Goal: Task Accomplishment & Management: Manage account settings

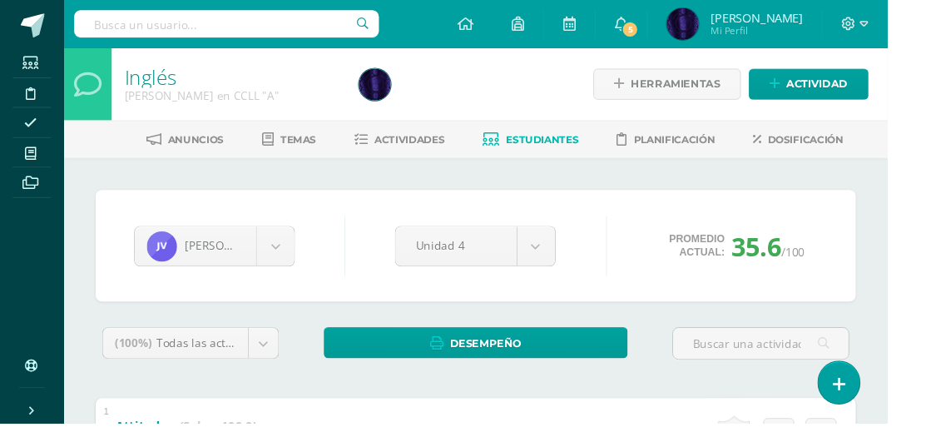
click at [22, 156] on span at bounding box center [31, 159] width 37 height 22
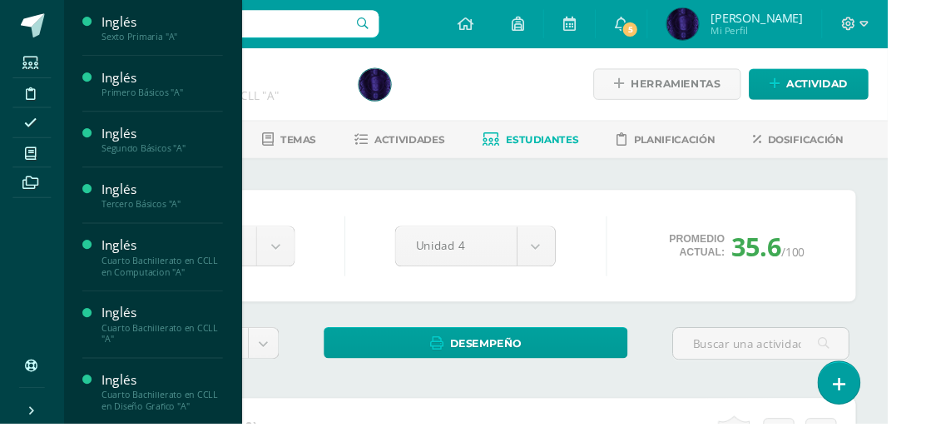
click at [124, 27] on div "Inglés" at bounding box center [169, 22] width 127 height 19
click at [126, 67] on span "Actividades" at bounding box center [156, 67] width 64 height 16
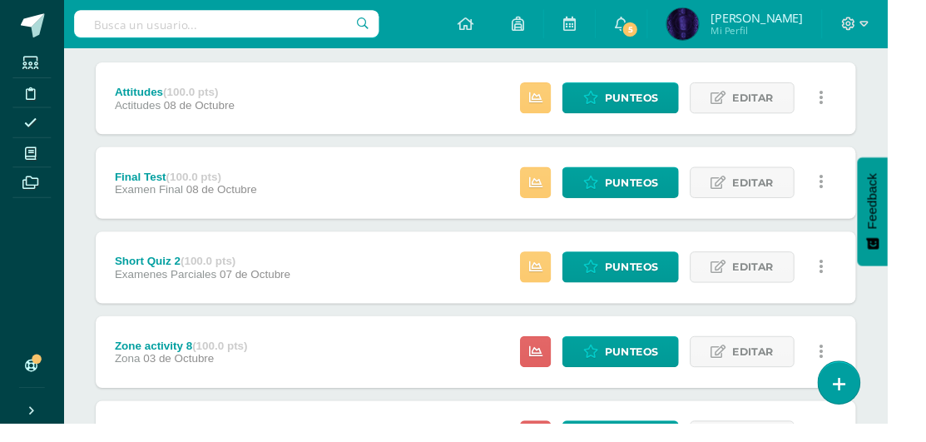
scroll to position [217, 0]
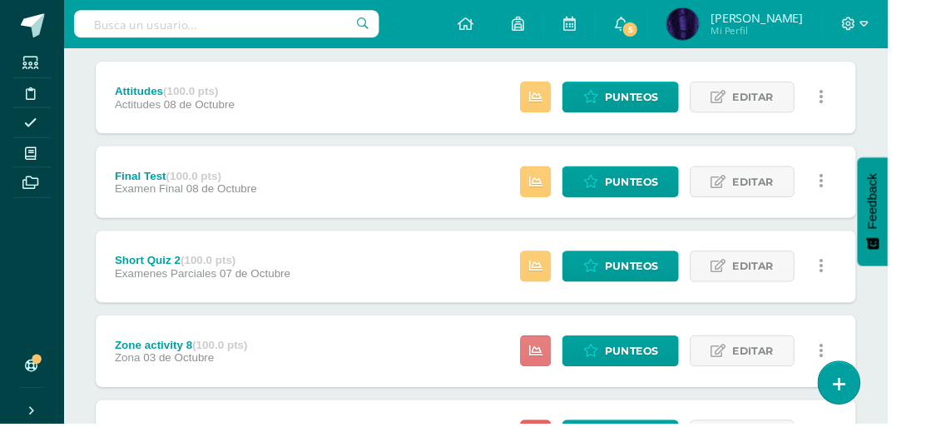
click at [560, 363] on icon at bounding box center [559, 366] width 14 height 14
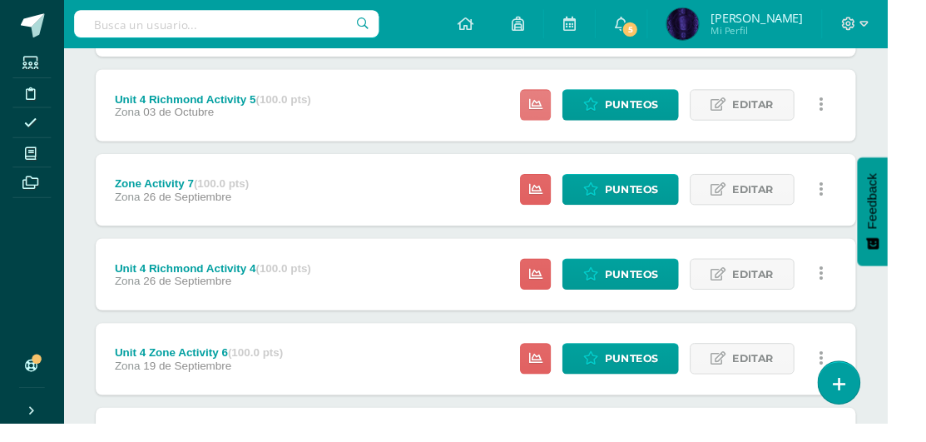
scroll to position [575, 0]
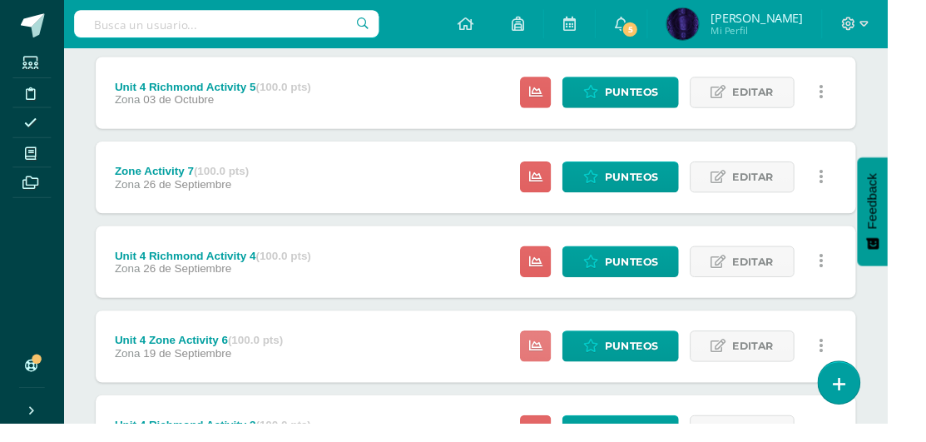
click at [563, 373] on link at bounding box center [559, 361] width 32 height 32
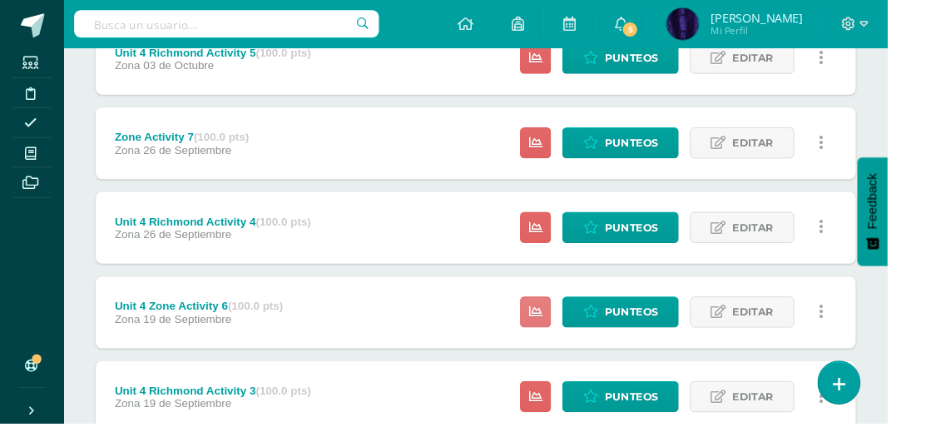
scroll to position [665, 0]
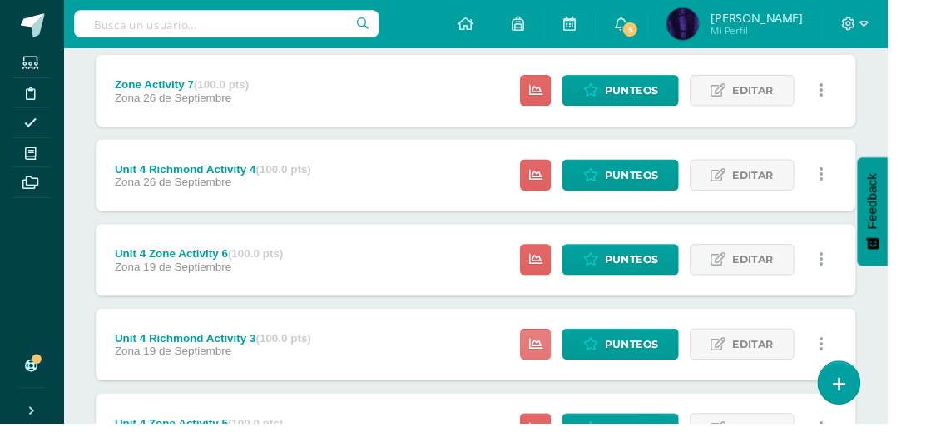
click at [558, 355] on icon at bounding box center [559, 359] width 14 height 14
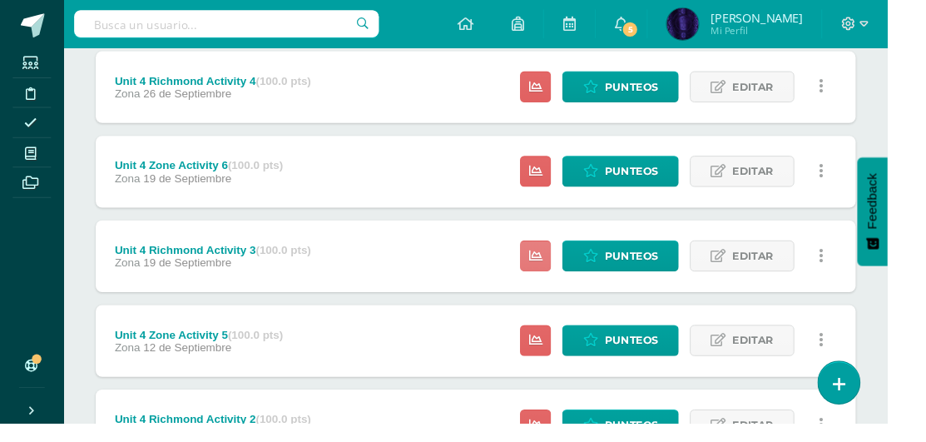
scroll to position [762, 0]
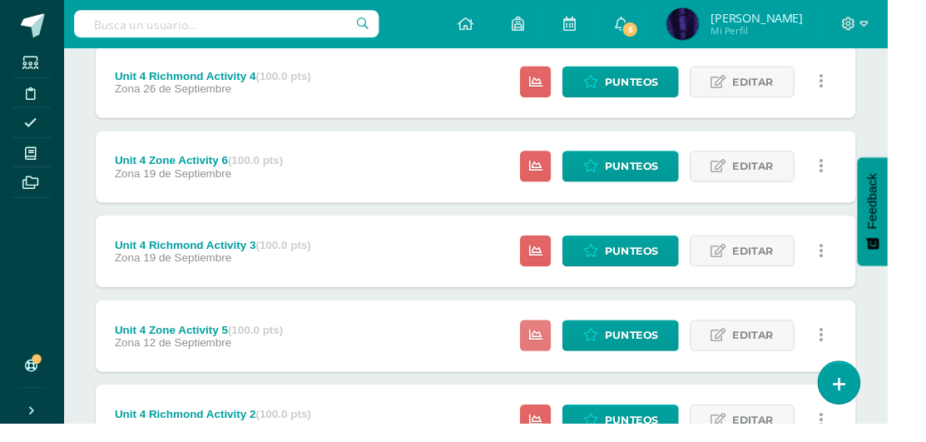
click at [551, 356] on link at bounding box center [559, 350] width 32 height 32
click at [494, 419] on div "Unit 4 Richmond Activity 2 (100.0 pts) Zona 11 de Septiembre Estatus de Activid…" at bounding box center [496, 438] width 793 height 75
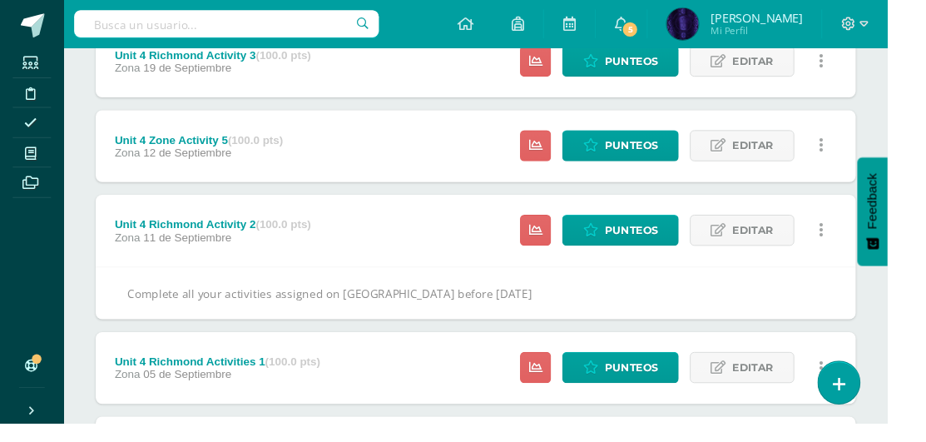
scroll to position [967, 0]
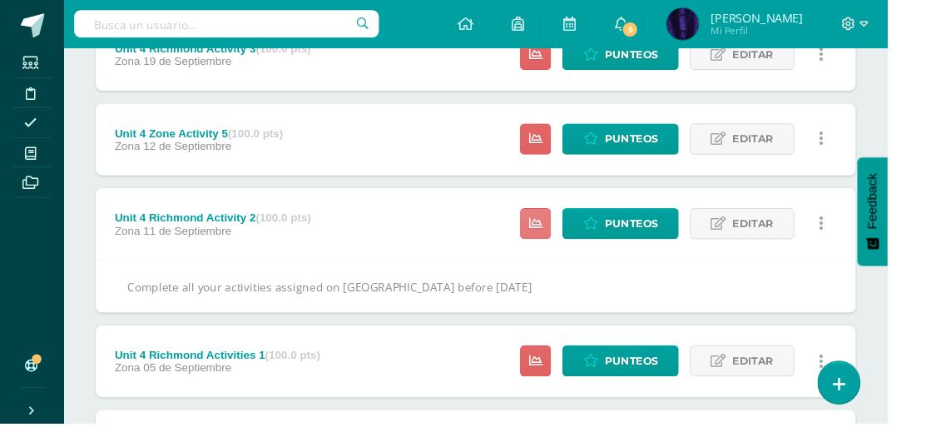
click at [555, 238] on link at bounding box center [559, 233] width 32 height 32
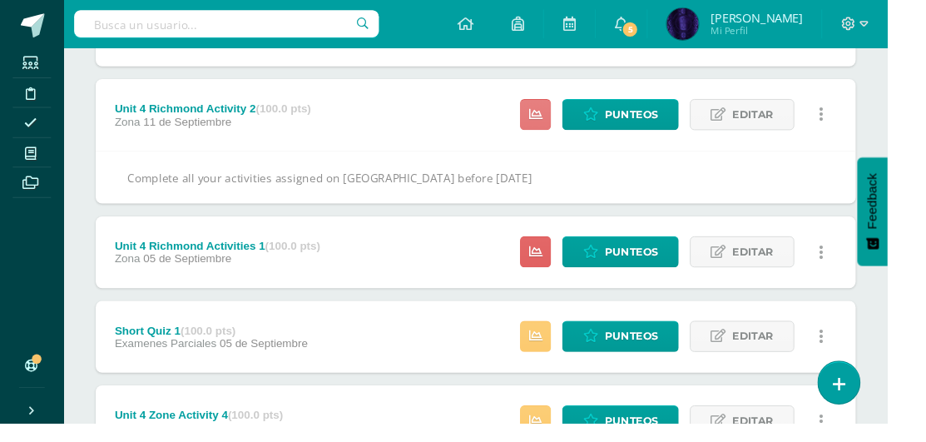
scroll to position [1084, 0]
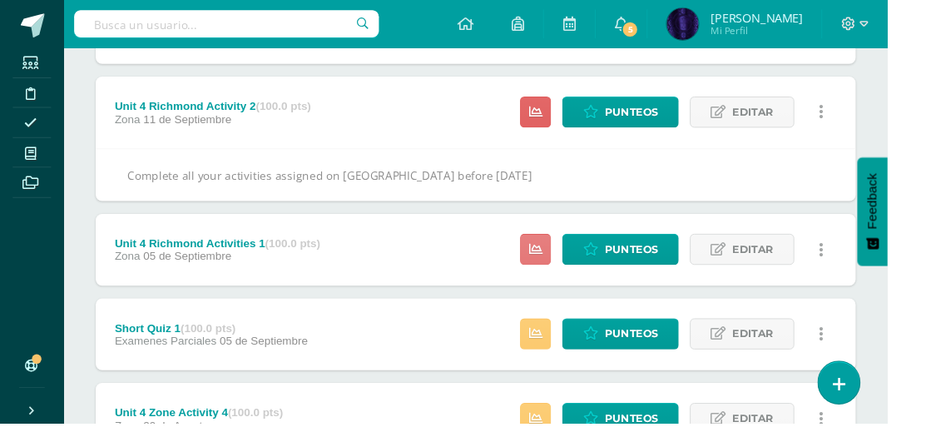
click at [556, 264] on icon at bounding box center [559, 260] width 14 height 14
click at [563, 343] on icon at bounding box center [559, 348] width 14 height 14
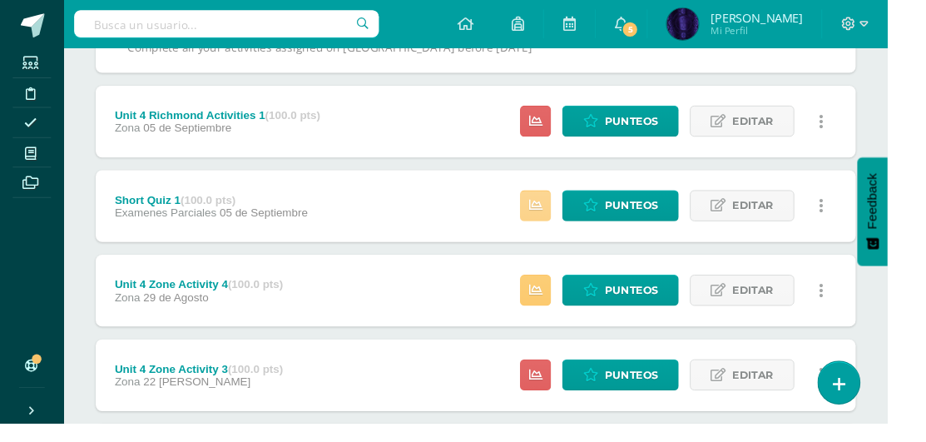
scroll to position [1224, 0]
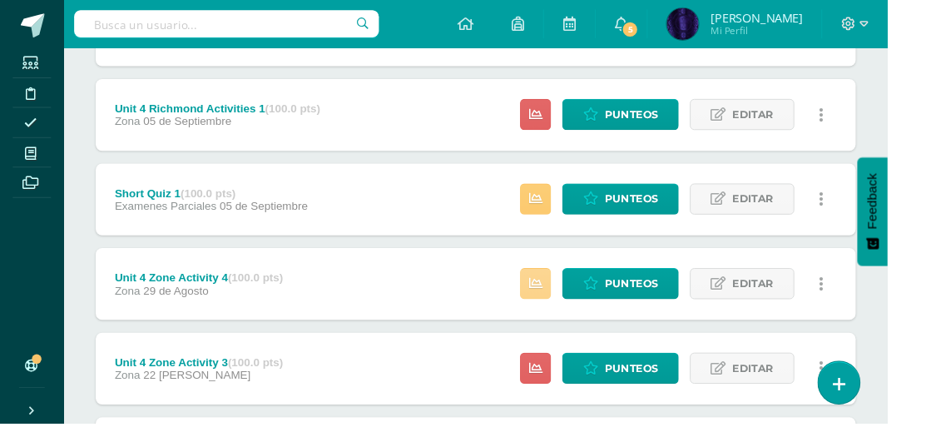
click at [561, 304] on link at bounding box center [559, 296] width 32 height 32
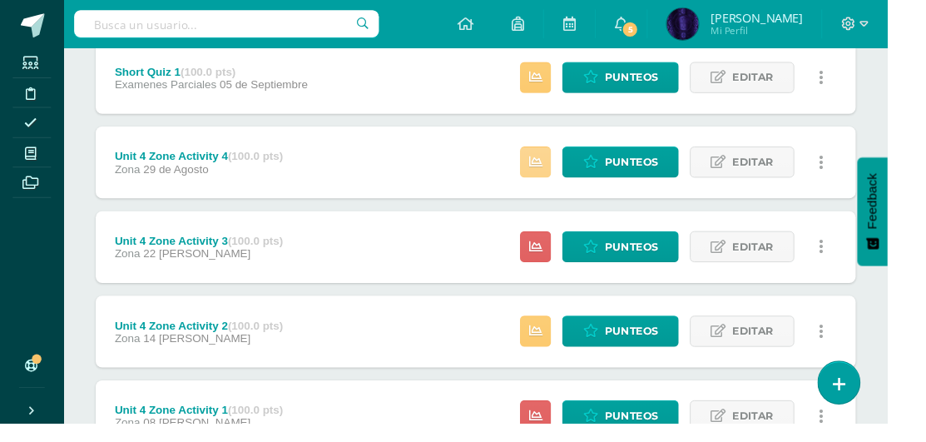
scroll to position [1352, 0]
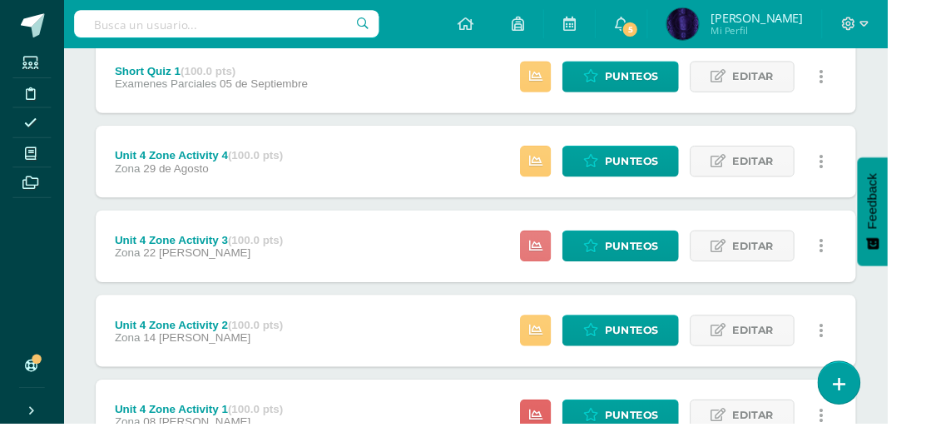
click at [563, 256] on icon at bounding box center [559, 257] width 14 height 14
click at [564, 342] on icon at bounding box center [559, 345] width 14 height 14
click at [559, 431] on icon at bounding box center [559, 433] width 14 height 14
click at [42, 161] on span at bounding box center [31, 159] width 37 height 22
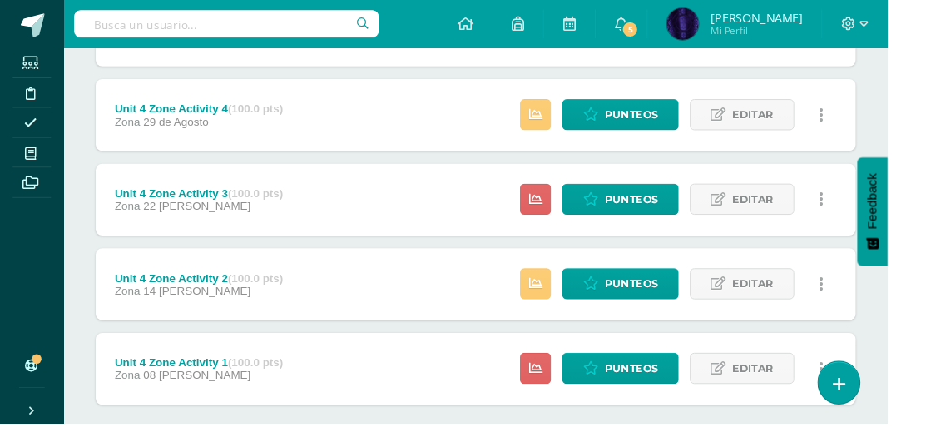
scroll to position [1435, 0]
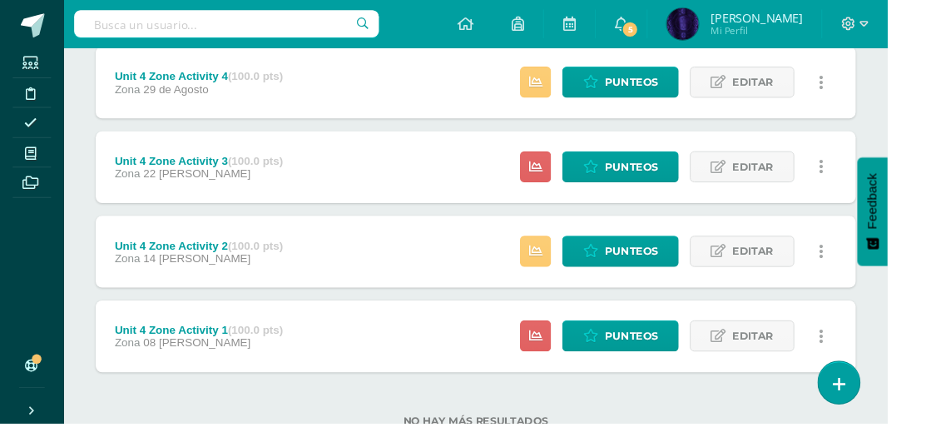
click at [27, 153] on icon at bounding box center [32, 159] width 12 height 13
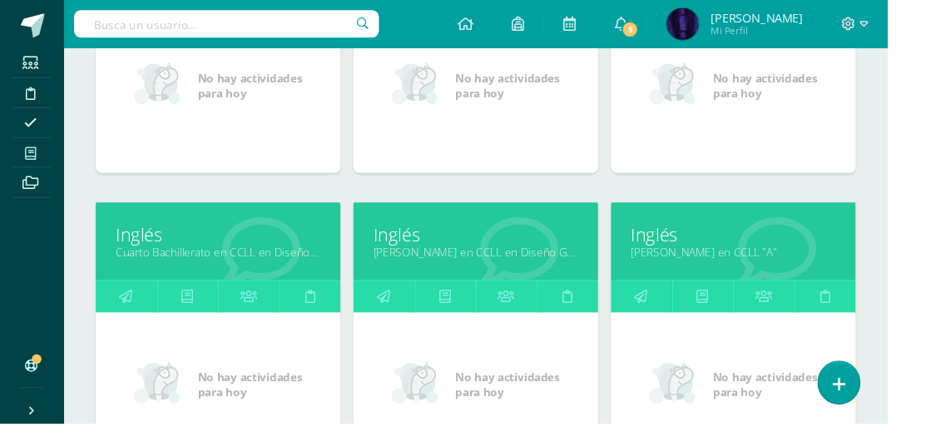
scroll to position [730, 0]
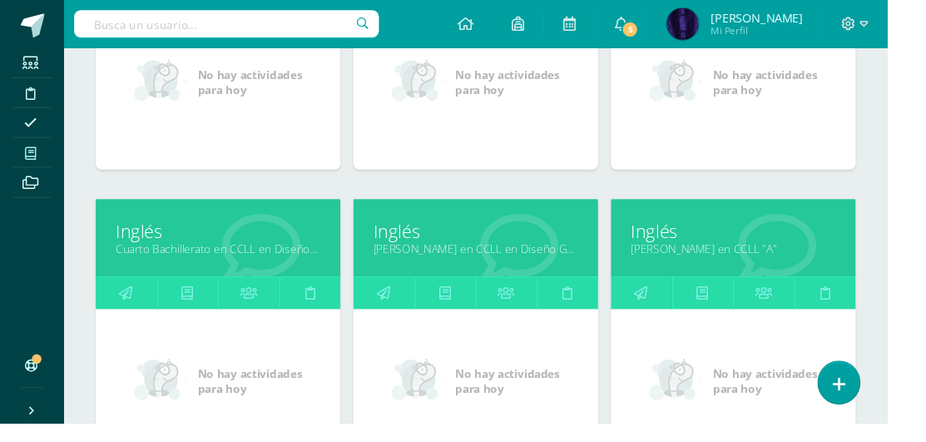
click at [201, 303] on icon at bounding box center [196, 306] width 12 height 32
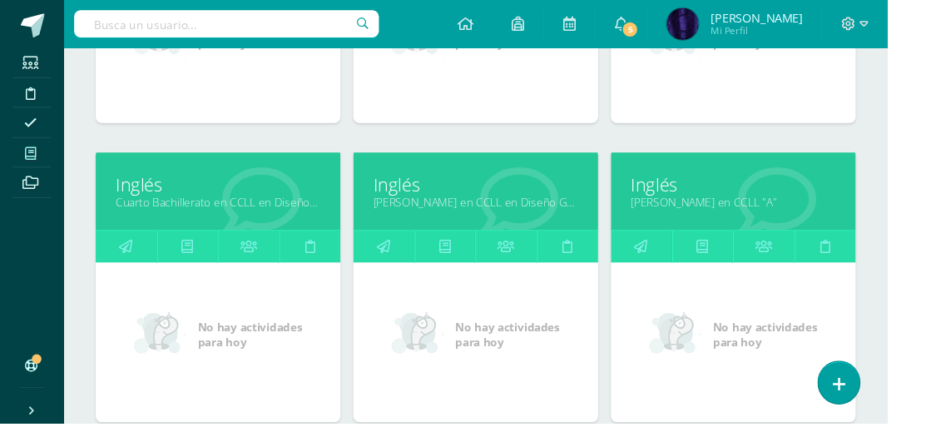
scroll to position [813, 0]
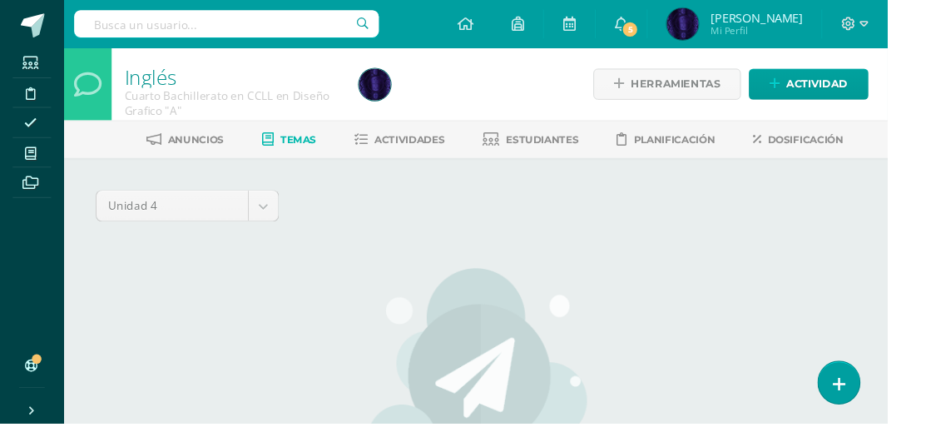
click at [436, 146] on span "Actividades" at bounding box center [427, 145] width 73 height 12
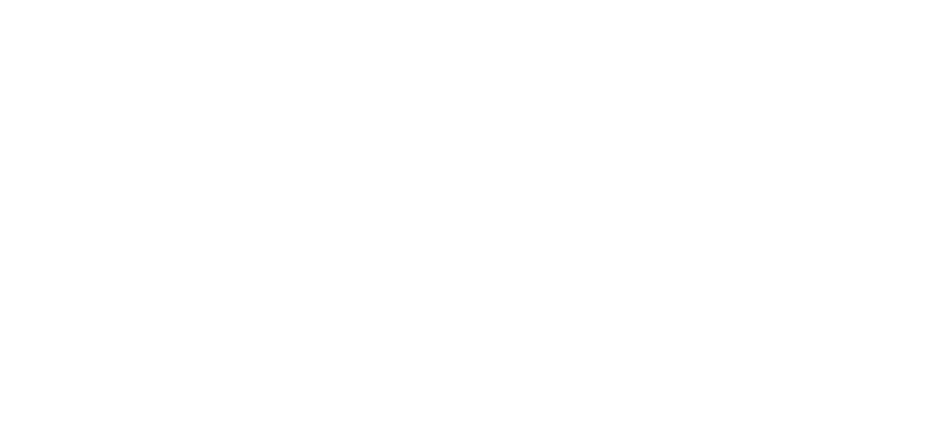
click at [0, 0] on html at bounding box center [0, 0] width 0 height 0
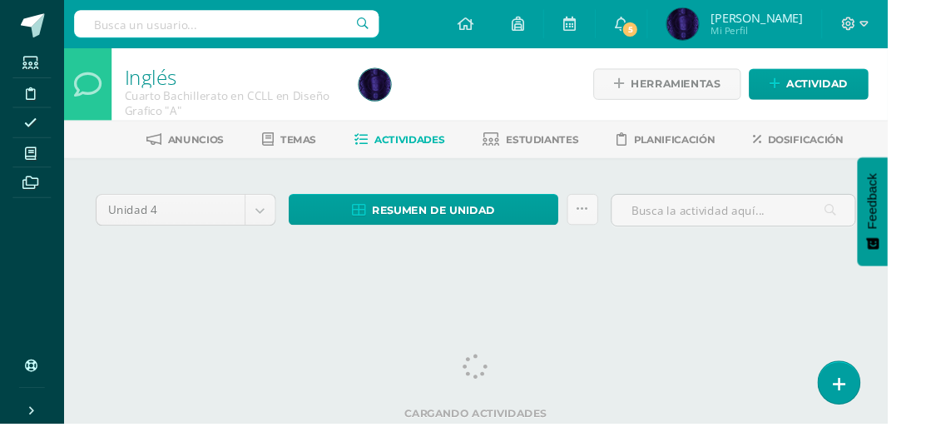
click at [546, 140] on span "Estudiantes" at bounding box center [567, 145] width 76 height 12
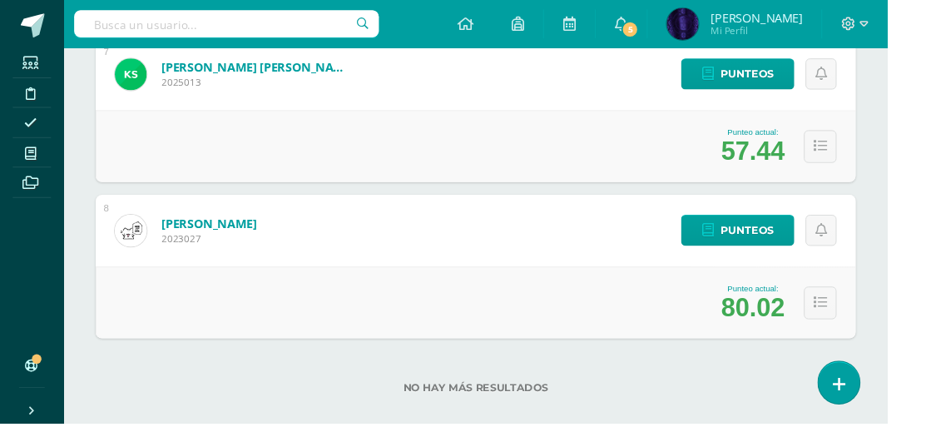
scroll to position [1302, 0]
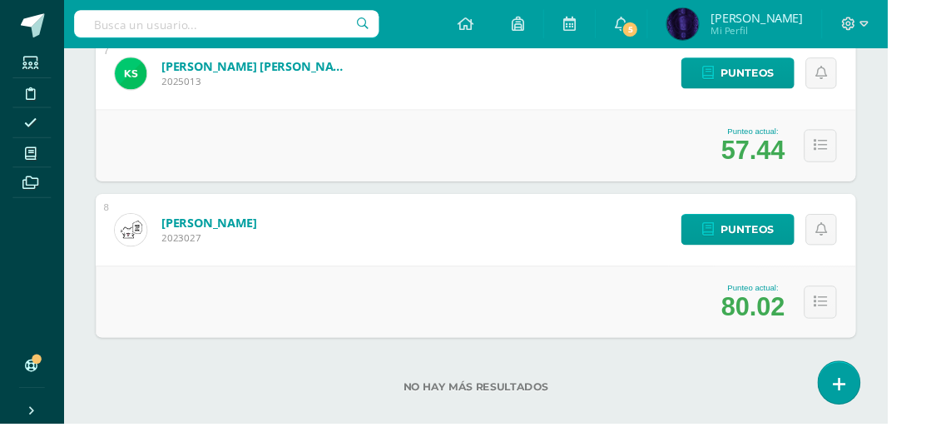
click at [32, 161] on icon at bounding box center [32, 159] width 12 height 13
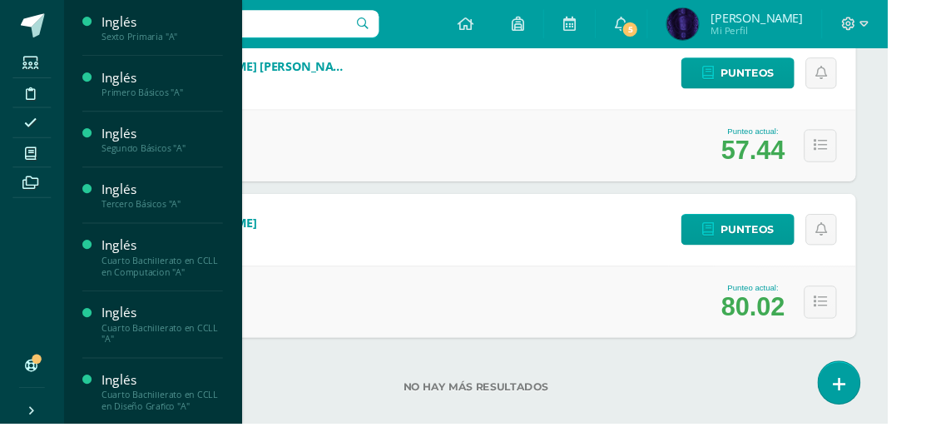
click at [116, 41] on div "Sexto Primaria "A"" at bounding box center [169, 38] width 127 height 12
click at [149, 134] on span "Estudiantes" at bounding box center [160, 132] width 66 height 16
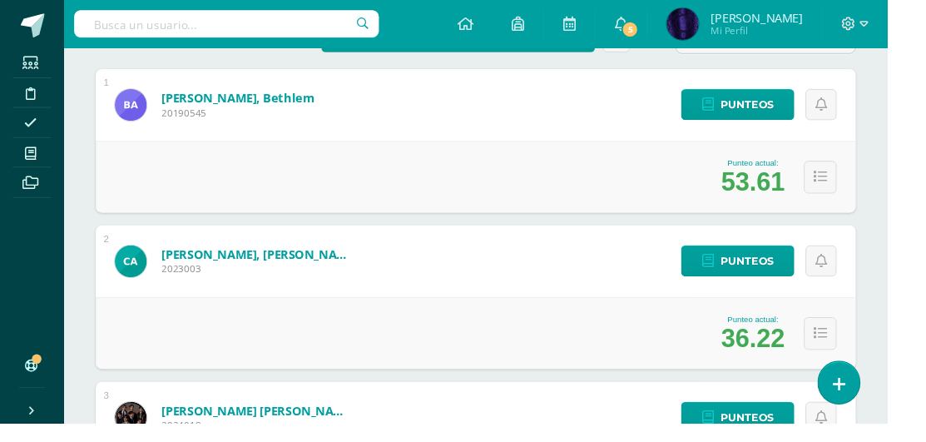
scroll to position [289, 0]
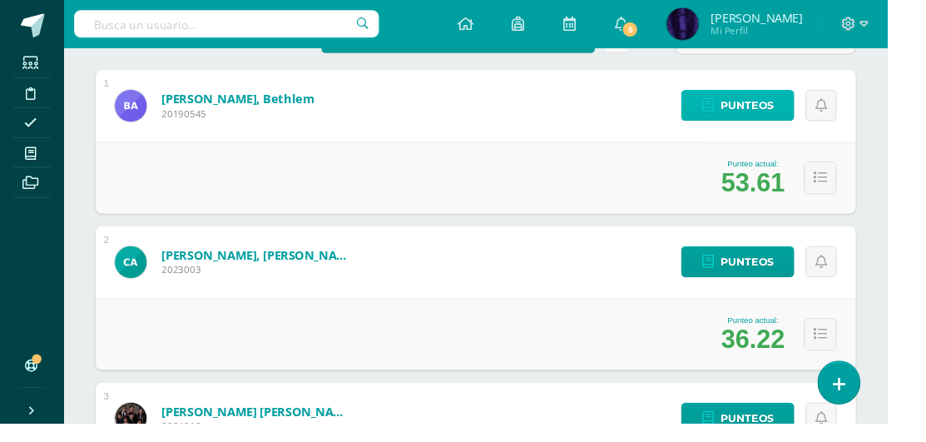
click at [769, 107] on span "Punteos" at bounding box center [780, 110] width 56 height 31
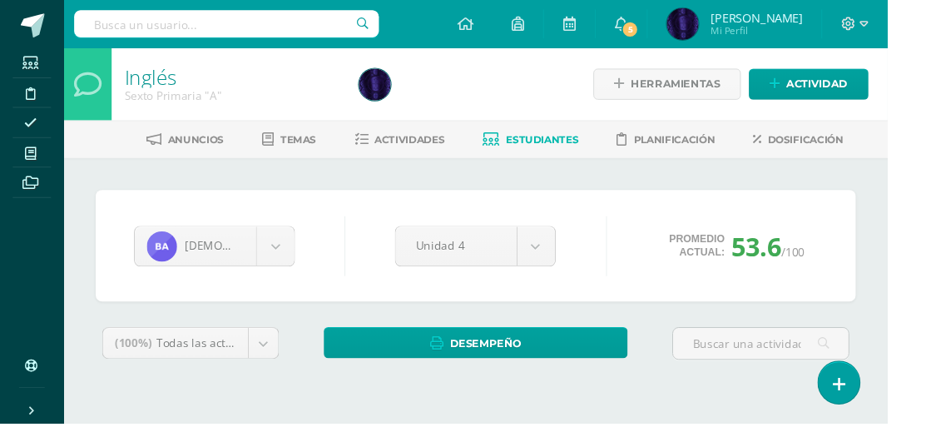
click at [423, 142] on span "Actividades" at bounding box center [427, 145] width 73 height 12
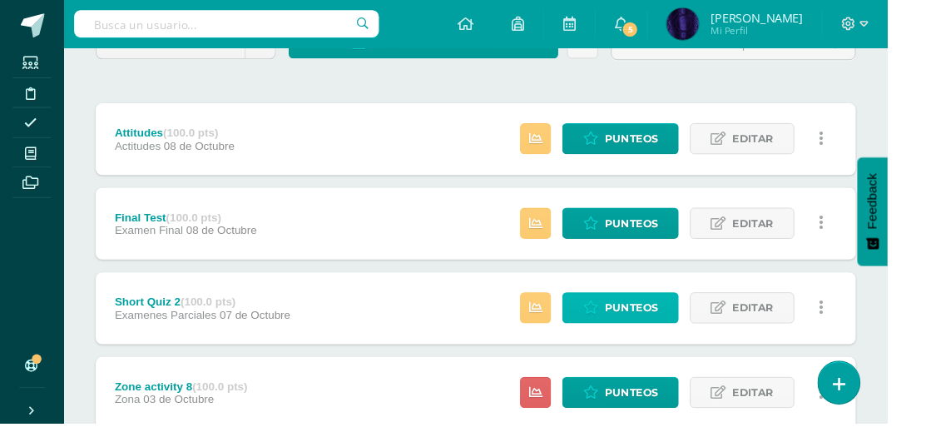
click at [659, 324] on span "Punteos" at bounding box center [659, 320] width 56 height 31
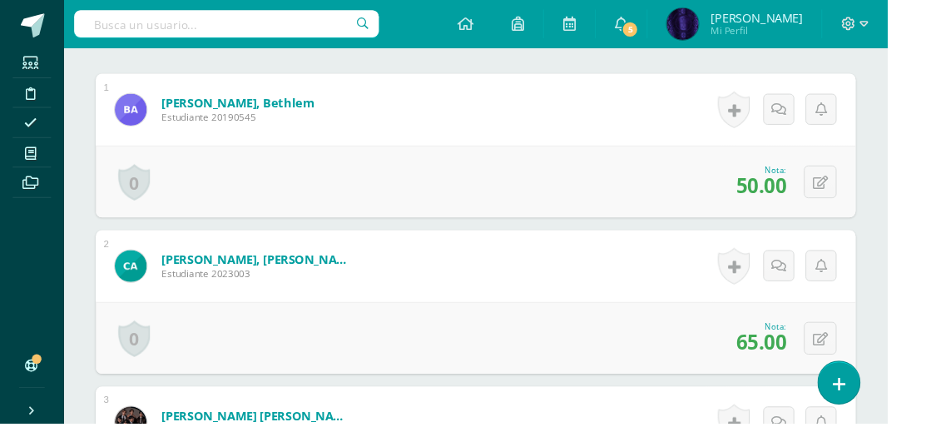
scroll to position [534, 0]
click at [856, 190] on icon at bounding box center [856, 189] width 16 height 14
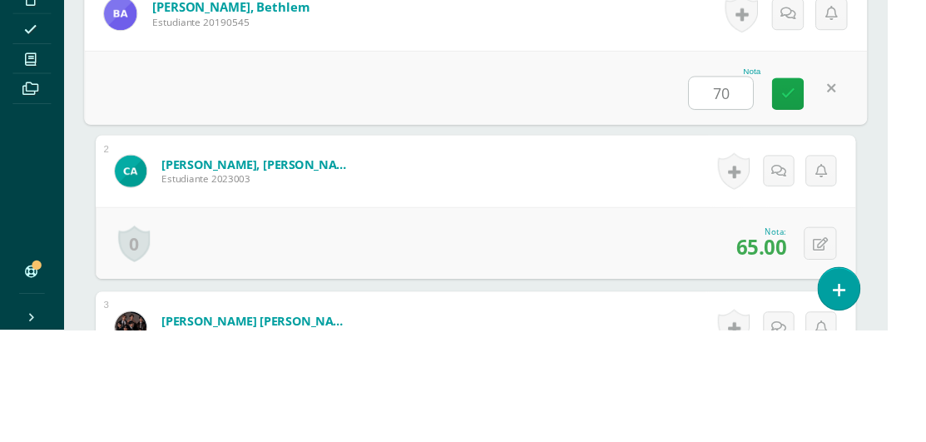
type input "70"
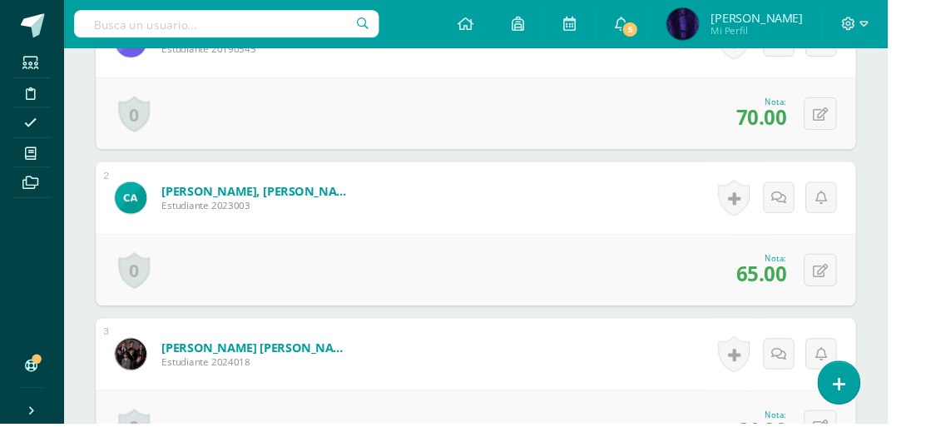
scroll to position [607, 0]
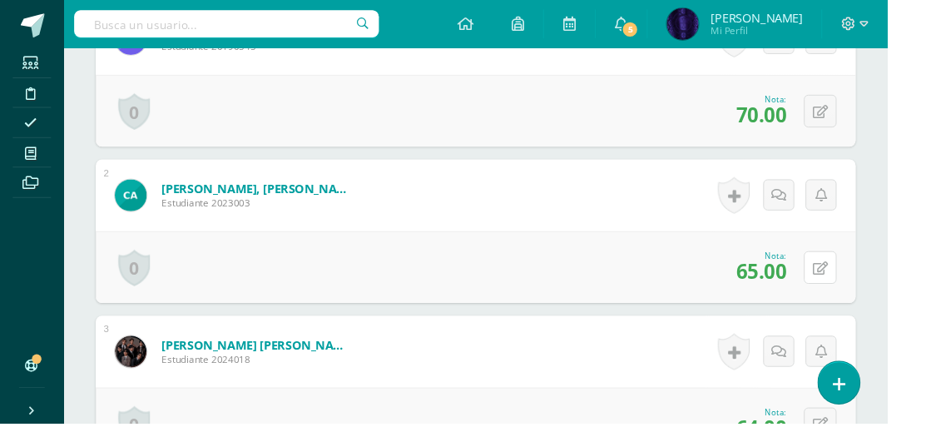
click at [846, 284] on button at bounding box center [856, 279] width 34 height 34
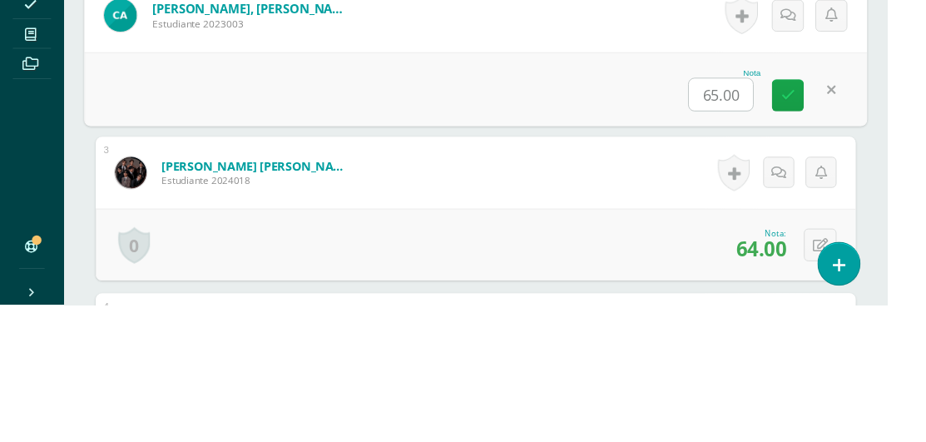
scroll to position [670, 0]
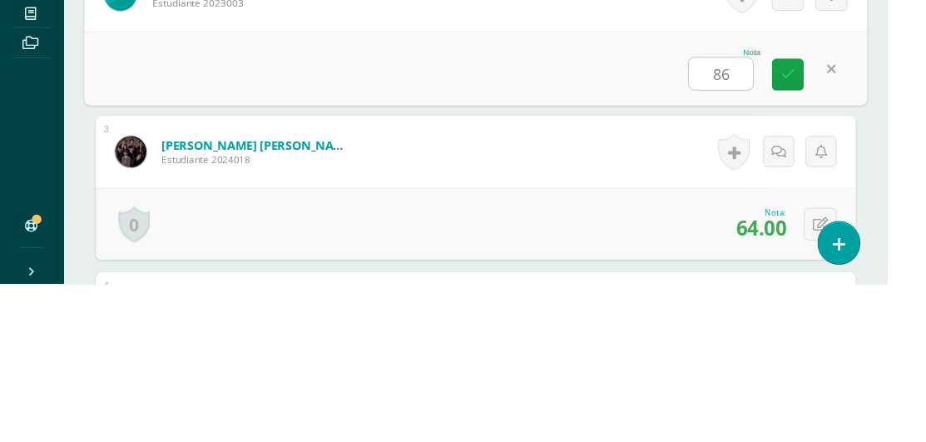
type input "86"
click at [903, 198] on div "Nota 86" at bounding box center [496, 216] width 817 height 77
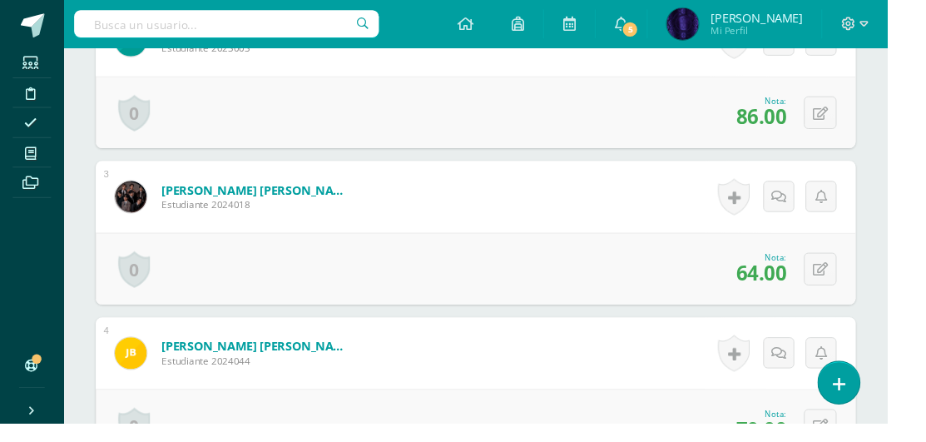
scroll to position [770, 0]
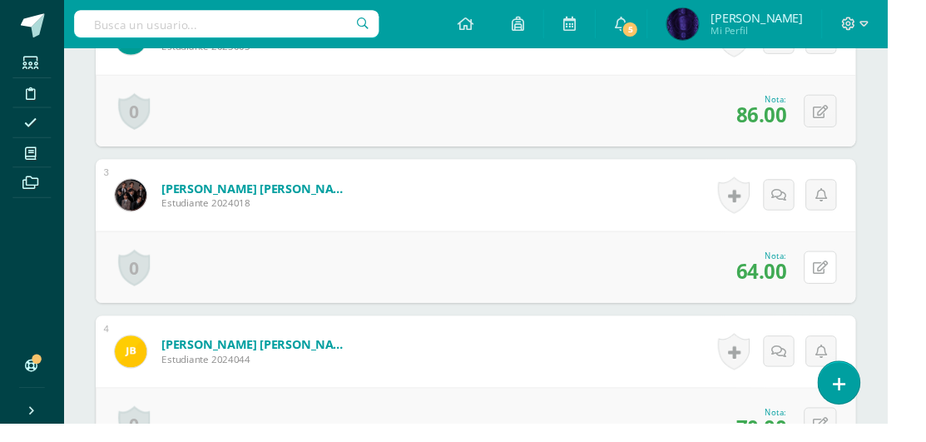
click at [852, 279] on icon at bounding box center [856, 280] width 16 height 14
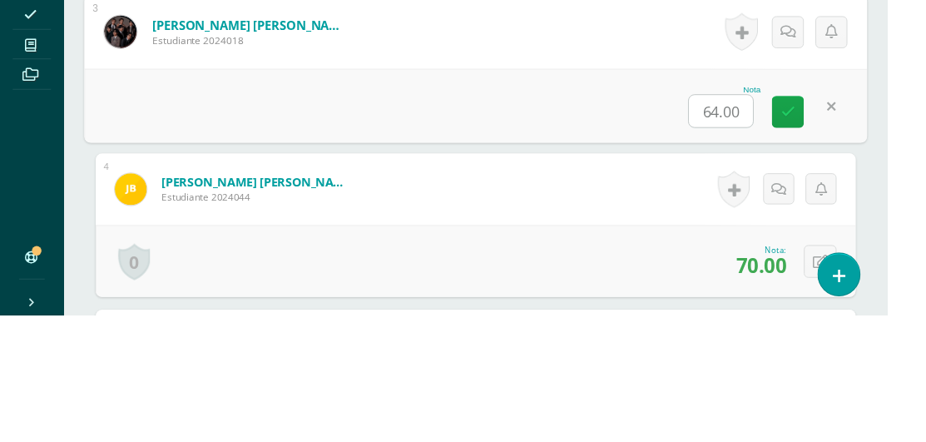
scroll to position [827, 0]
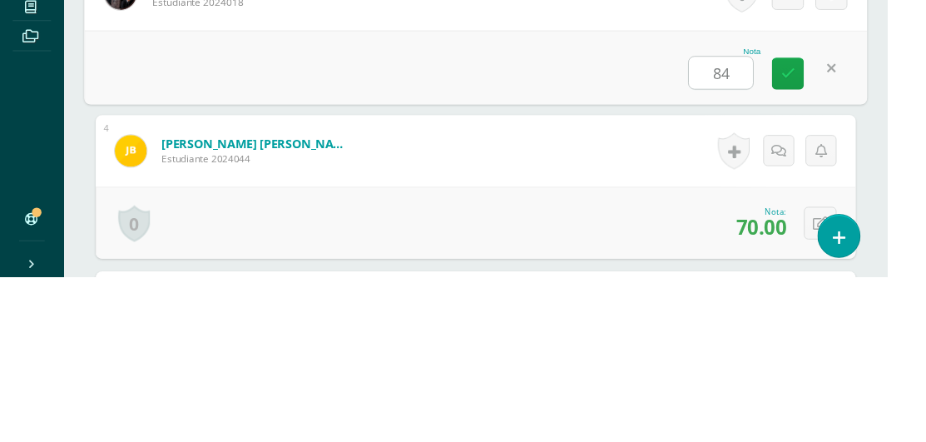
type input "84"
click at [522, 246] on div "Nota 84" at bounding box center [496, 223] width 817 height 77
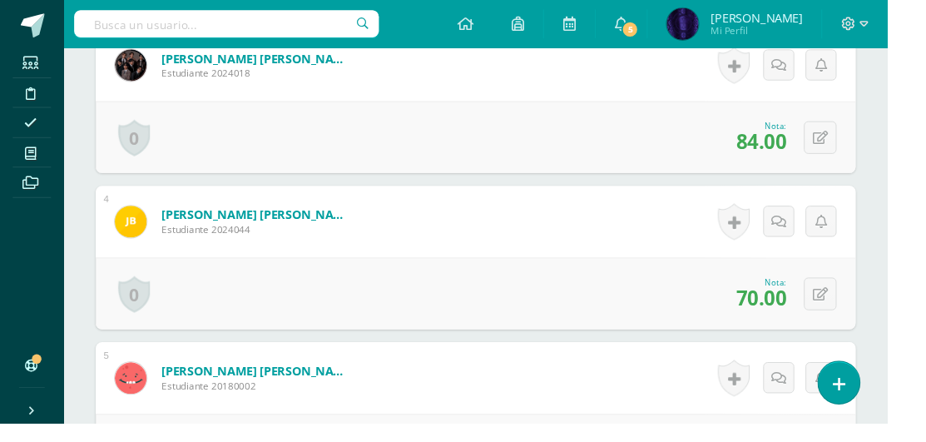
scroll to position [909, 0]
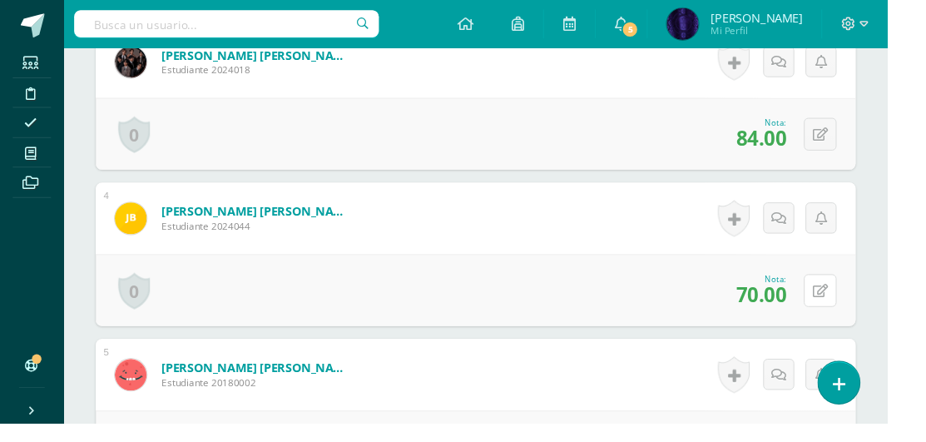
click at [851, 301] on icon at bounding box center [856, 304] width 16 height 14
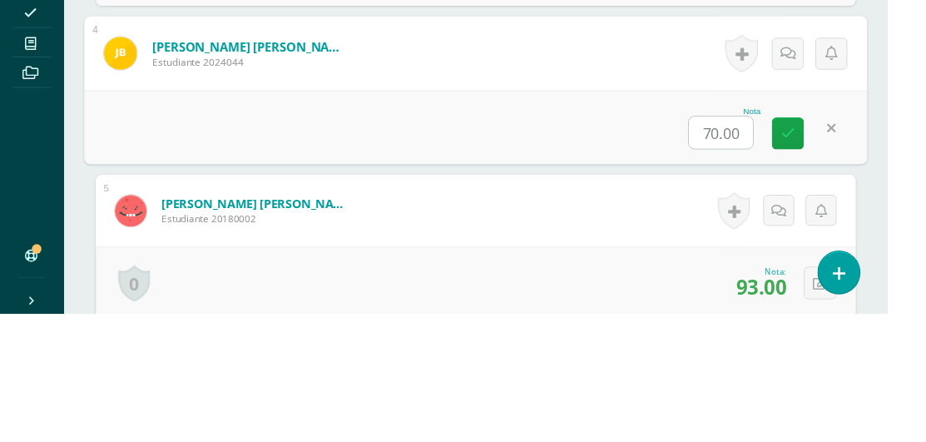
scroll to position [966, 0]
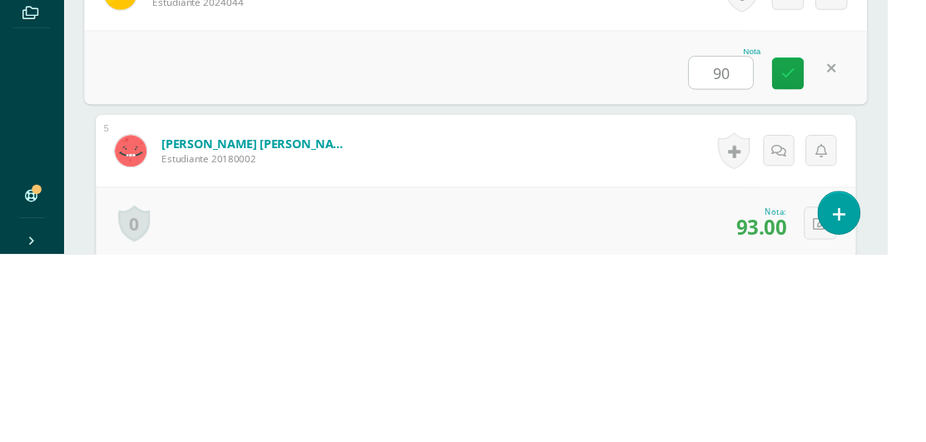
type input "90"
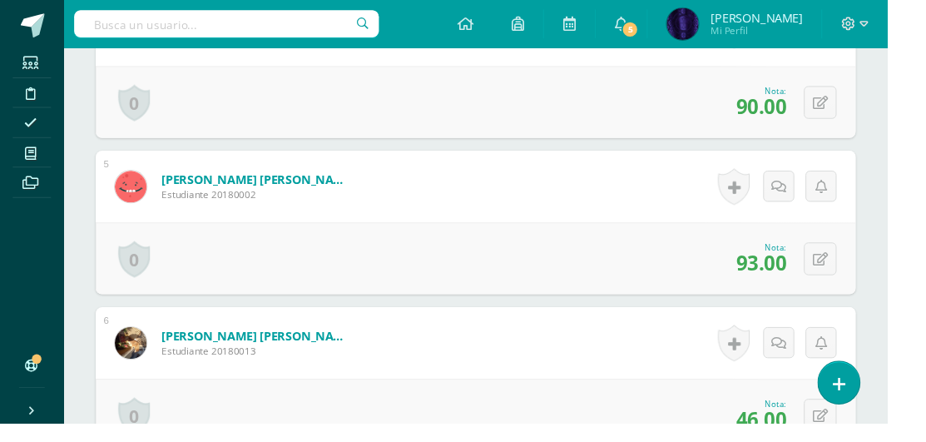
scroll to position [1109, 0]
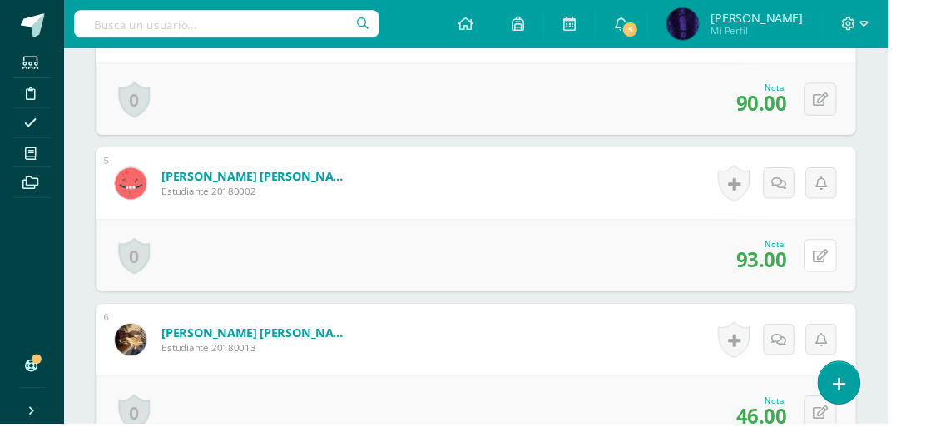
click at [851, 278] on button at bounding box center [856, 267] width 34 height 34
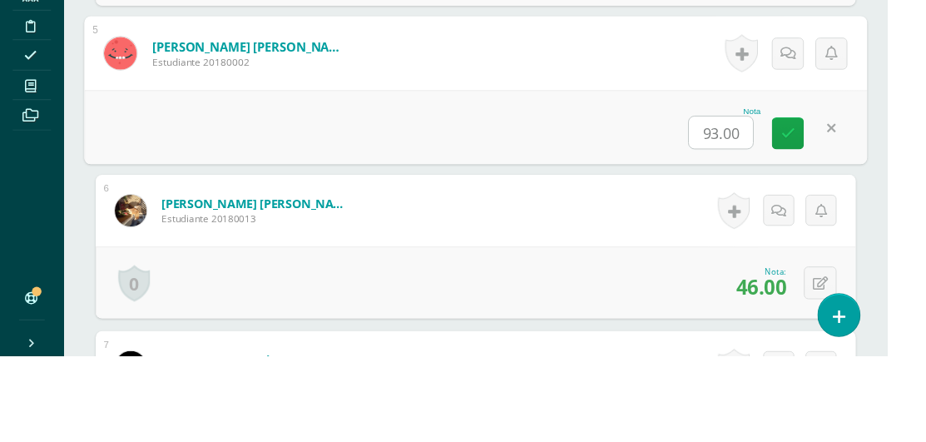
scroll to position [1173, 0]
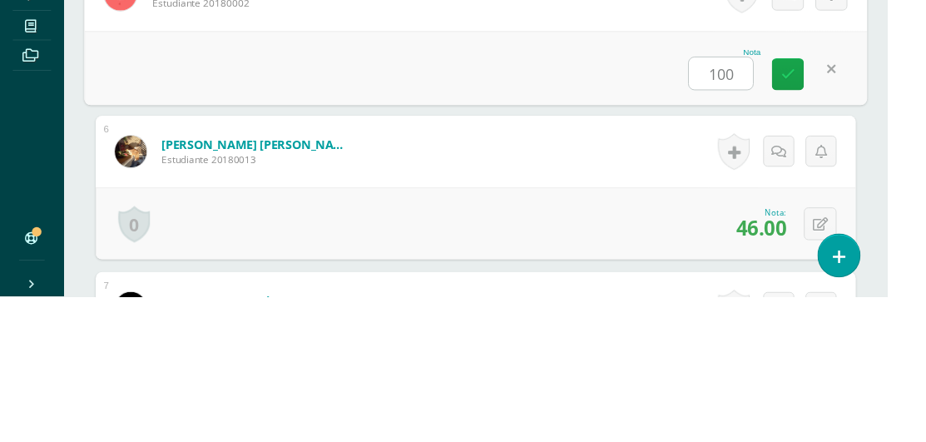
type input "100"
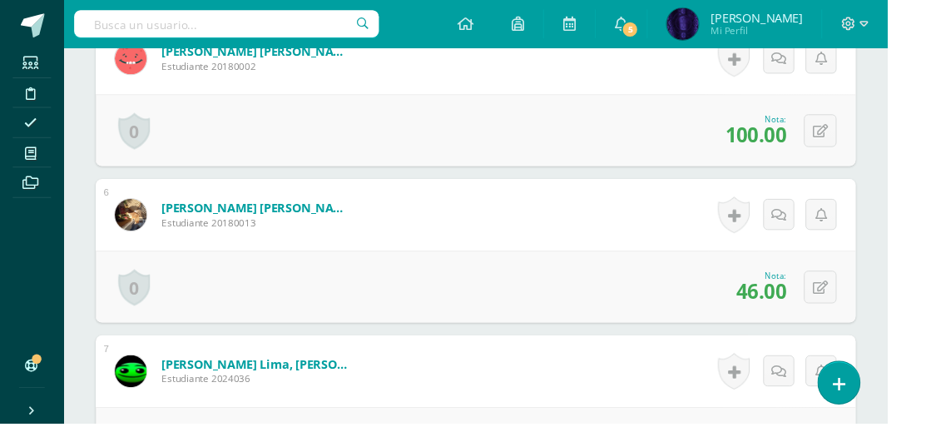
scroll to position [1243, 0]
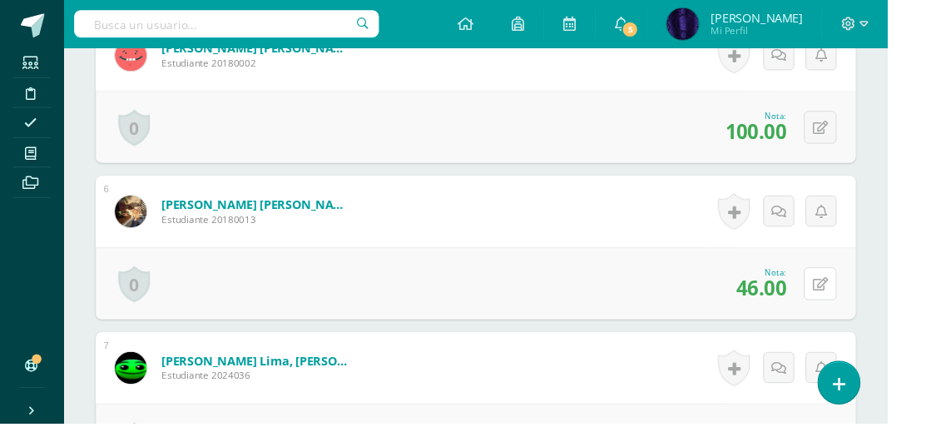
click at [856, 290] on icon at bounding box center [856, 297] width 16 height 14
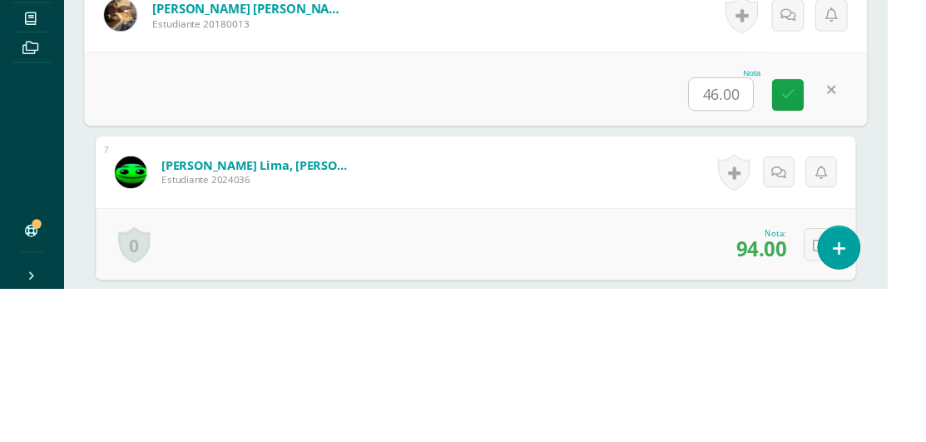
scroll to position [1306, 0]
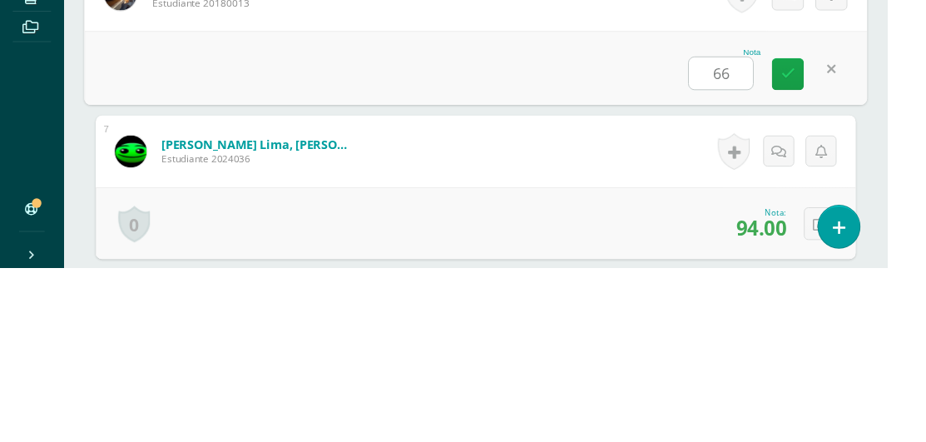
type input "66"
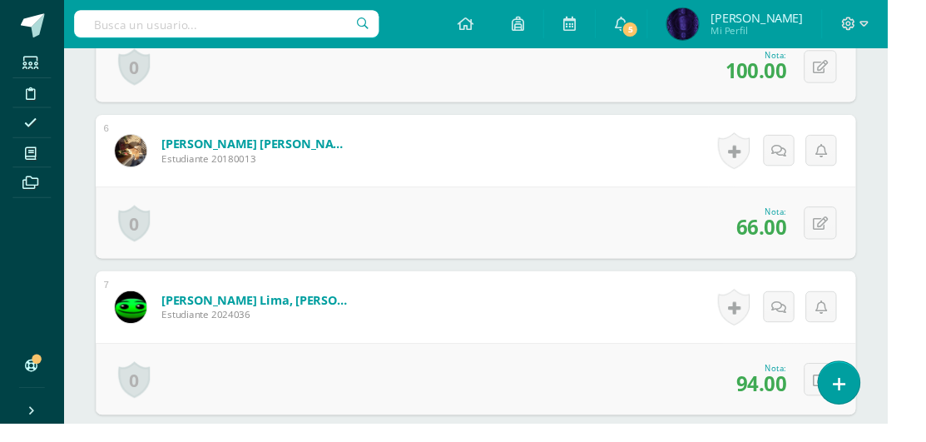
scroll to position [1404, 0]
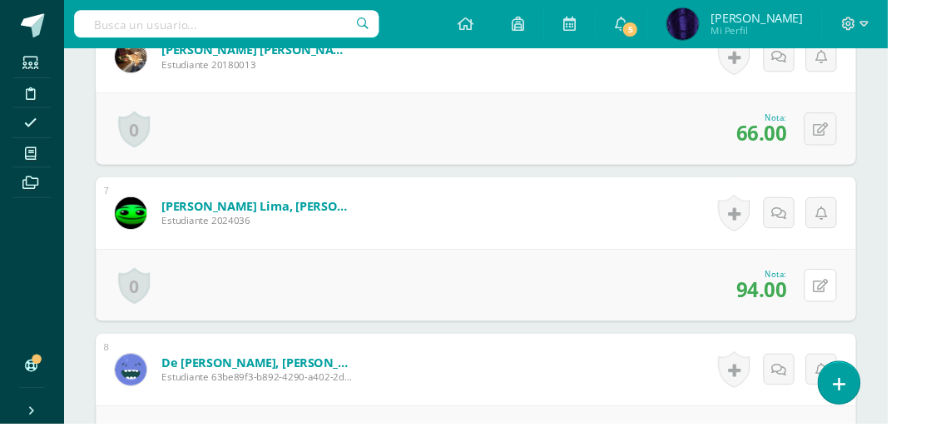
click at [863, 300] on button at bounding box center [856, 297] width 34 height 34
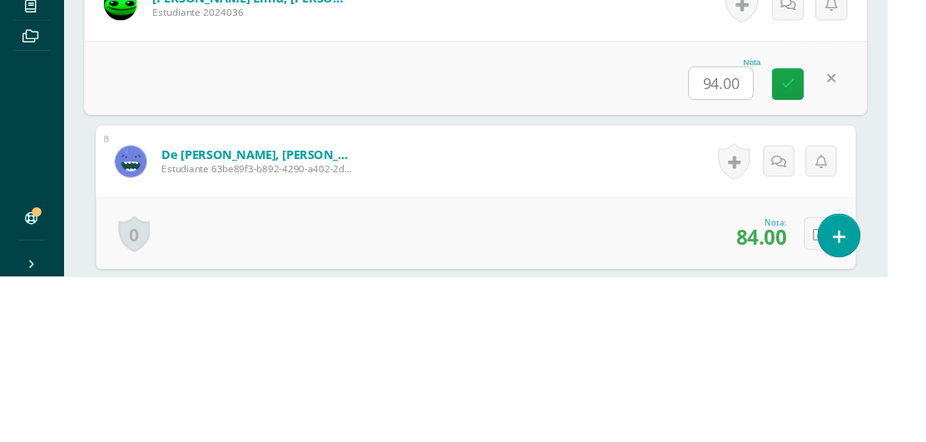
scroll to position [1467, 0]
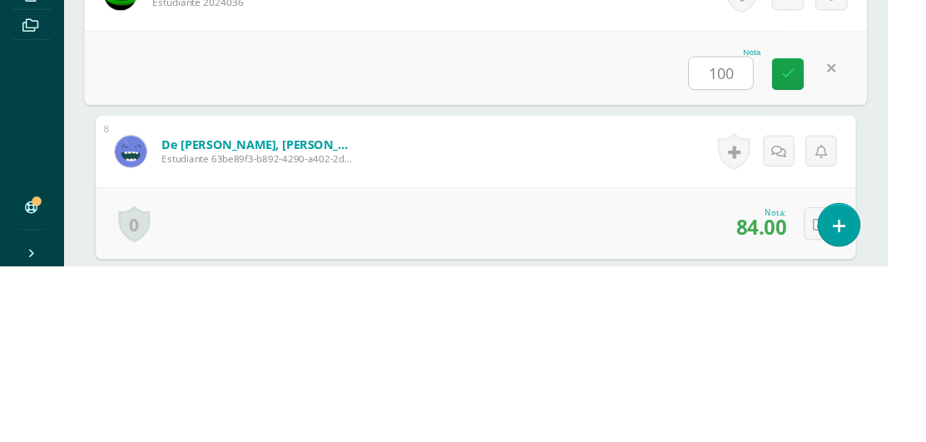
type input "100"
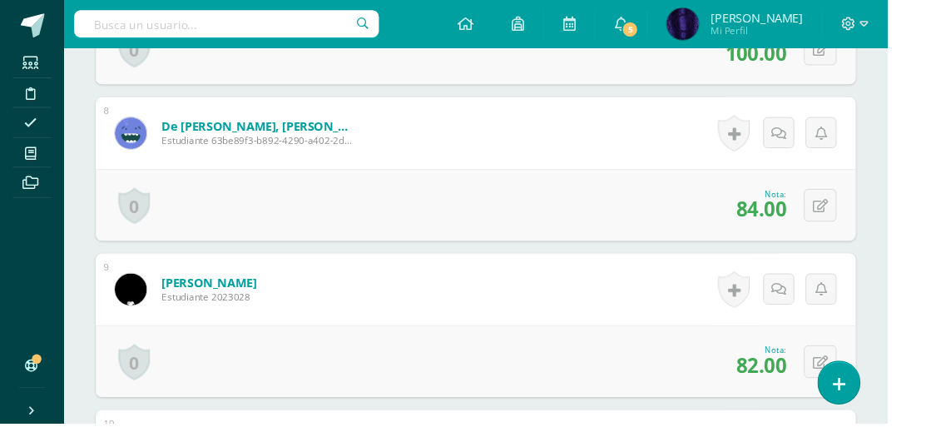
scroll to position [1653, 0]
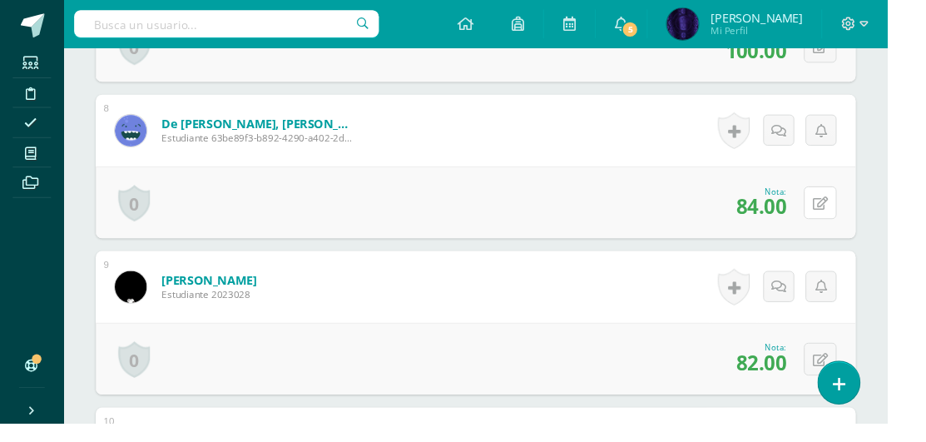
click at [846, 211] on button at bounding box center [856, 212] width 34 height 34
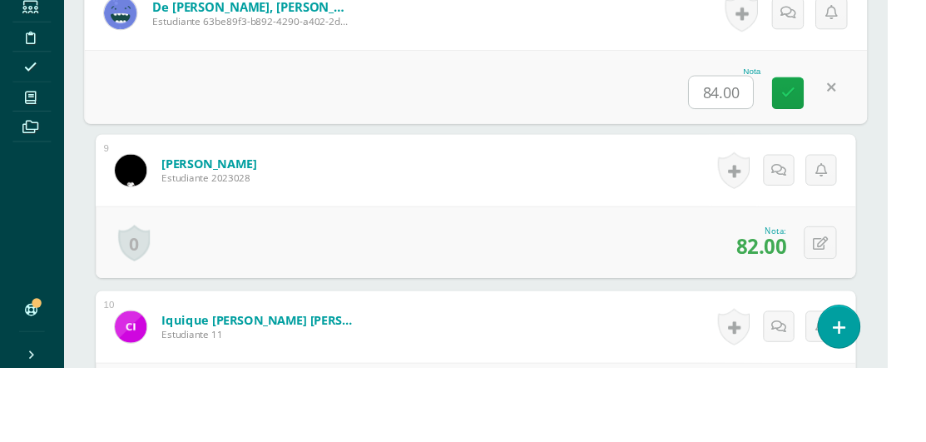
scroll to position [1716, 0]
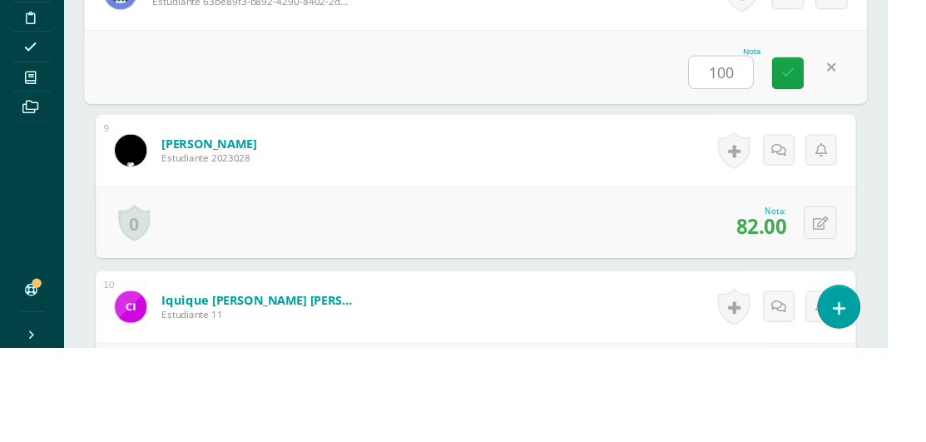
type input "100"
click at [902, 140] on div "Nota 100" at bounding box center [496, 149] width 817 height 77
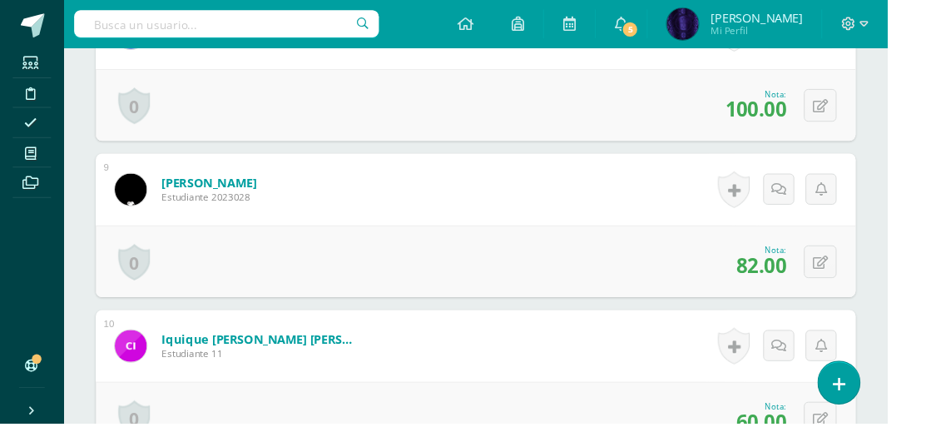
scroll to position [1773, 0]
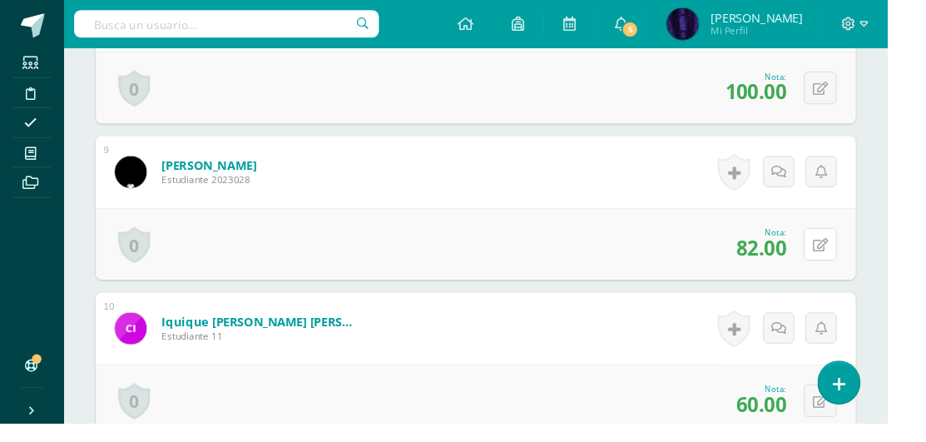
click at [856, 253] on icon at bounding box center [856, 256] width 16 height 14
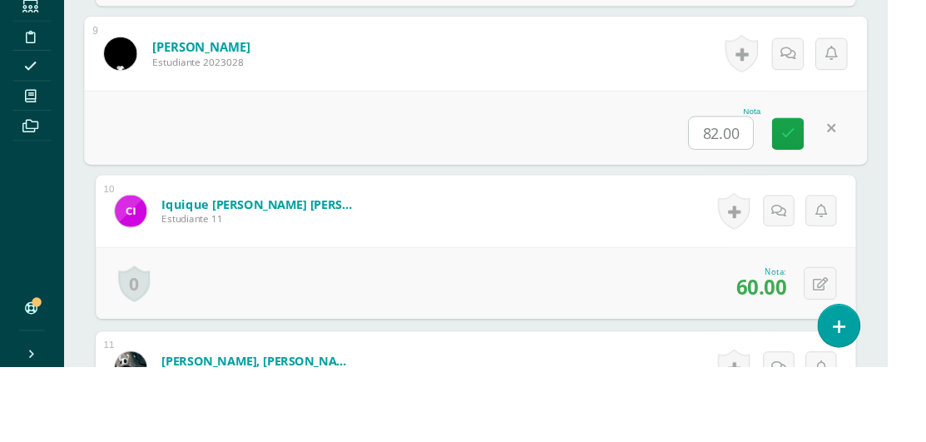
scroll to position [1836, 0]
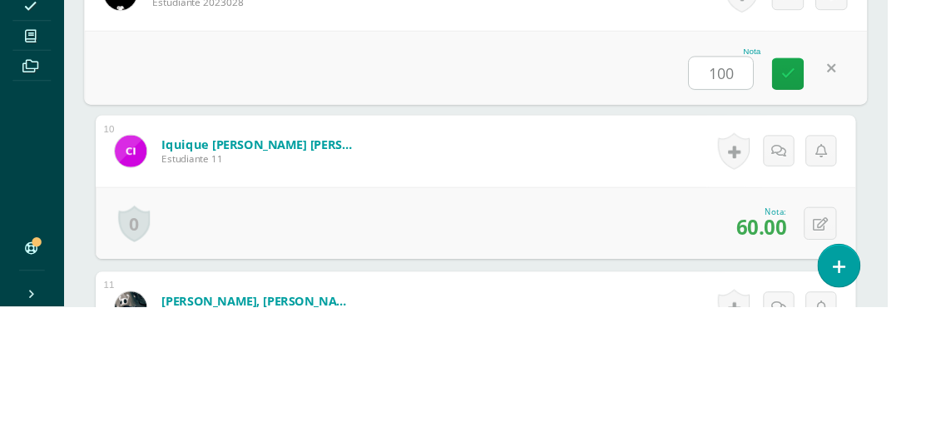
type input "100"
click at [906, 205] on div "¿Estás seguro que quieres eliminar esta actividad? Esto borrará la actividad y …" at bounding box center [497, 190] width 860 height 3722
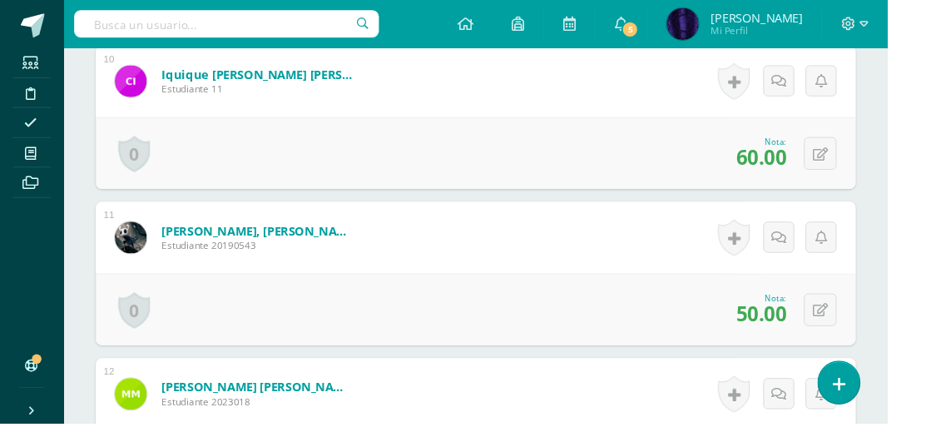
scroll to position [2033, 0]
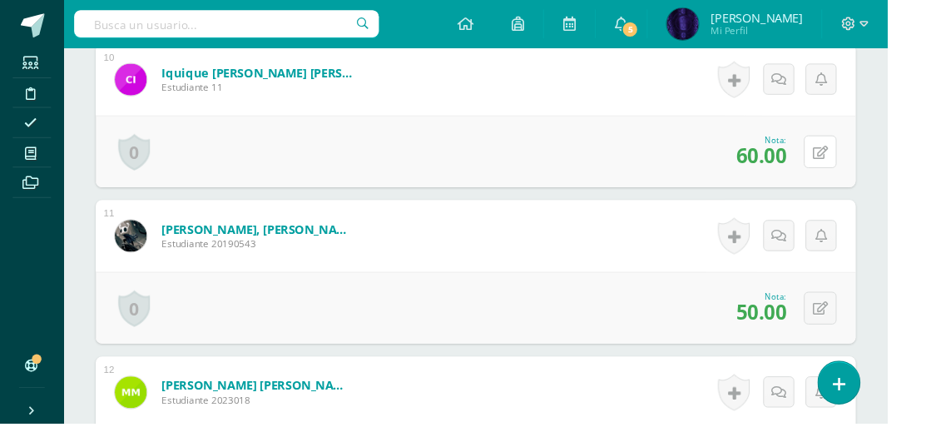
click at [846, 162] on button at bounding box center [856, 158] width 34 height 34
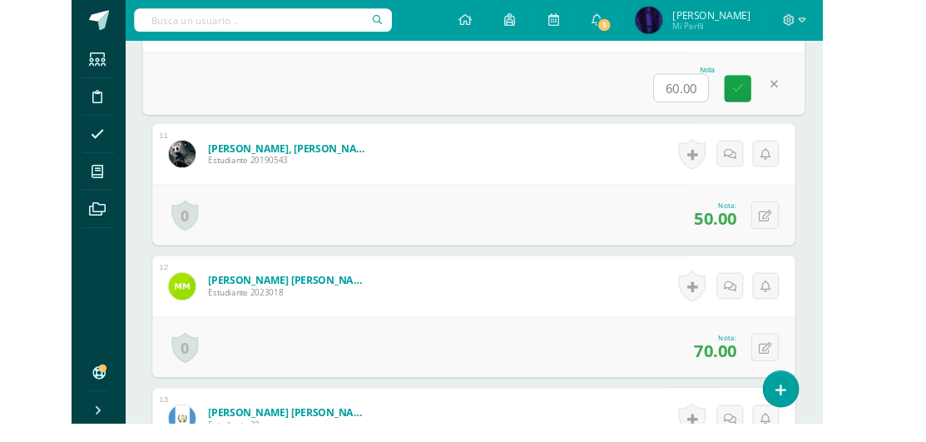
scroll to position [2089, 0]
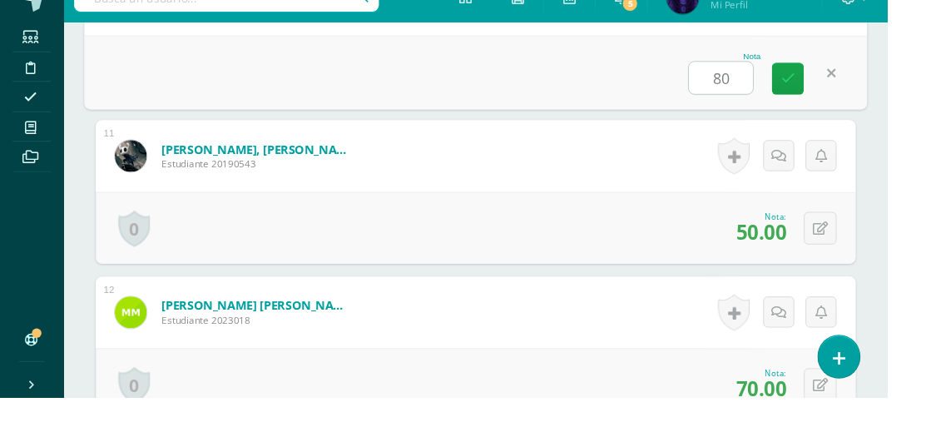
type input "80"
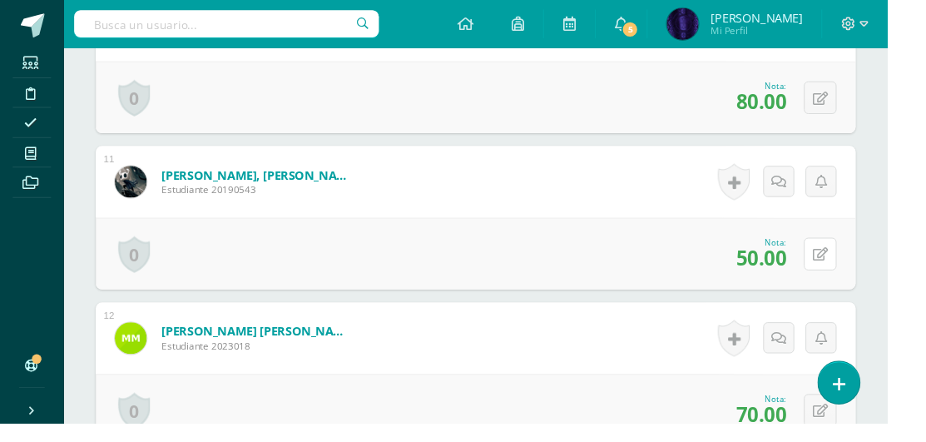
click at [861, 265] on icon at bounding box center [856, 266] width 16 height 14
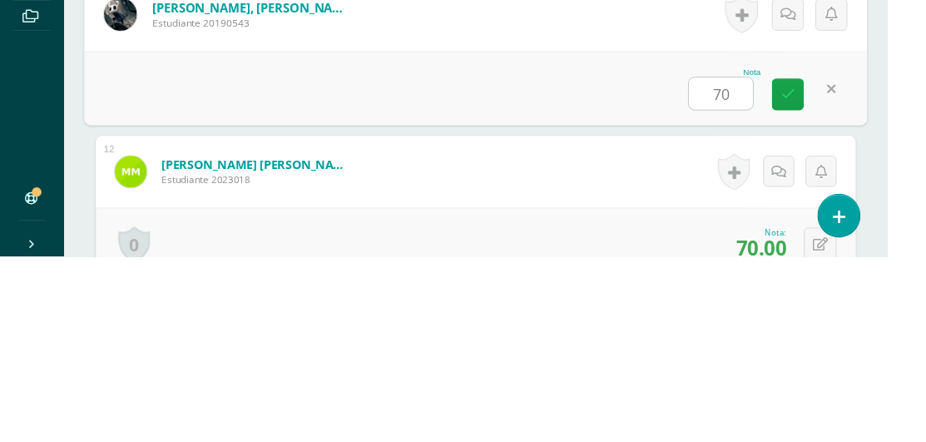
type input "70"
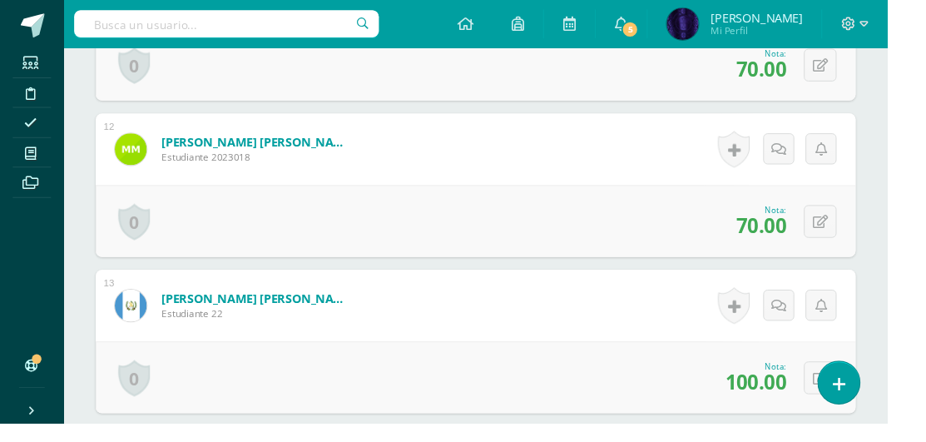
scroll to position [2289, 0]
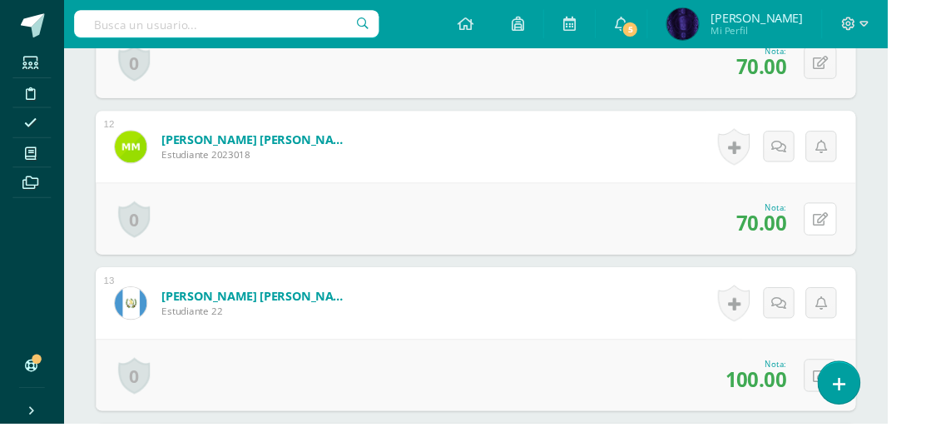
click at [846, 231] on button at bounding box center [856, 228] width 34 height 34
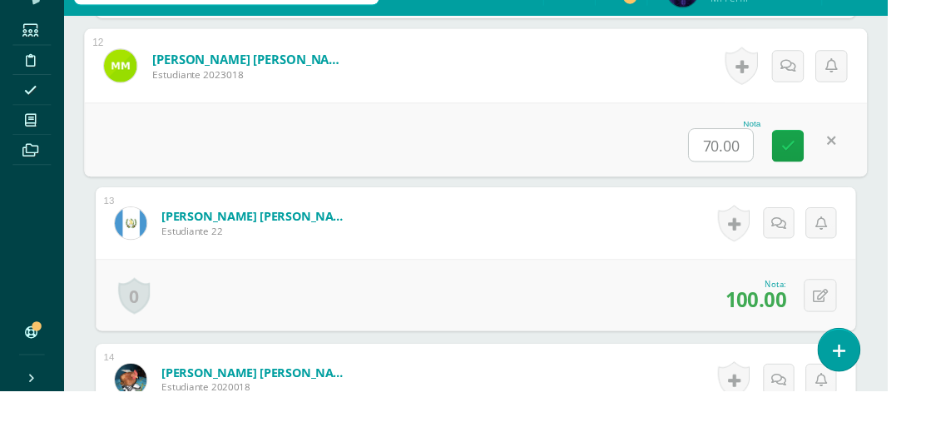
scroll to position [2338, 0]
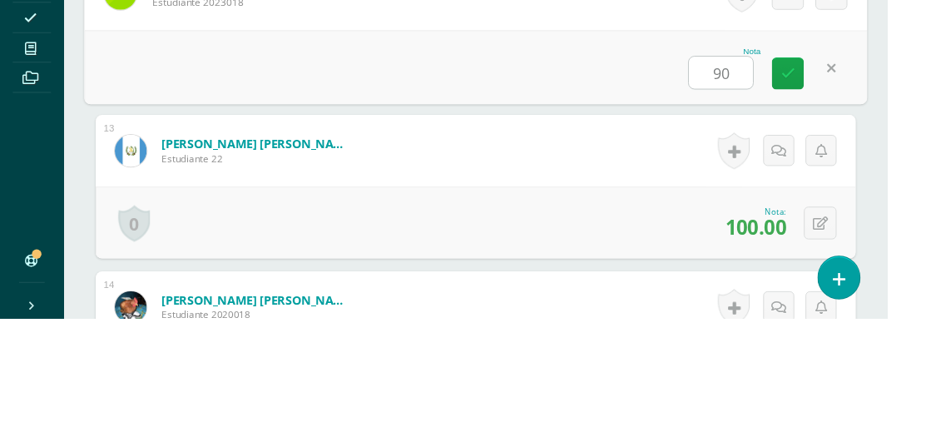
type input "90"
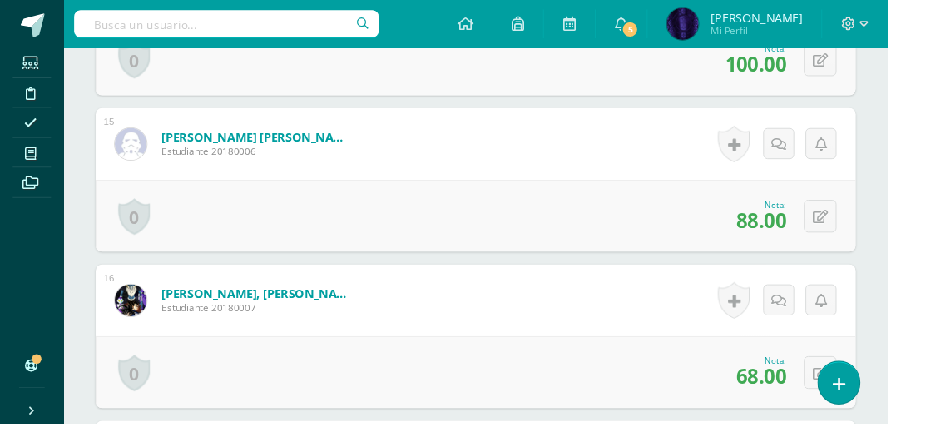
scroll to position [2784, 0]
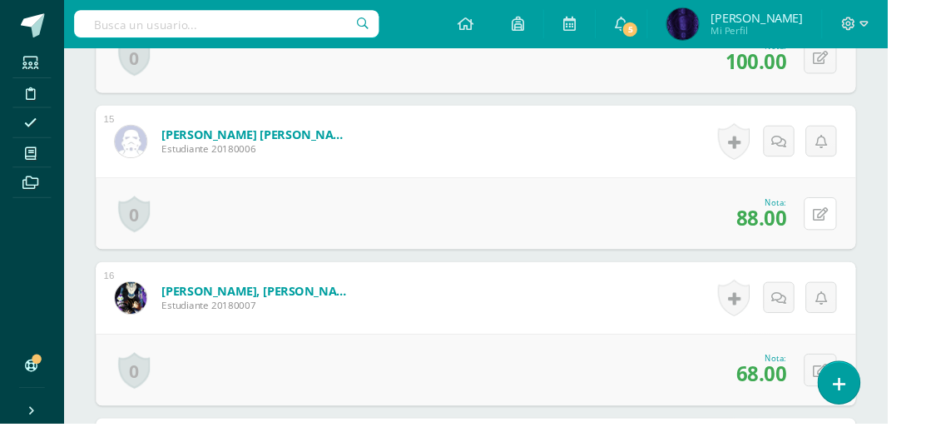
click at [857, 216] on icon at bounding box center [856, 223] width 16 height 14
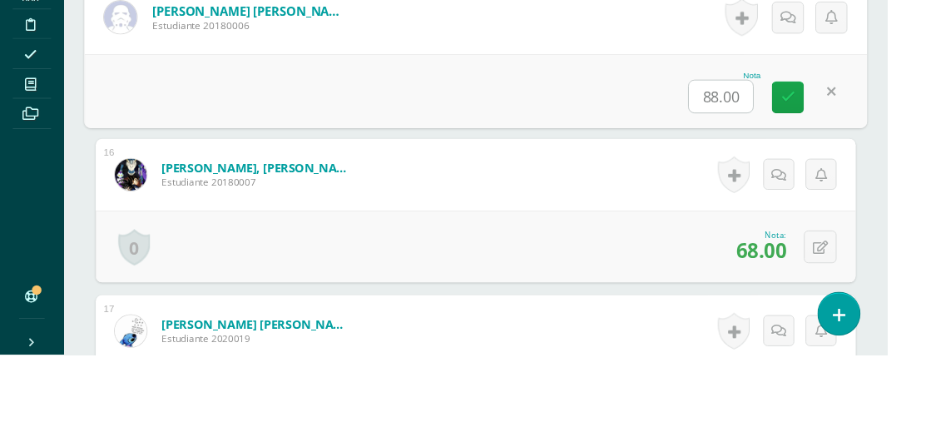
scroll to position [2841, 0]
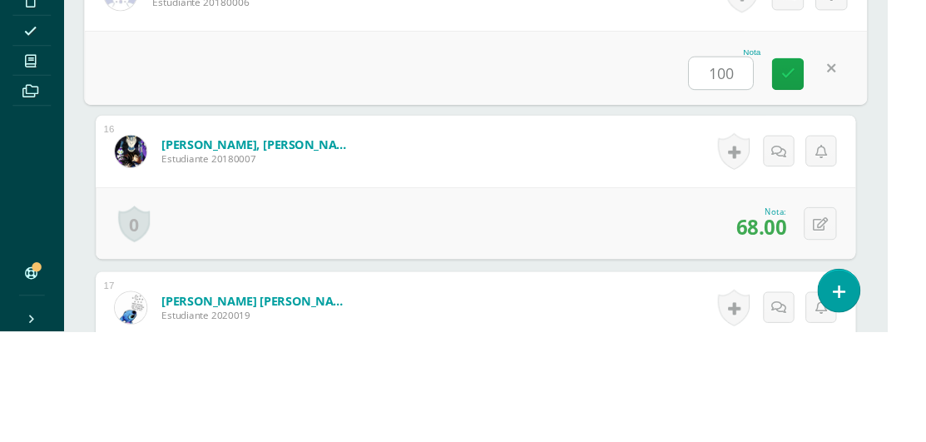
type input "100"
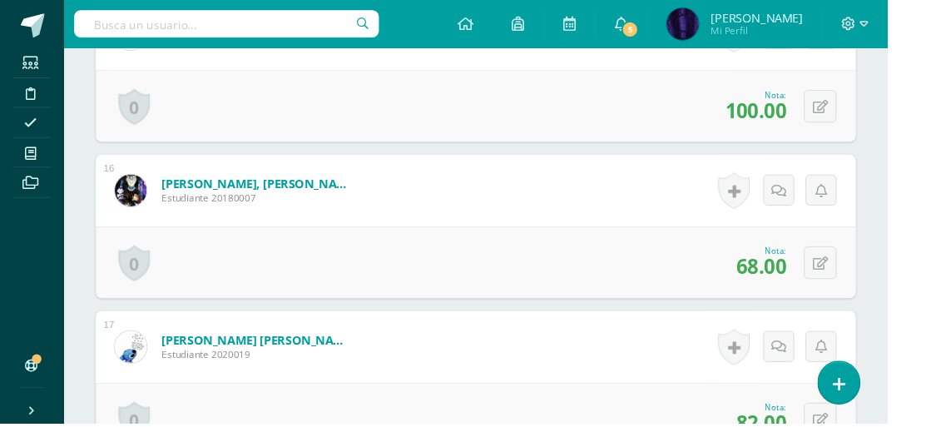
scroll to position [2898, 0]
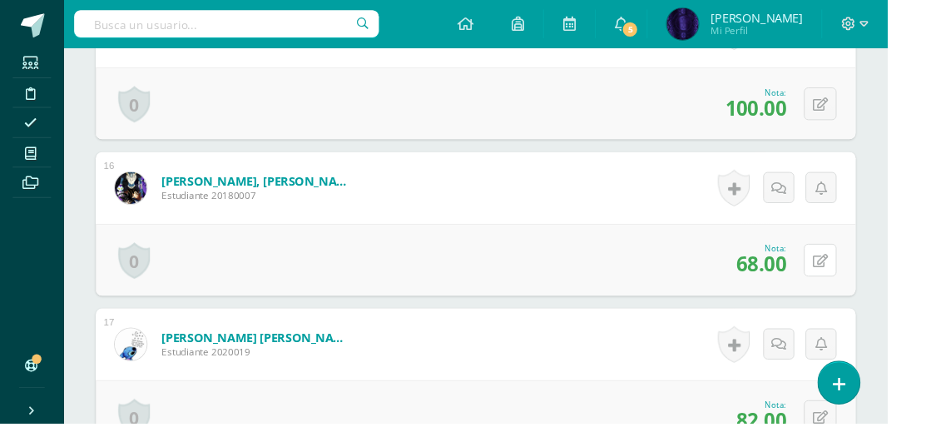
click at [857, 269] on icon at bounding box center [856, 273] width 16 height 14
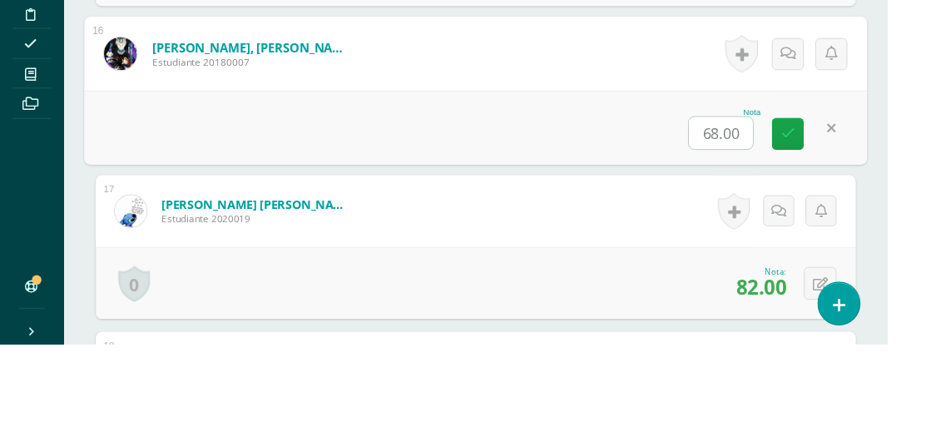
scroll to position [2955, 0]
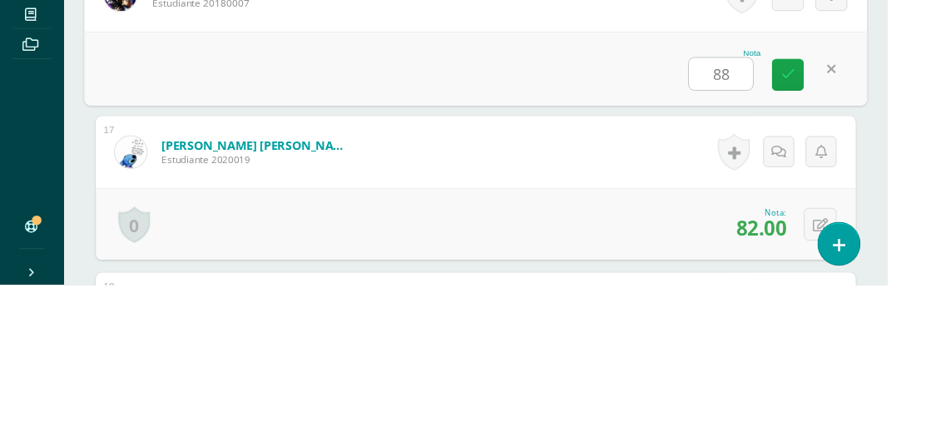
type input "88"
click at [894, 222] on div "Nota 88" at bounding box center [496, 215] width 817 height 77
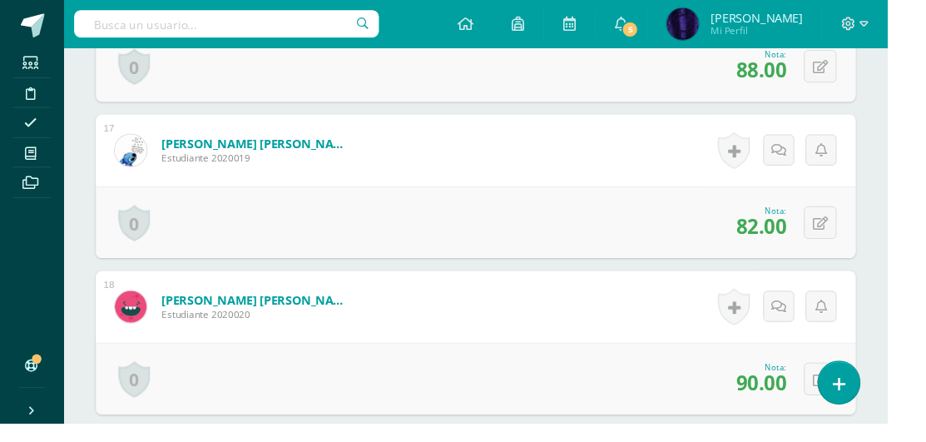
scroll to position [3151, 0]
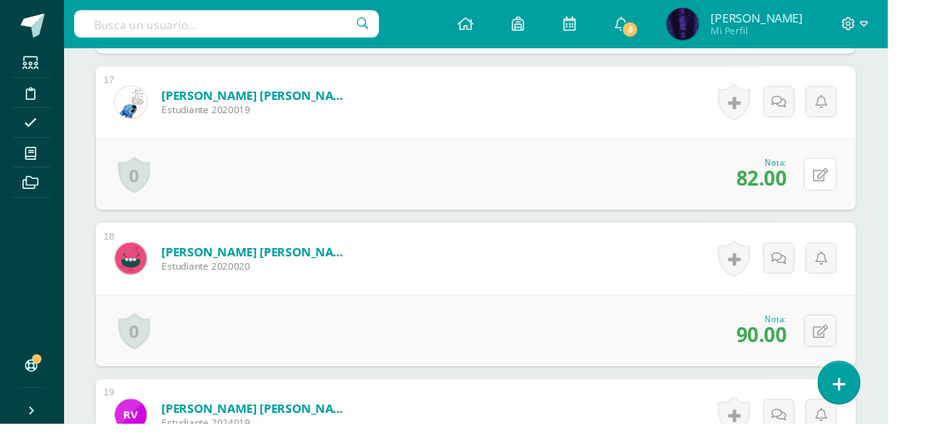
click at [856, 186] on button at bounding box center [856, 182] width 34 height 34
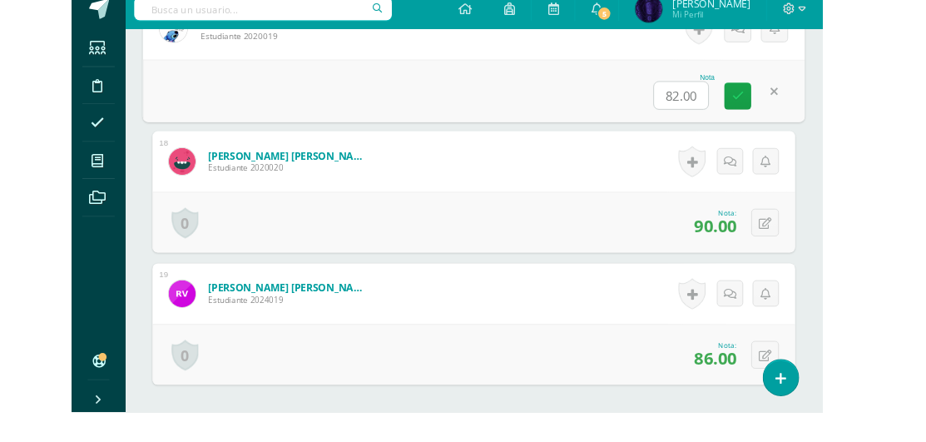
scroll to position [3208, 0]
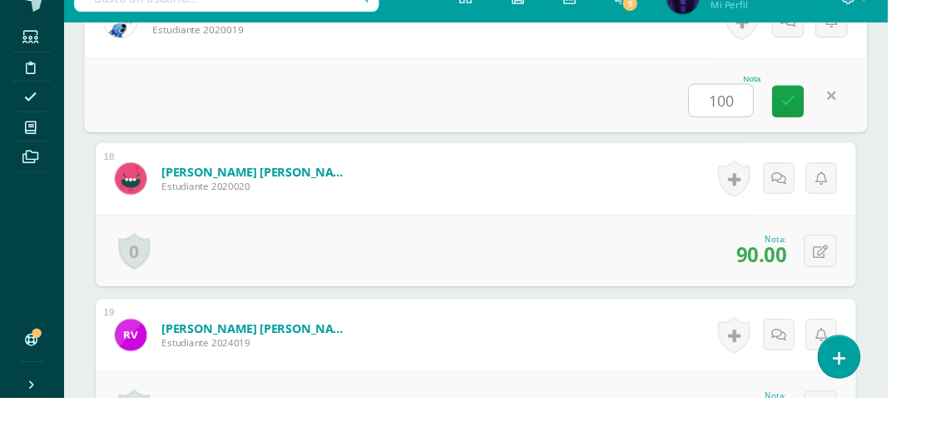
type input "100"
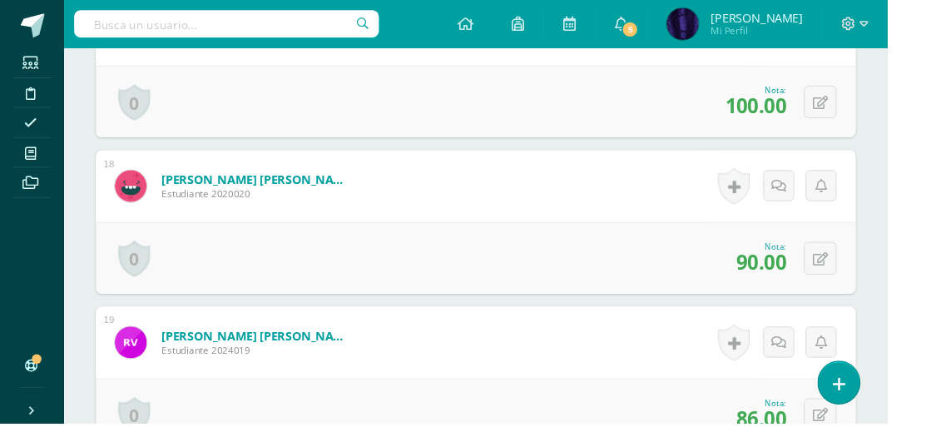
scroll to position [3228, 0]
click at [861, 262] on icon at bounding box center [856, 269] width 16 height 14
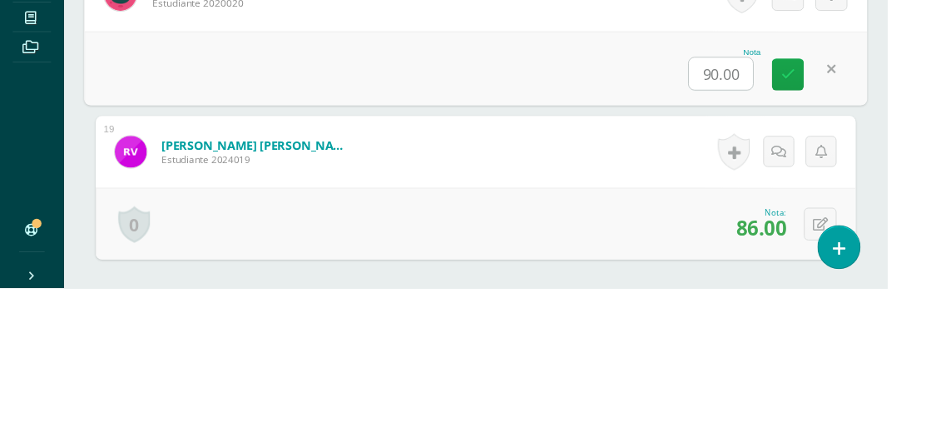
scroll to position [3284, 0]
type input "100"
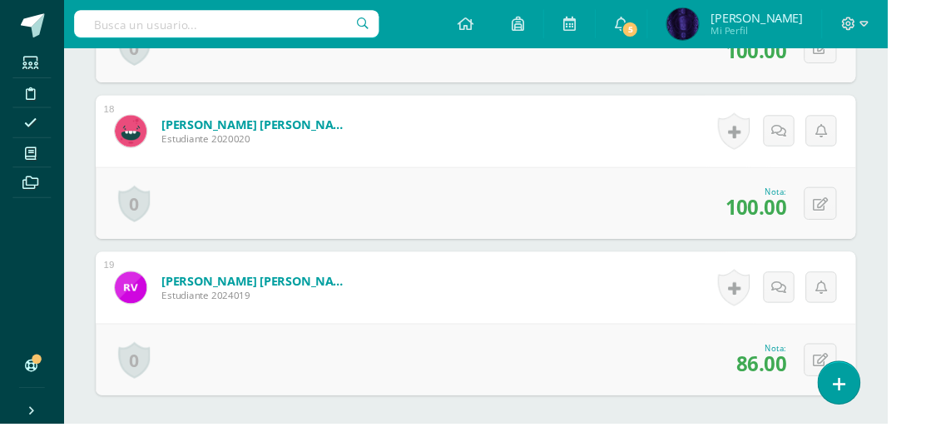
scroll to position [3293, 0]
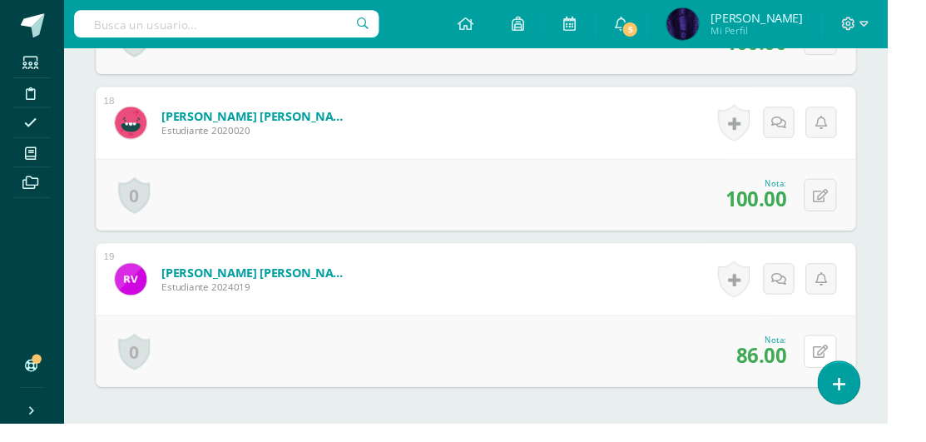
click at [859, 373] on button at bounding box center [856, 367] width 34 height 34
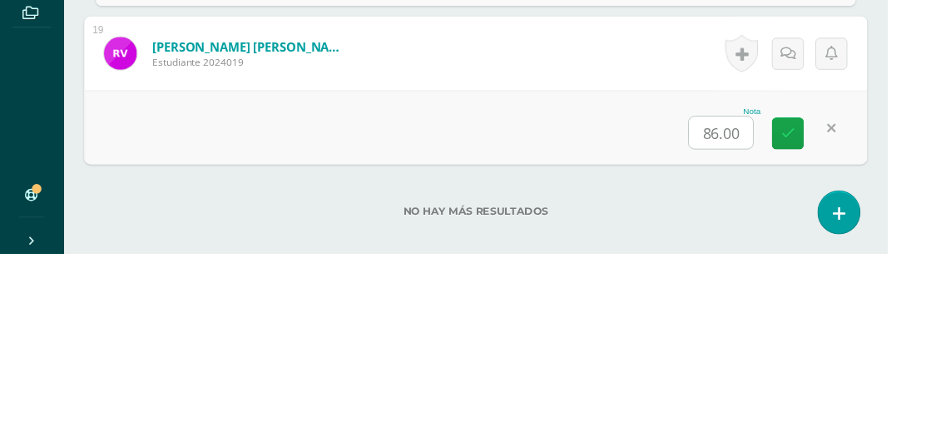
scroll to position [3349, 0]
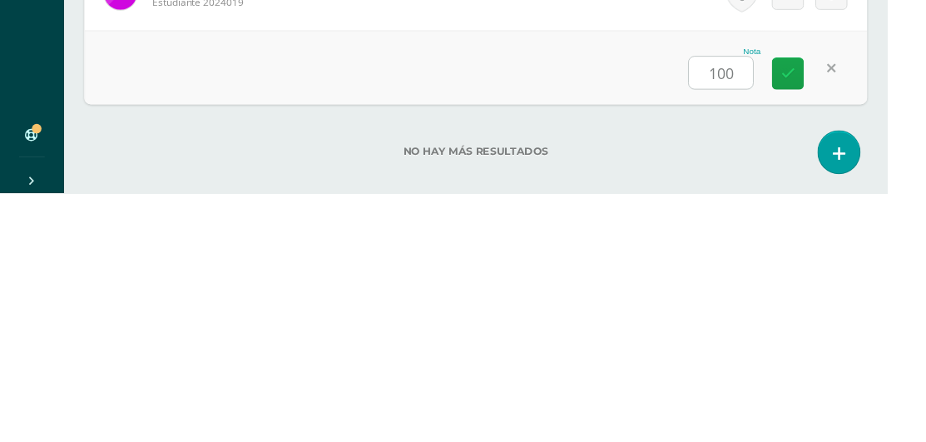
type input "100"
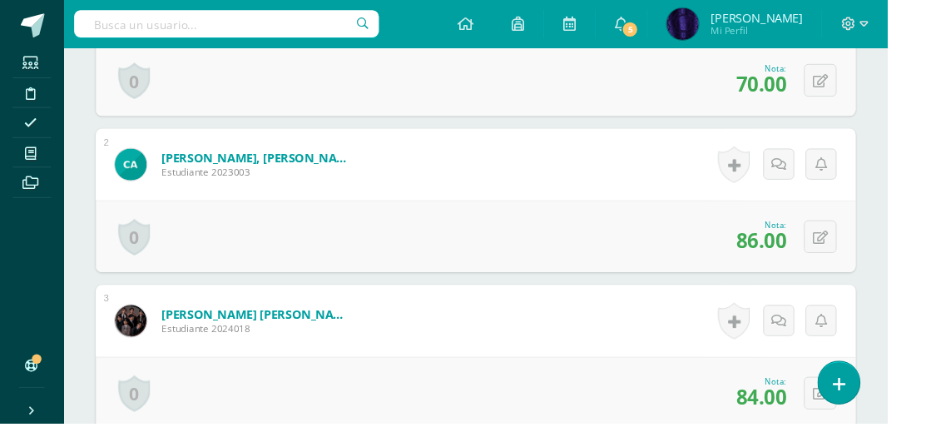
scroll to position [0, 0]
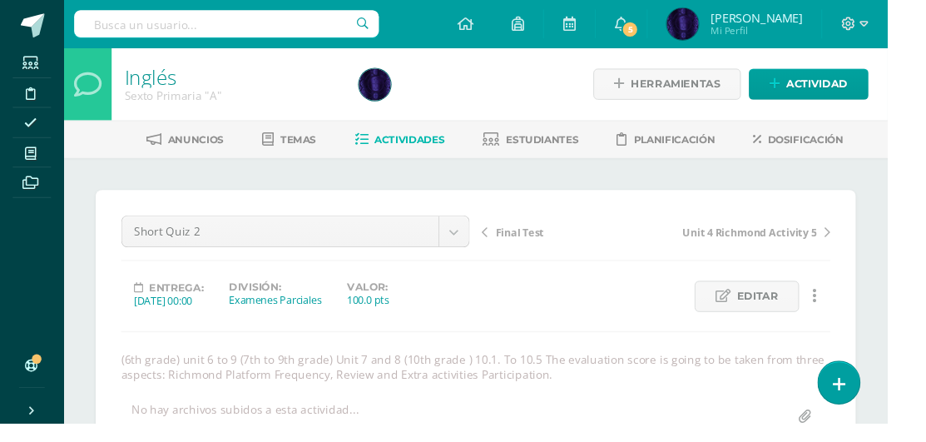
click at [583, 148] on span "Estudiantes" at bounding box center [567, 145] width 76 height 12
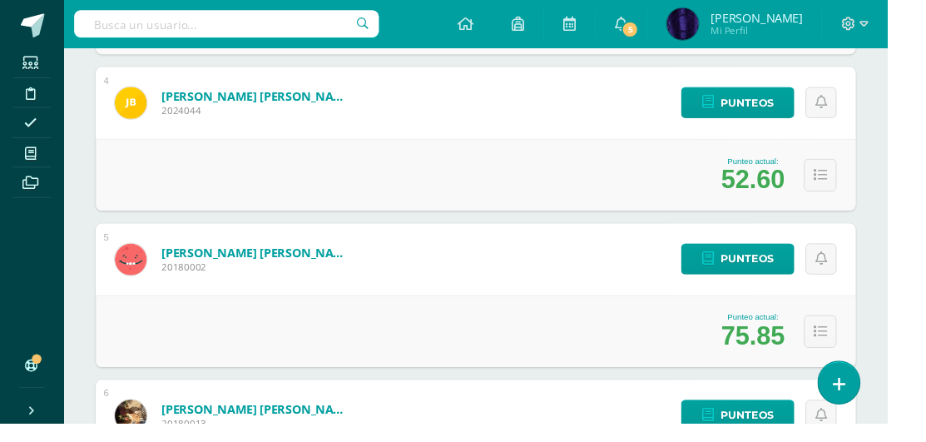
scroll to position [782, 0]
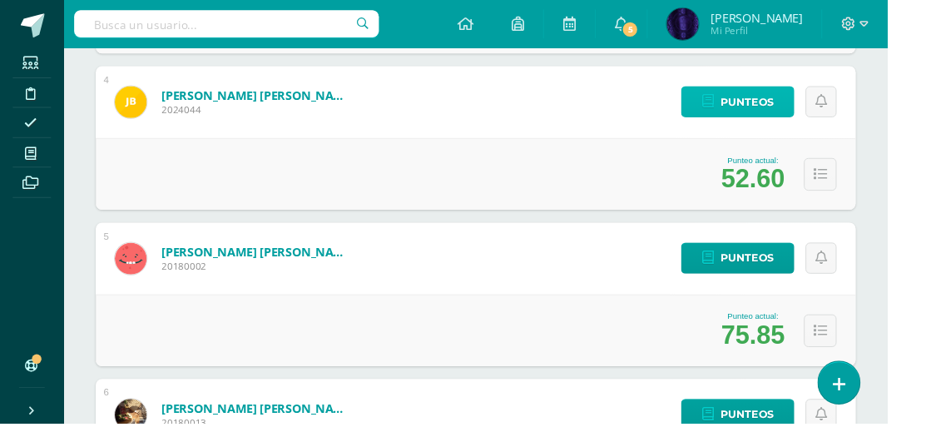
click at [769, 108] on span "Punteos" at bounding box center [780, 106] width 56 height 31
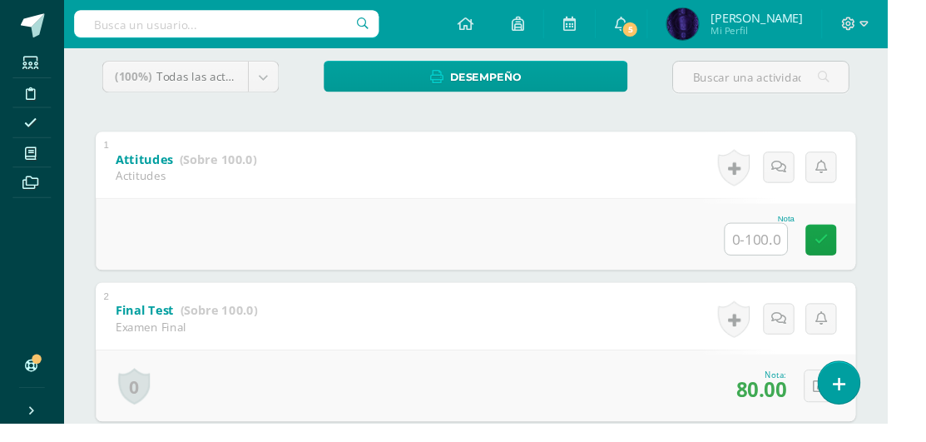
scroll to position [284, 0]
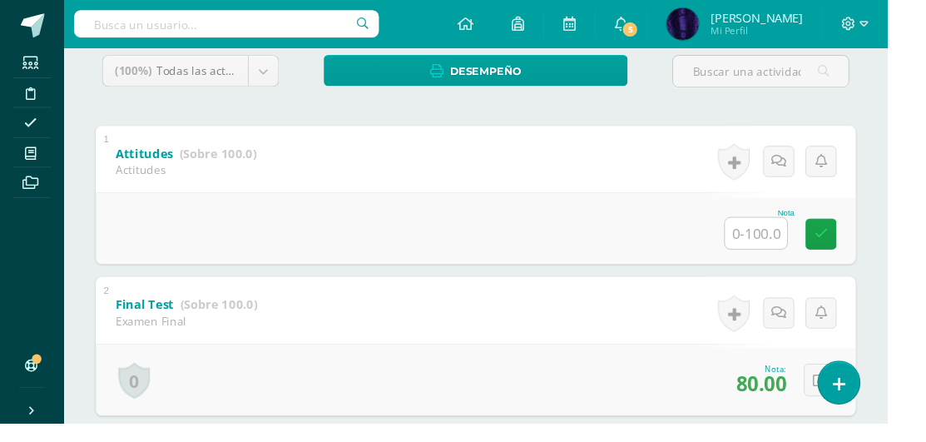
click at [797, 244] on input "text" at bounding box center [789, 243] width 65 height 32
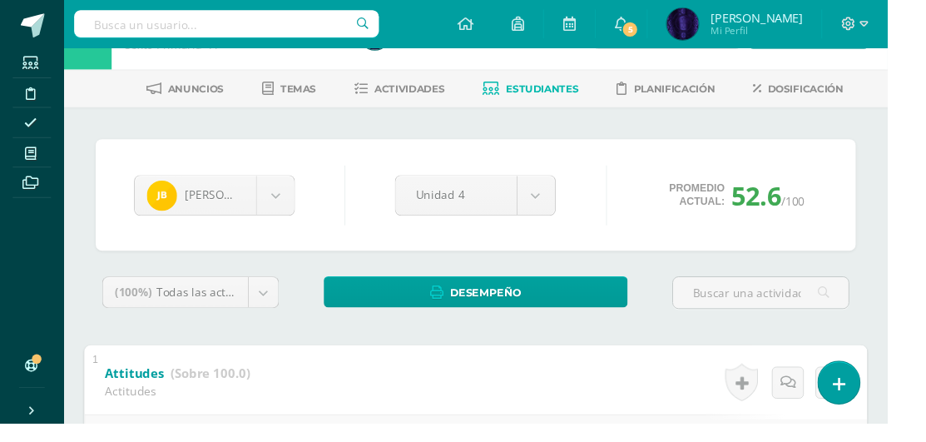
scroll to position [0, 0]
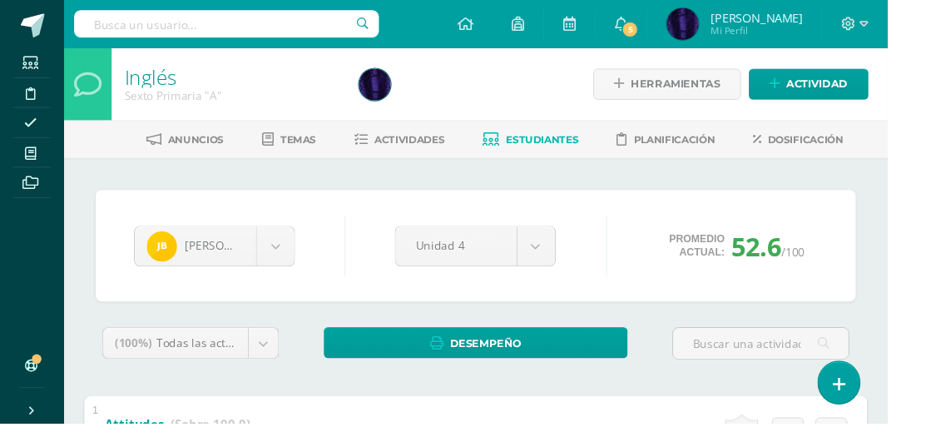
click at [439, 143] on span "Actividades" at bounding box center [427, 145] width 73 height 12
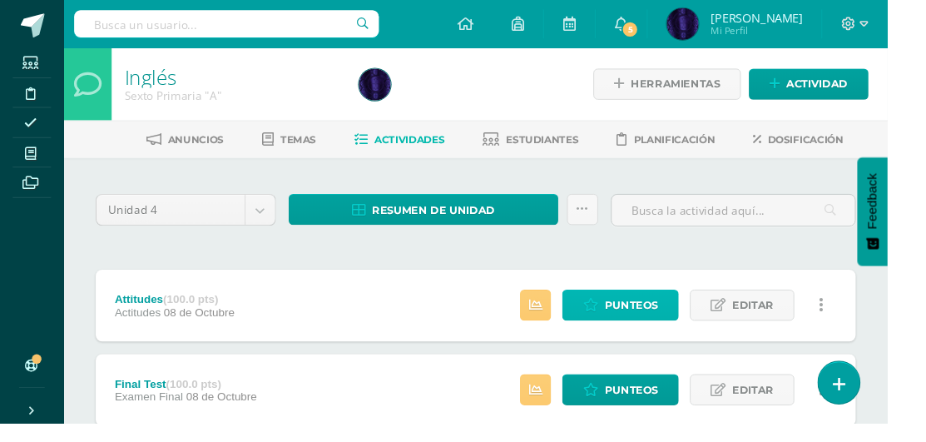
click at [670, 304] on span "Punteos" at bounding box center [659, 318] width 56 height 31
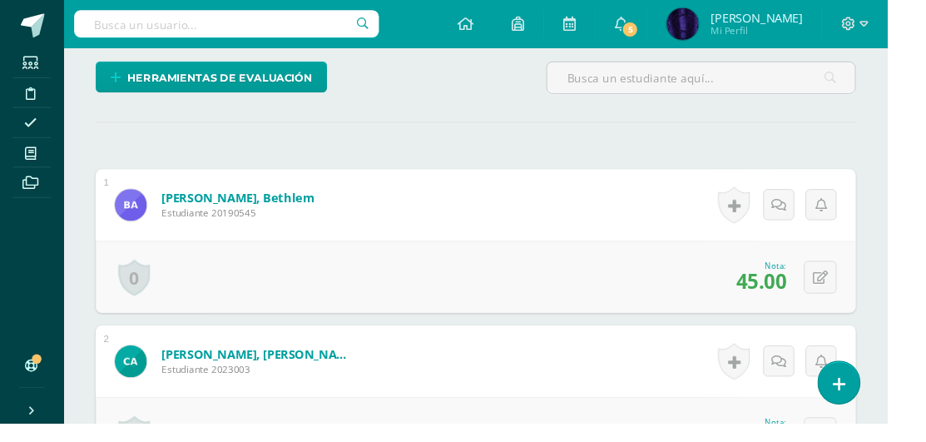
scroll to position [404, 0]
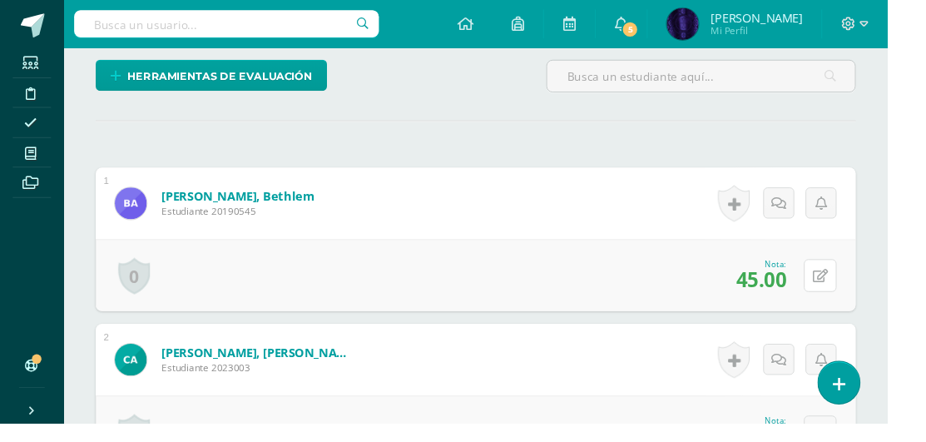
click at [861, 285] on icon at bounding box center [856, 288] width 16 height 14
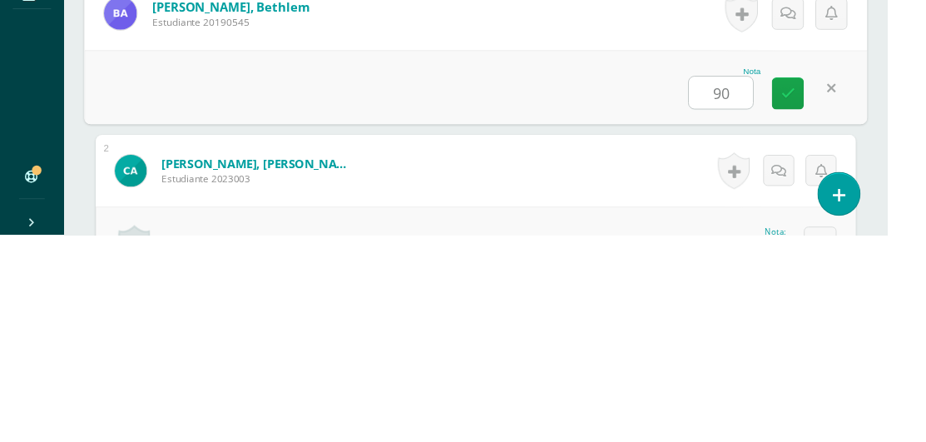
type input "90"
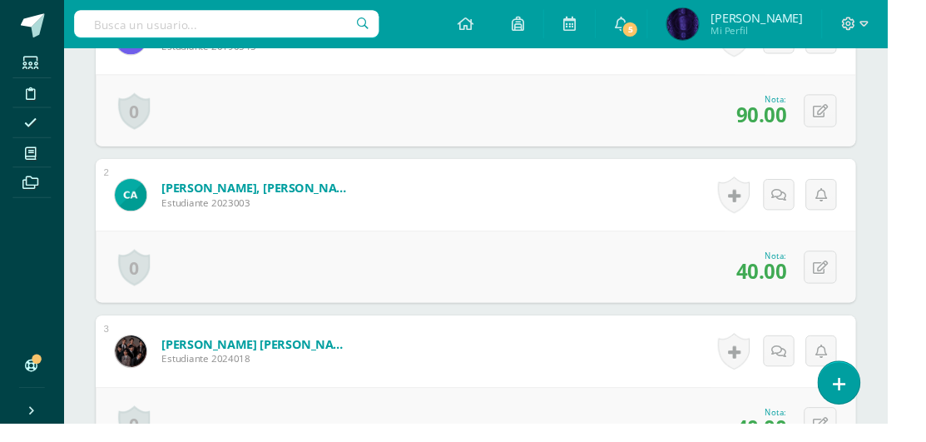
scroll to position [603, 0]
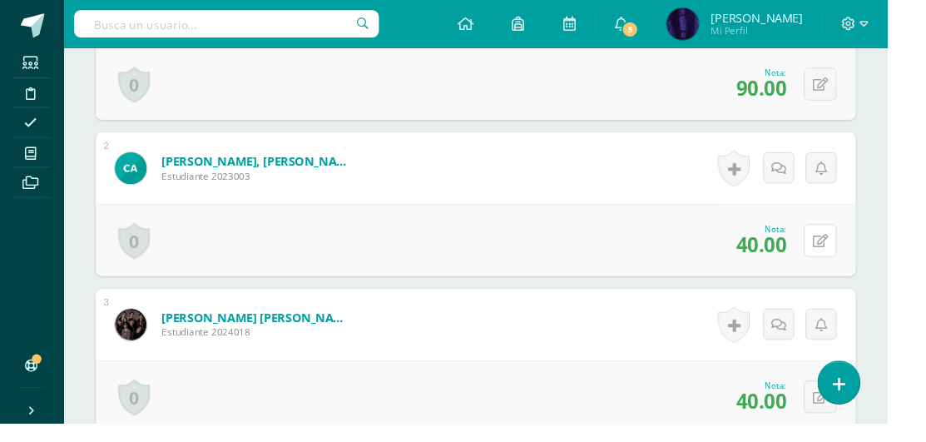
click at [850, 257] on button at bounding box center [856, 251] width 34 height 34
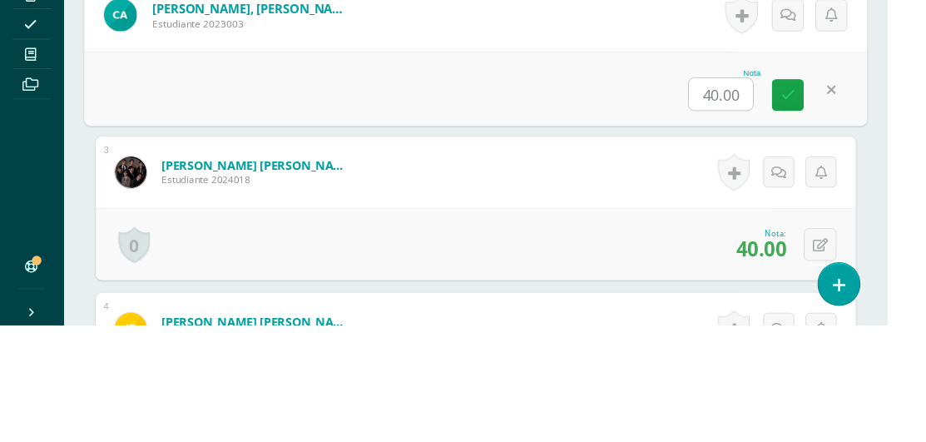
scroll to position [660, 0]
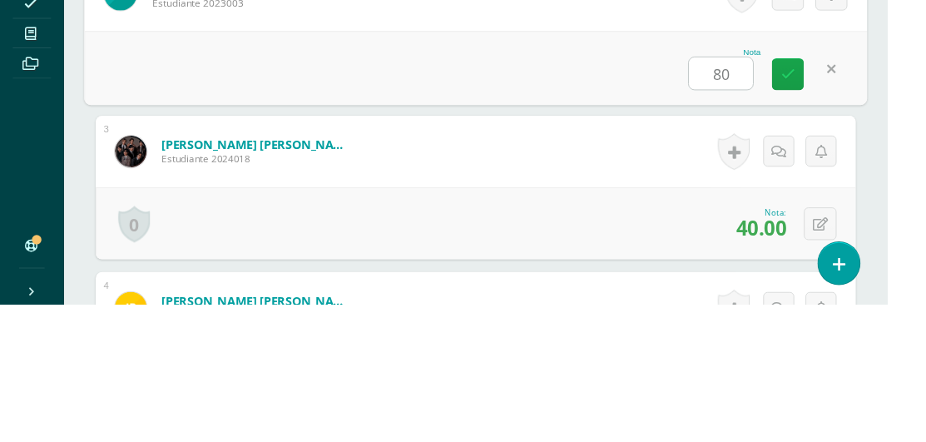
type input "80"
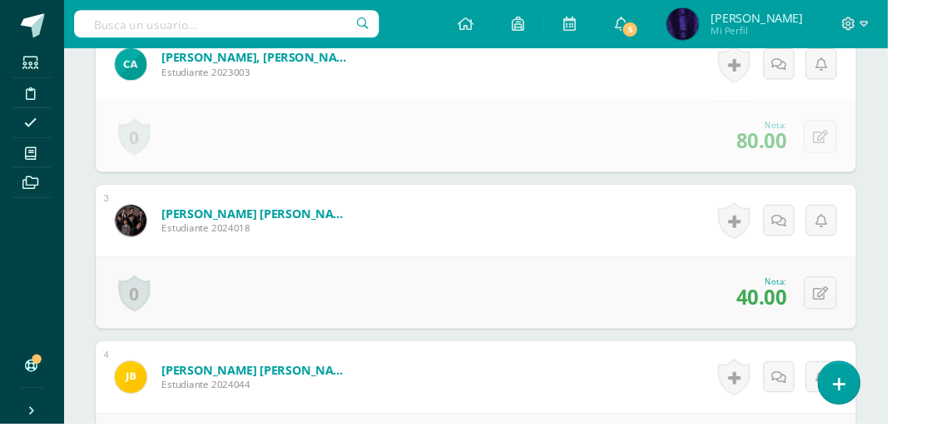
scroll to position [713, 0]
click at [848, 305] on button at bounding box center [856, 304] width 34 height 34
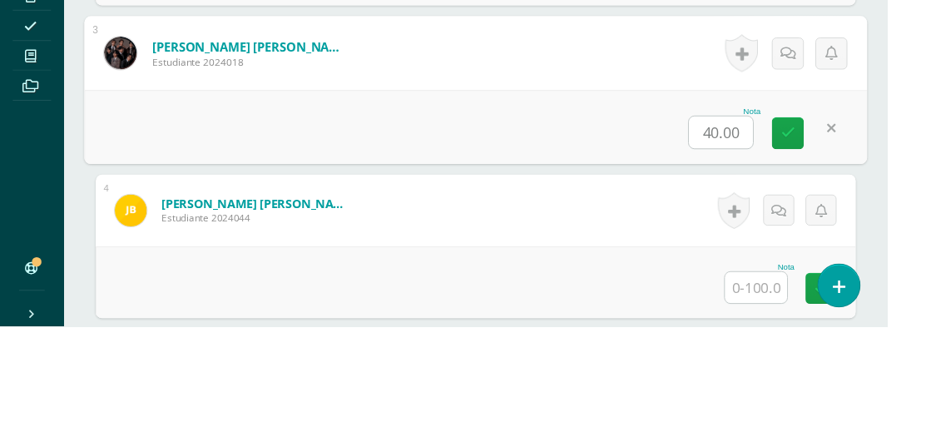
scroll to position [784, 0]
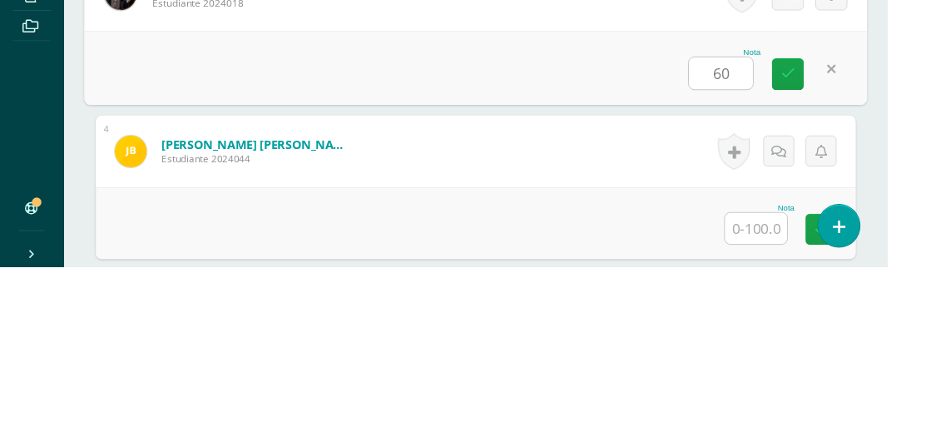
type input "60"
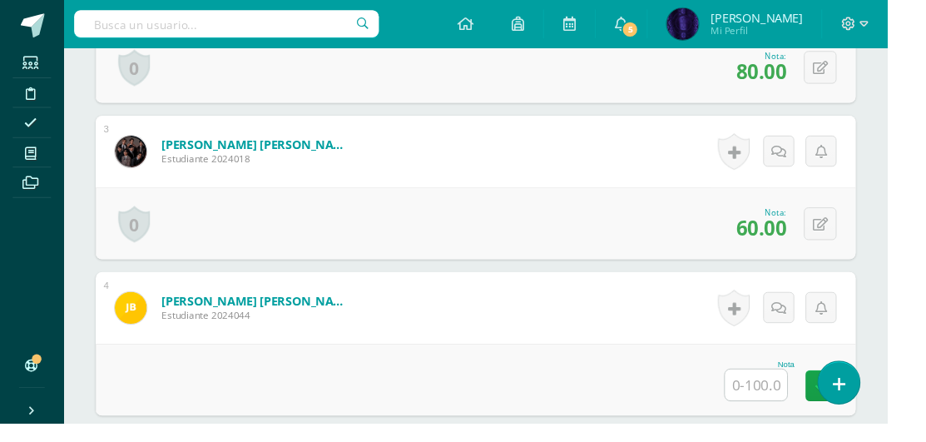
click at [801, 393] on input "text" at bounding box center [789, 401] width 65 height 32
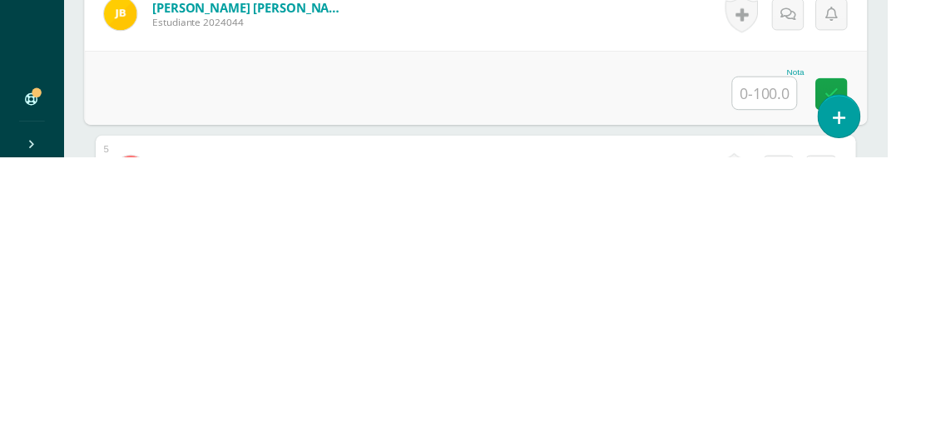
scroll to position [812, 0]
type input "60"
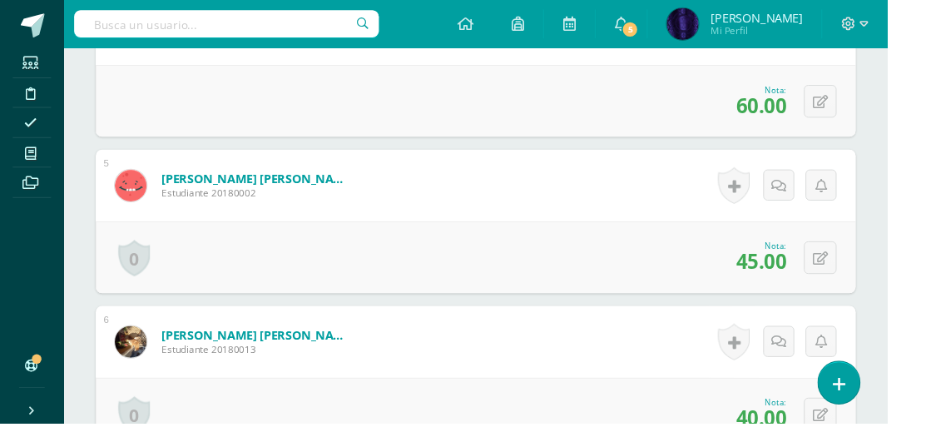
scroll to position [1081, 0]
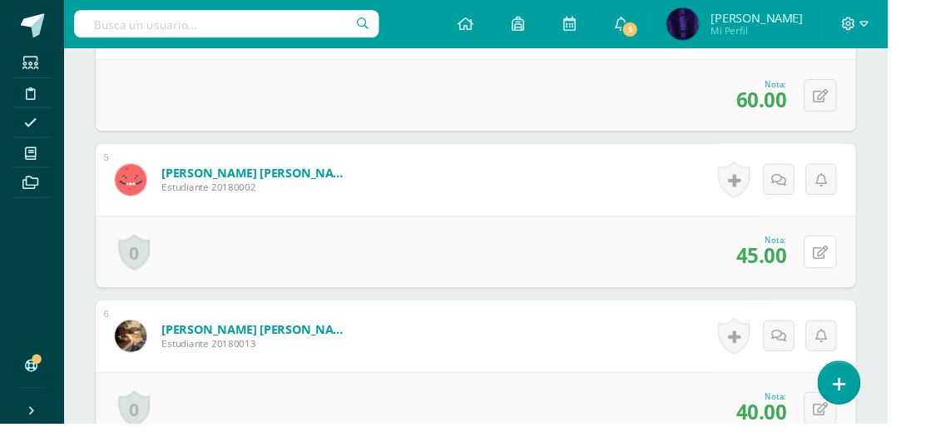
click at [855, 266] on button at bounding box center [856, 263] width 34 height 34
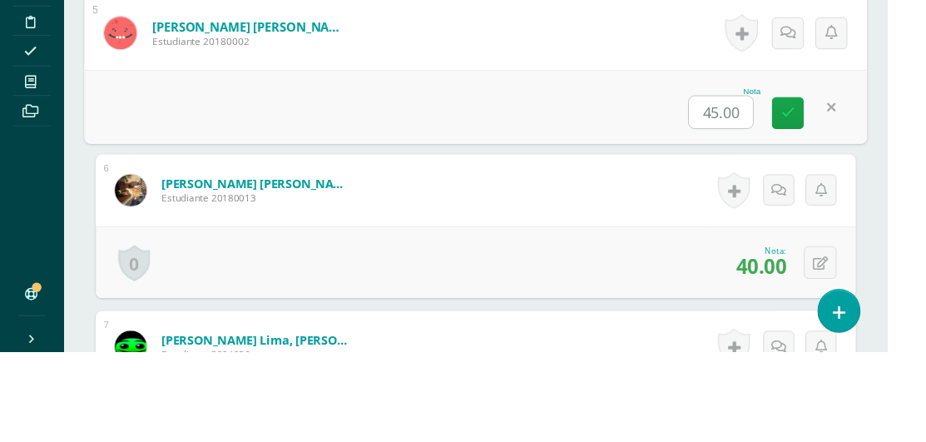
scroll to position [1159, 0]
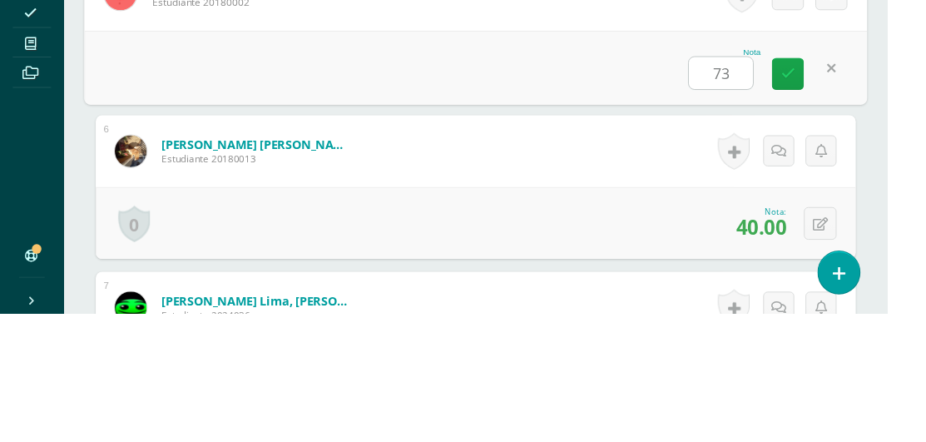
type input "73"
click at [686, 201] on div "Nota 73" at bounding box center [496, 185] width 817 height 77
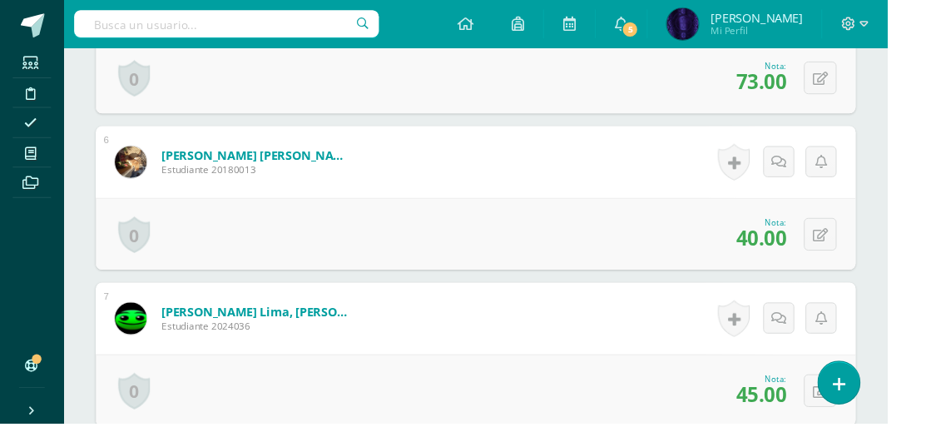
scroll to position [1263, 0]
click at [848, 253] on button at bounding box center [856, 243] width 34 height 34
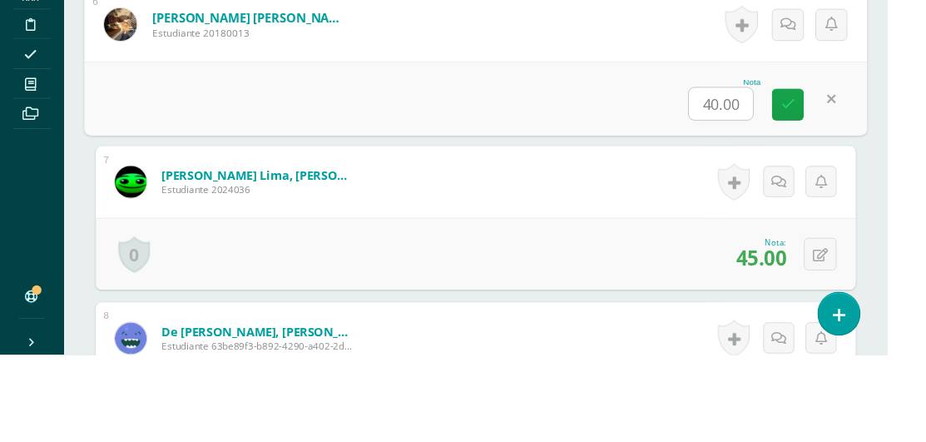
scroll to position [1333, 0]
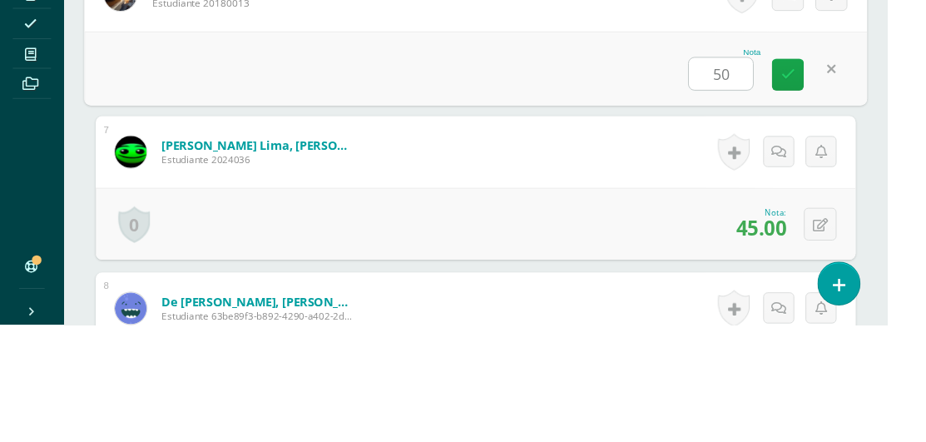
type input "50"
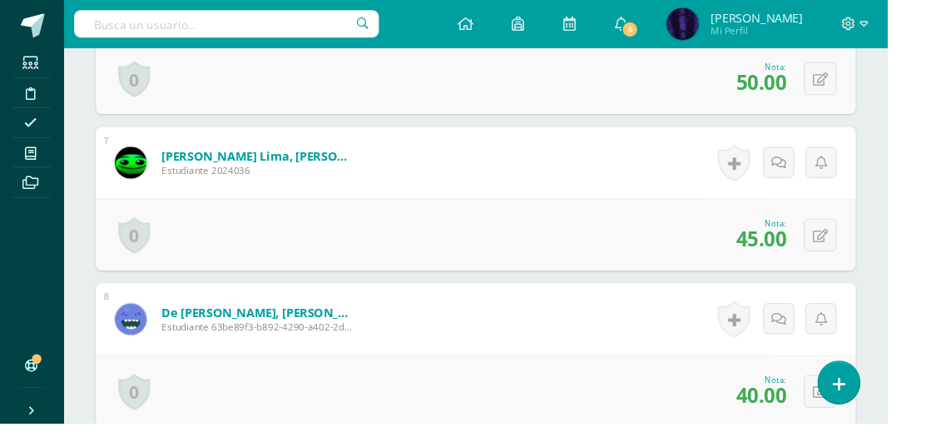
scroll to position [1428, 0]
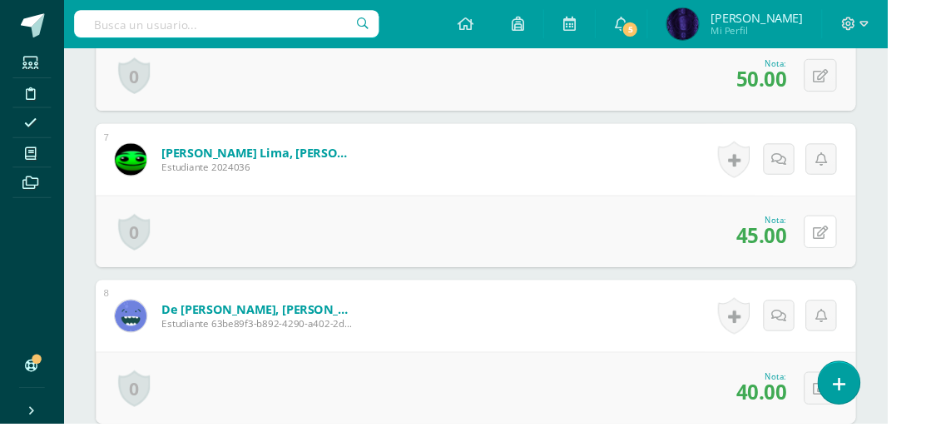
click at [858, 238] on icon at bounding box center [856, 243] width 16 height 14
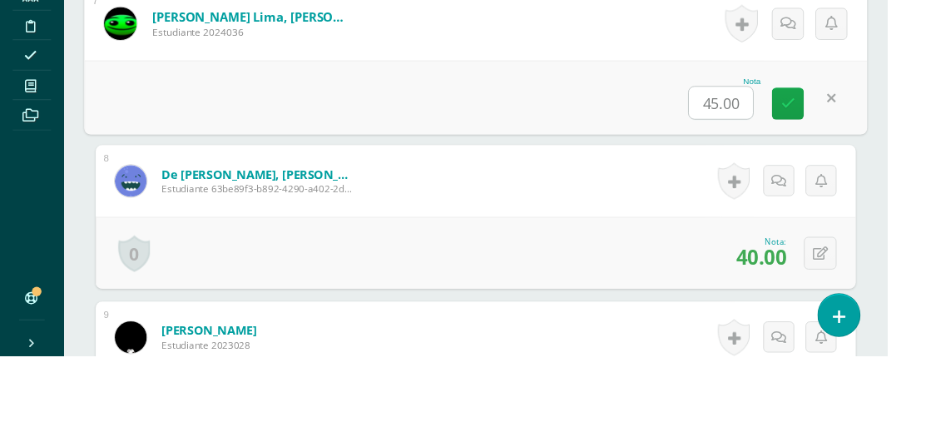
scroll to position [1499, 0]
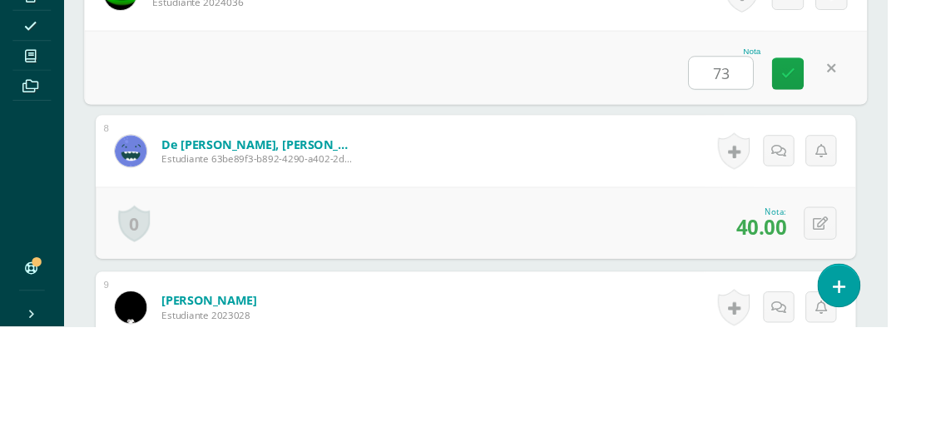
type input "73"
click at [400, 186] on div "Nota 73" at bounding box center [496, 171] width 817 height 77
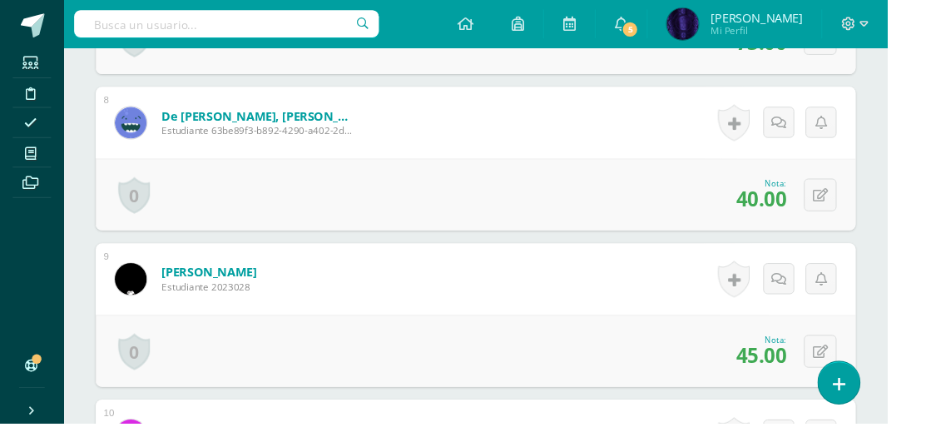
scroll to position [1647, 0]
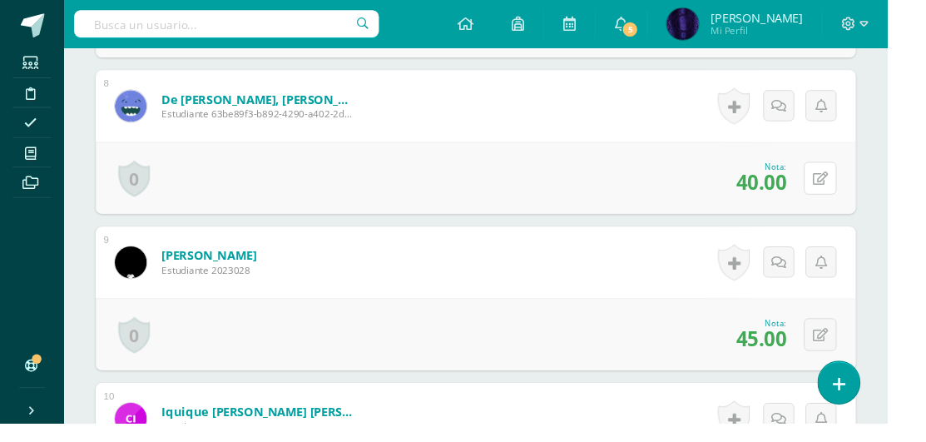
click at [849, 190] on button at bounding box center [856, 186] width 34 height 34
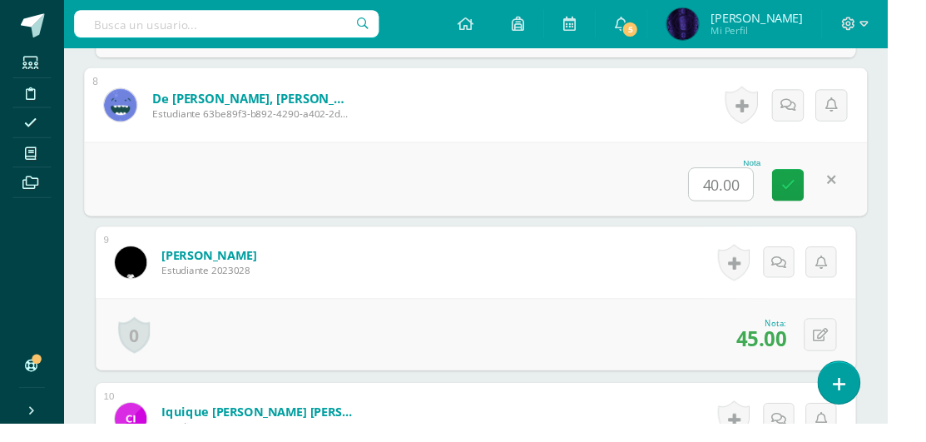
scroll to position [1718, 0]
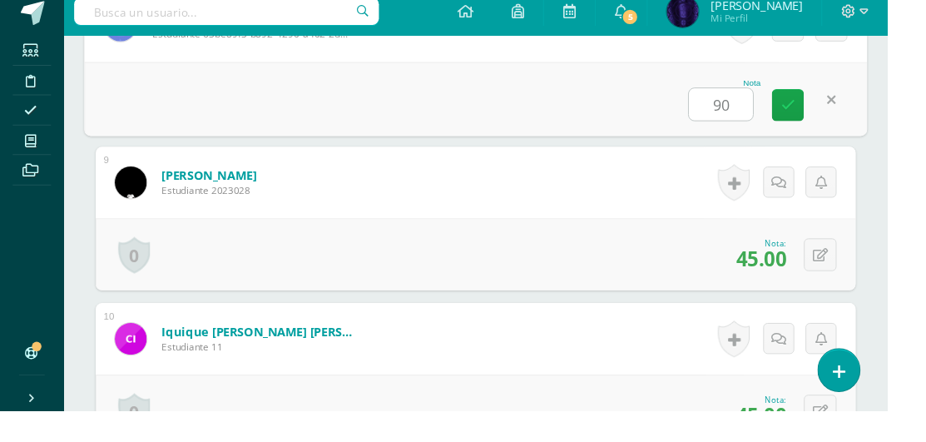
type input "90"
click at [923, 117] on div "¿Estás seguro que quieres eliminar esta actividad? Esto borrará la actividad y …" at bounding box center [497, 292] width 860 height 3691
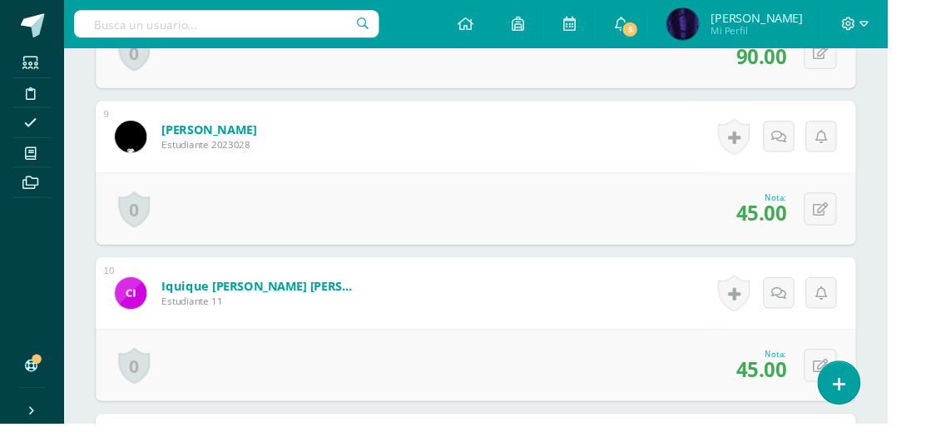
scroll to position [1779, 0]
click at [863, 216] on icon at bounding box center [856, 218] width 16 height 14
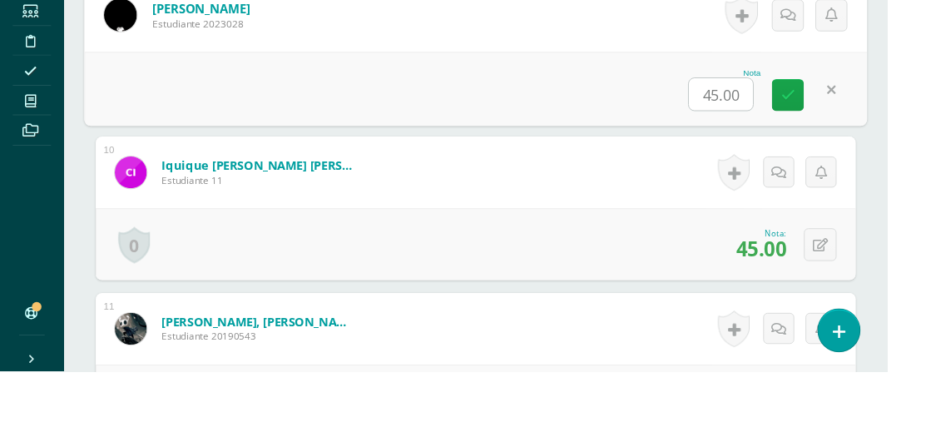
scroll to position [1849, 0]
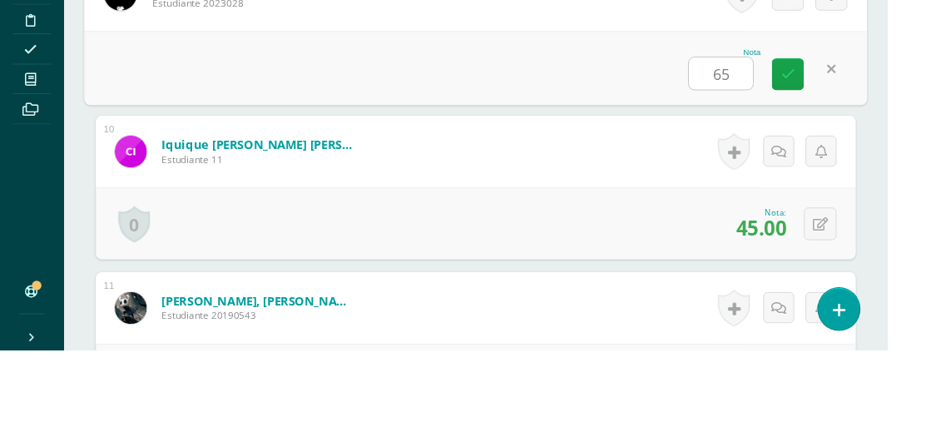
type input "65"
click at [569, 139] on div "Nota 65" at bounding box center [496, 147] width 817 height 77
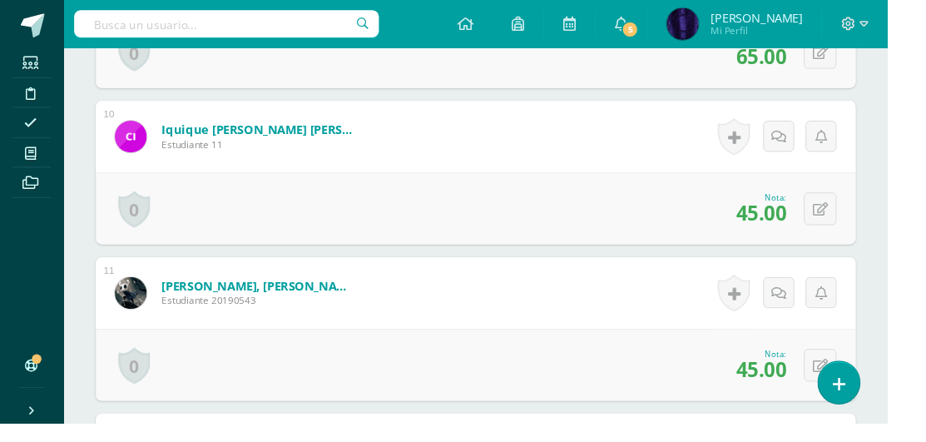
scroll to position [1947, 0]
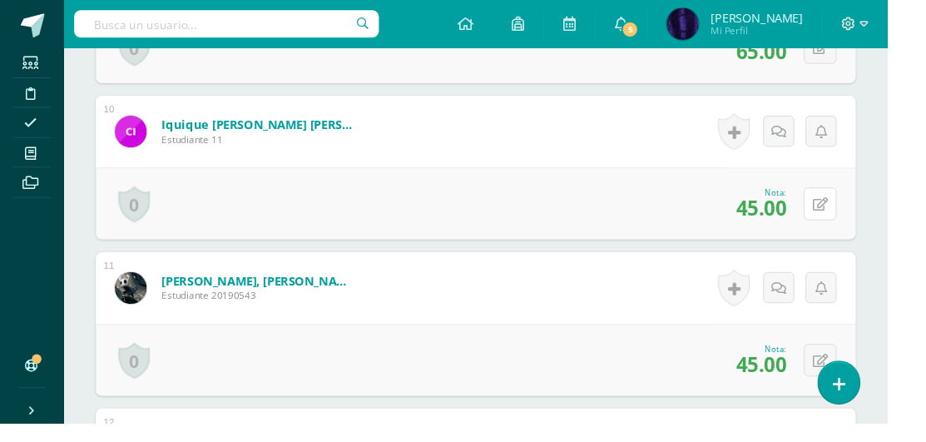
click at [852, 211] on icon at bounding box center [856, 213] width 16 height 14
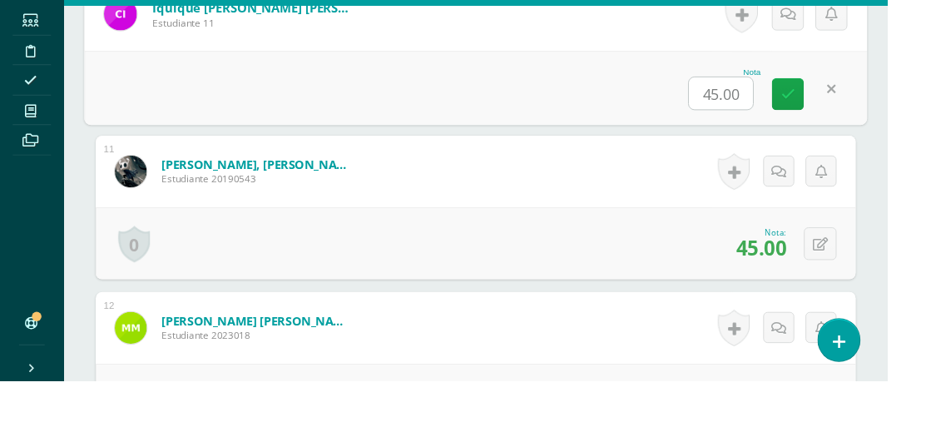
scroll to position [2024, 0]
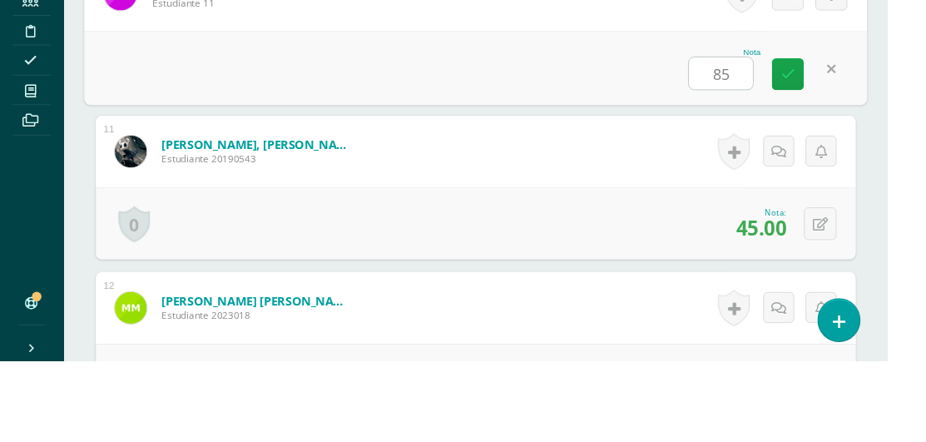
type input "85"
click at [469, 150] on div "Nota 85" at bounding box center [496, 135] width 817 height 77
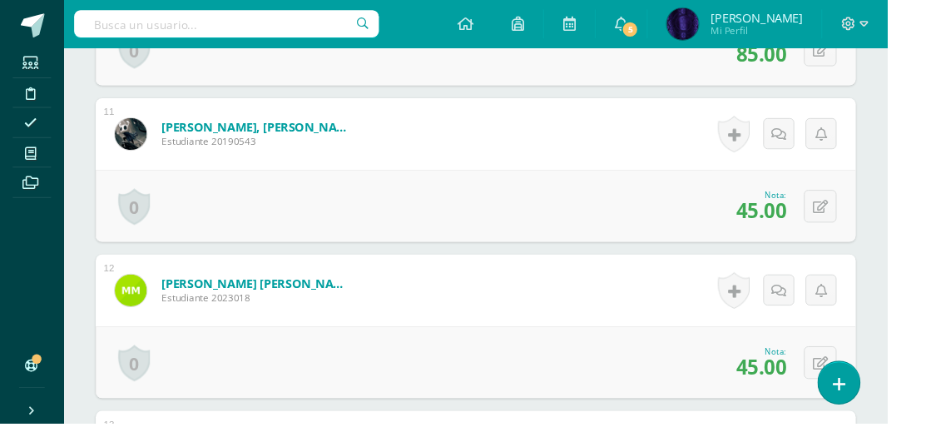
scroll to position [2121, 0]
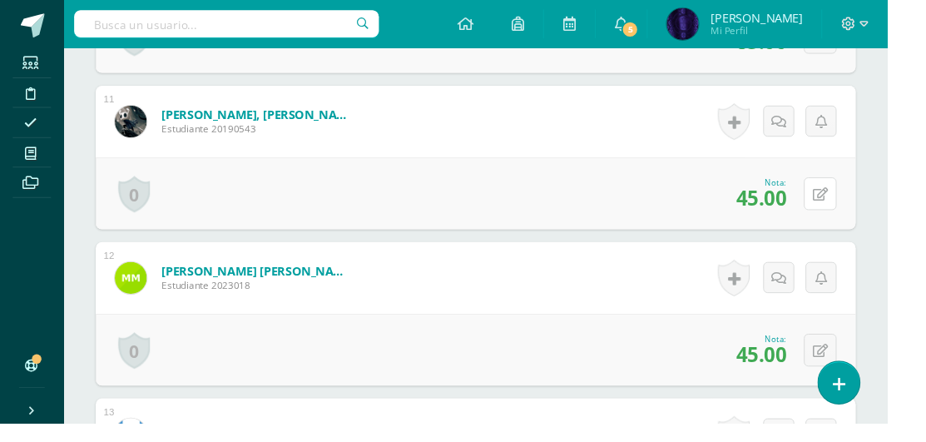
click at [856, 201] on icon at bounding box center [856, 203] width 16 height 14
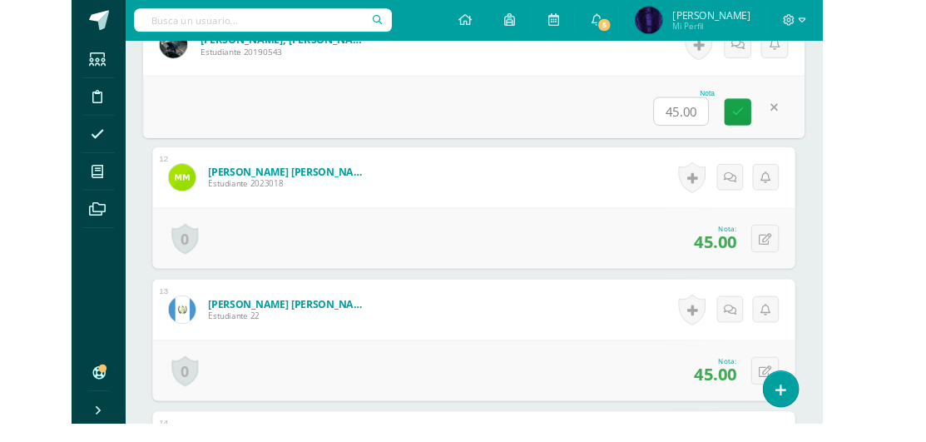
scroll to position [2192, 0]
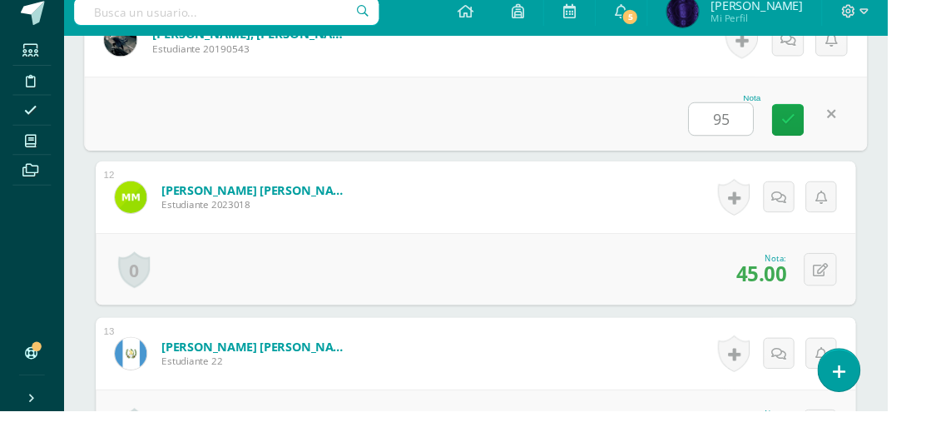
type input "95"
click at [508, 113] on div "Nota 95" at bounding box center [496, 131] width 817 height 77
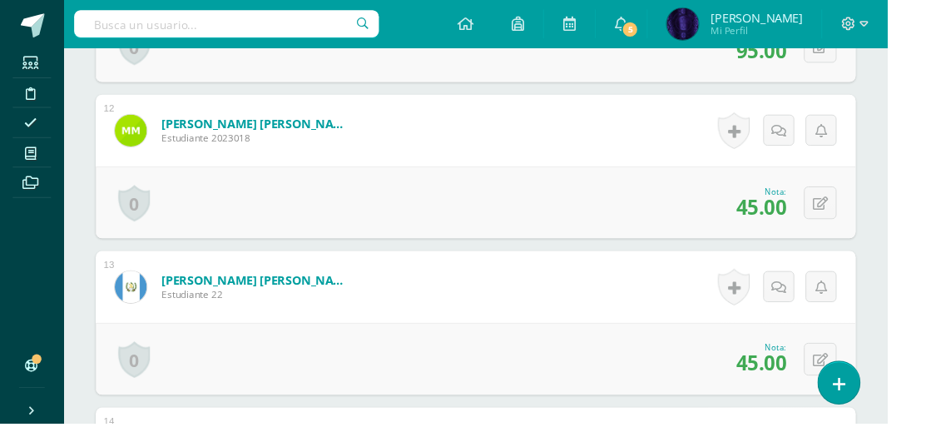
scroll to position [2282, 0]
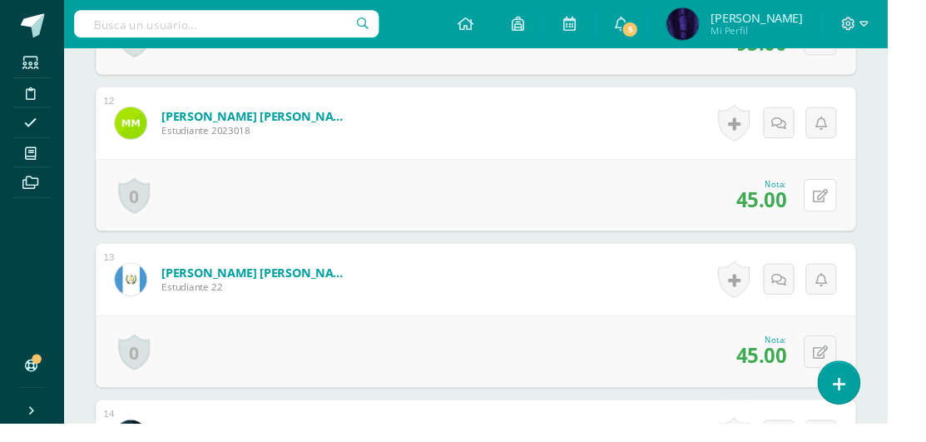
click at [862, 206] on button at bounding box center [856, 203] width 34 height 34
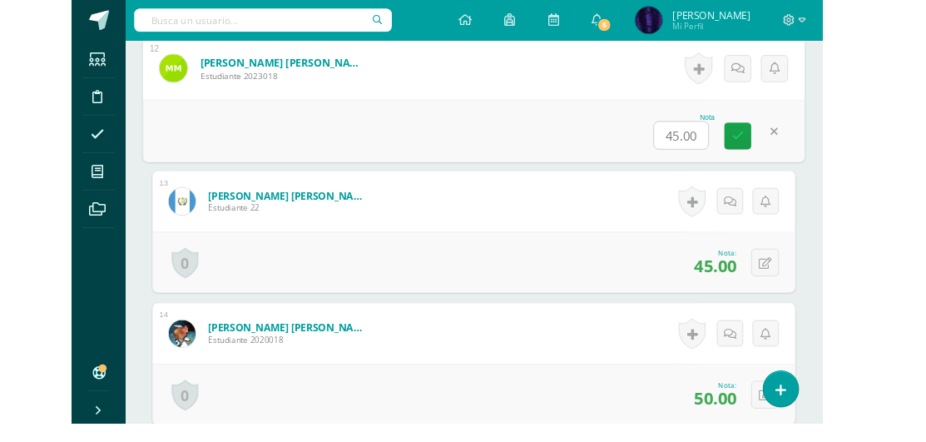
scroll to position [2353, 0]
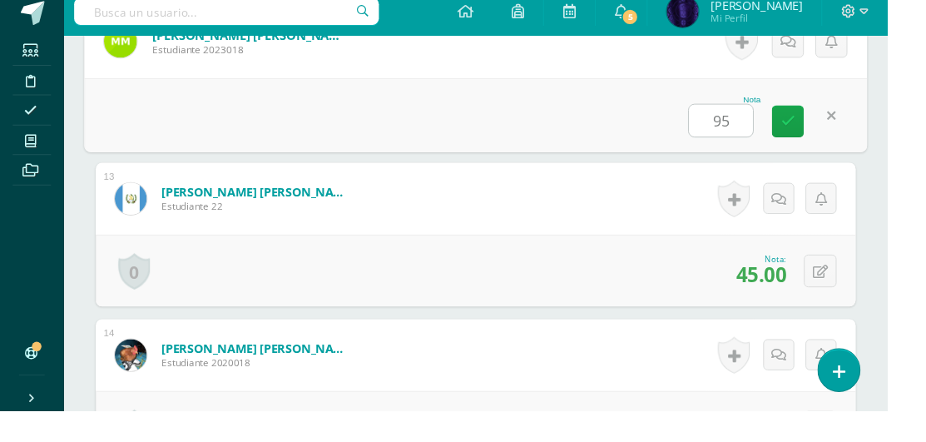
type input "95"
click at [479, 106] on div "Nota 95" at bounding box center [496, 133] width 817 height 77
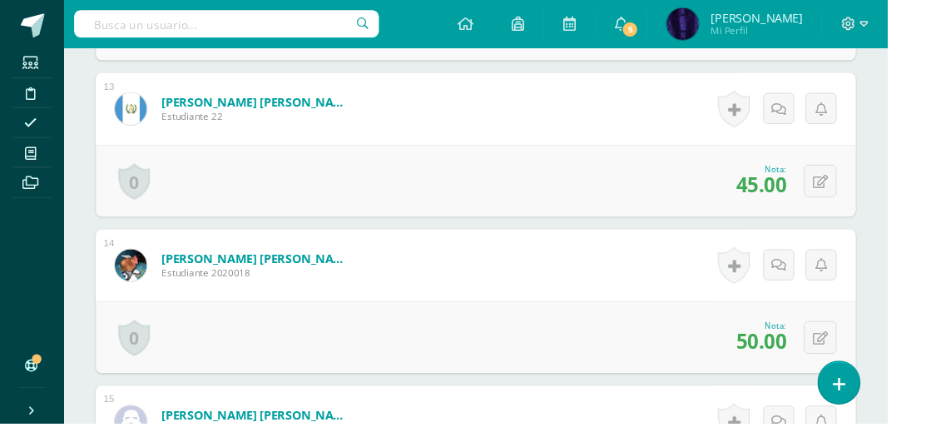
scroll to position [2461, 0]
click at [846, 192] on button at bounding box center [856, 188] width 34 height 34
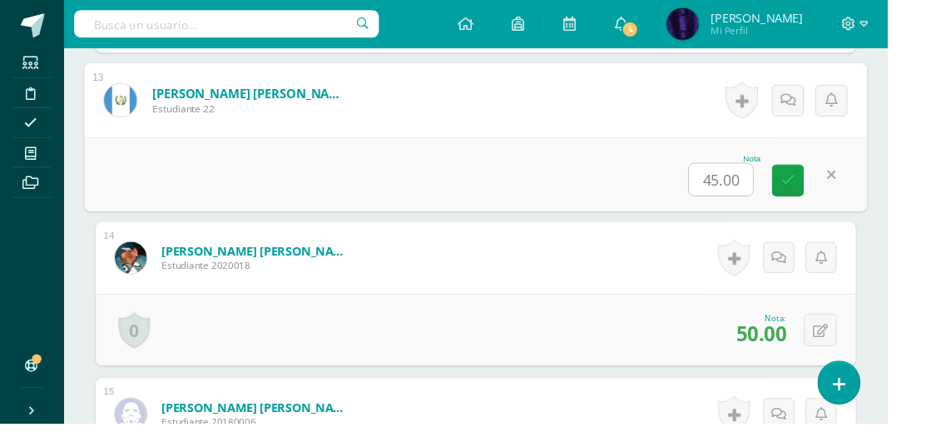
scroll to position [2539, 0]
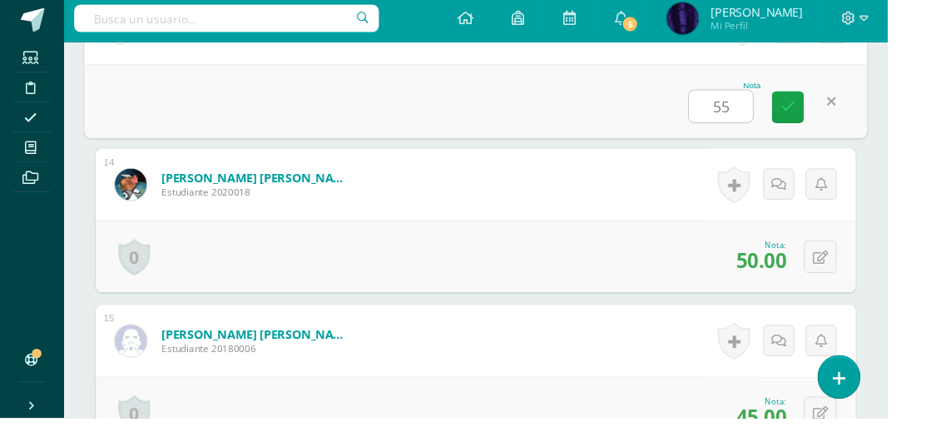
type input "55"
click at [405, 102] on div "Nota 55" at bounding box center [496, 110] width 817 height 77
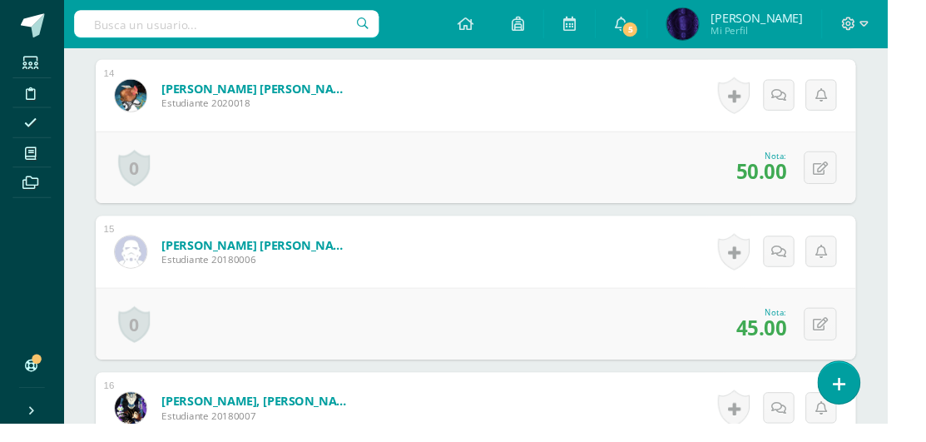
scroll to position [2645, 0]
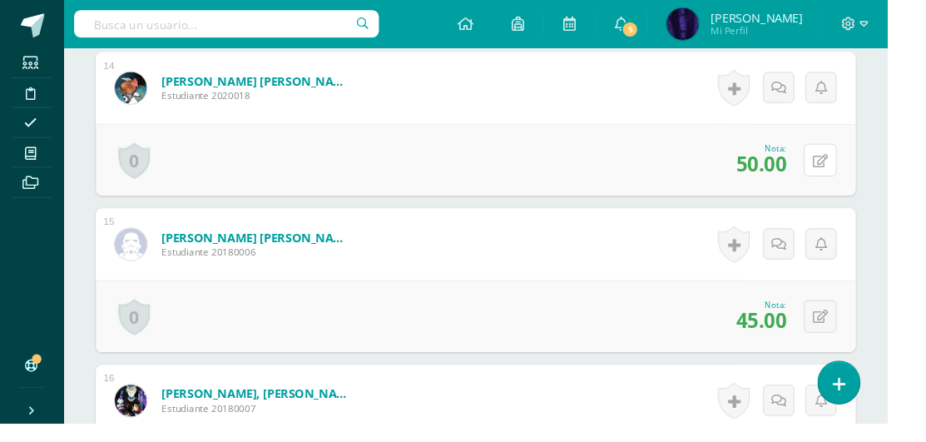
click at [854, 173] on button at bounding box center [856, 167] width 34 height 34
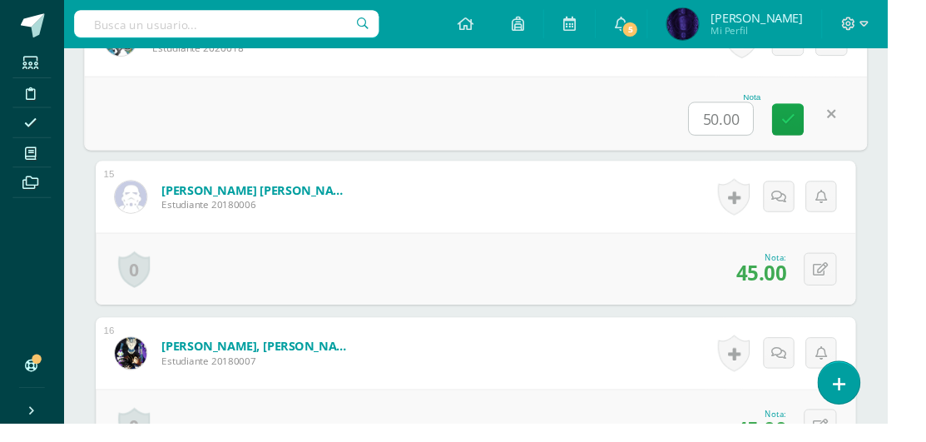
scroll to position [2728, 0]
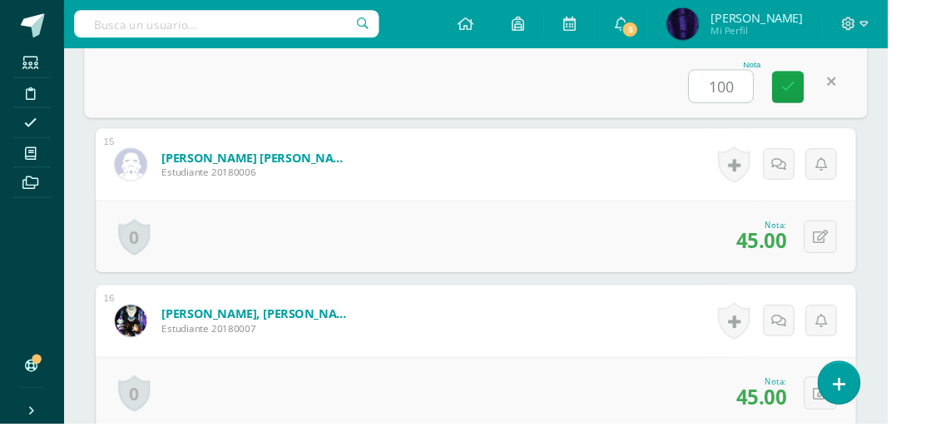
type input "100"
click at [854, 251] on button at bounding box center [856, 247] width 34 height 34
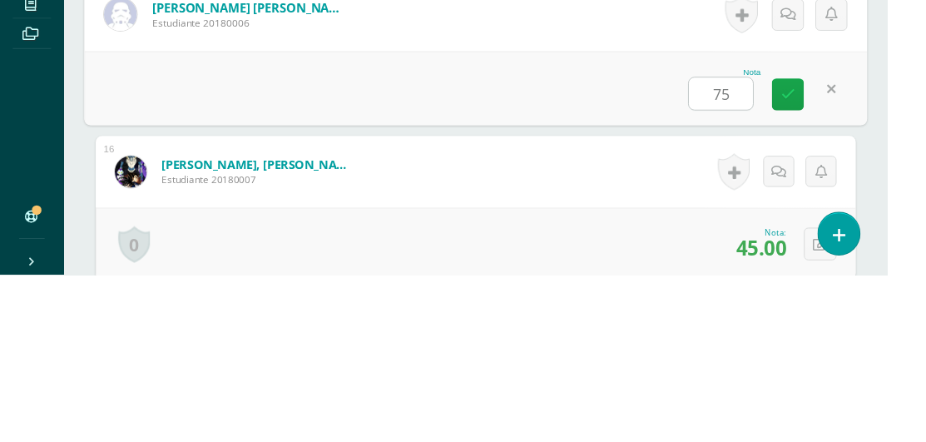
type input "75"
click at [442, 256] on div "Nota 75" at bounding box center [496, 247] width 817 height 77
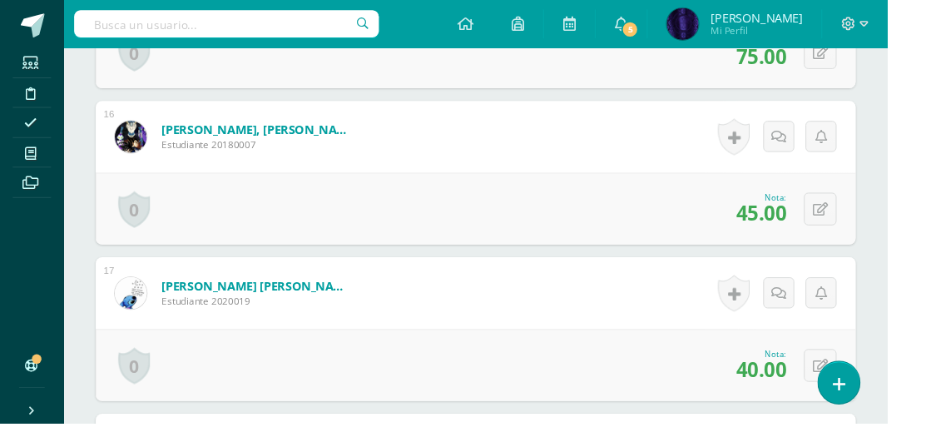
scroll to position [2951, 0]
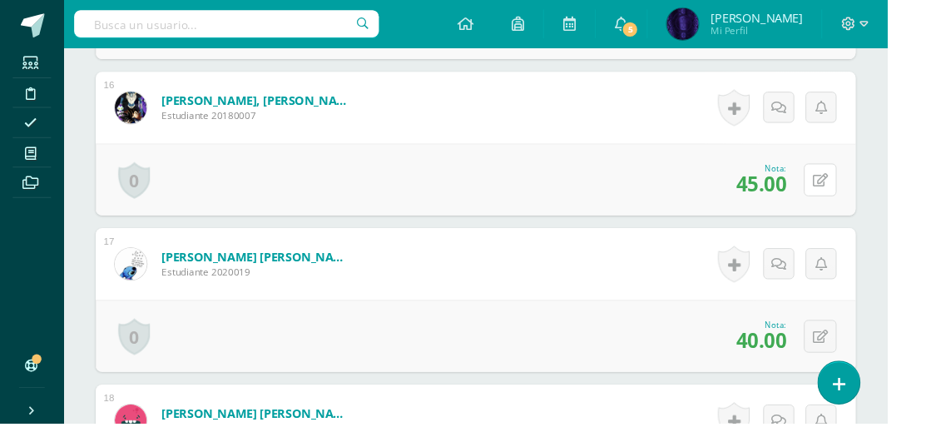
click at [860, 189] on icon at bounding box center [856, 188] width 16 height 14
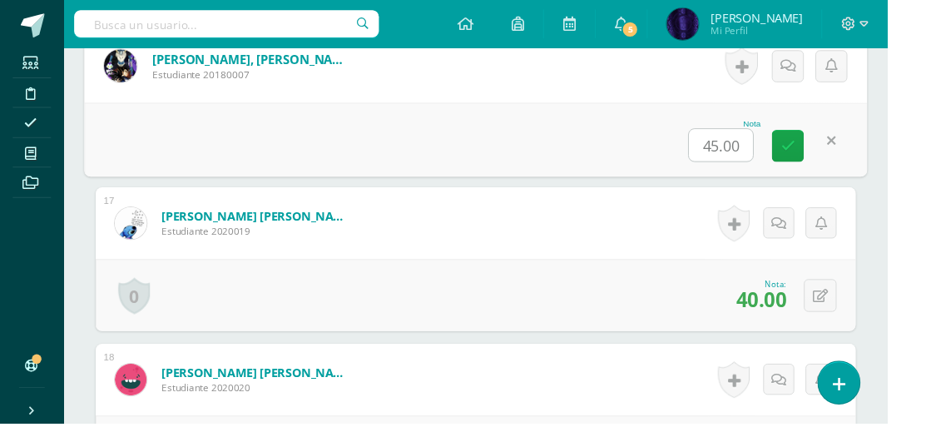
scroll to position [3034, 0]
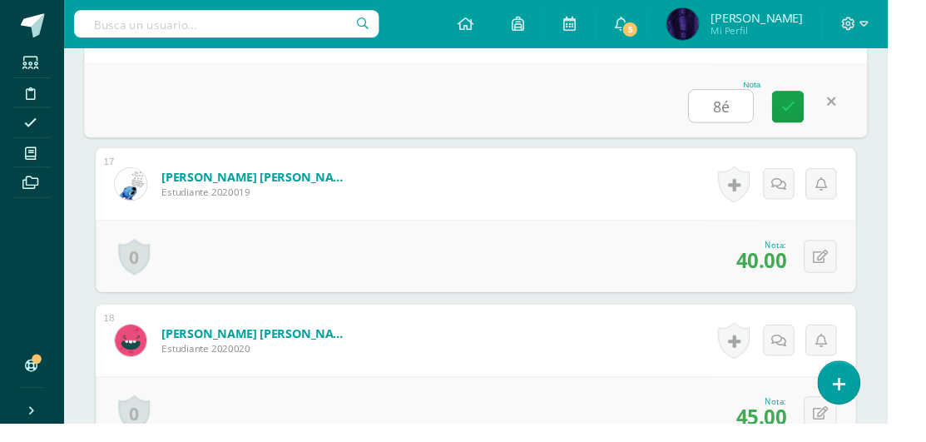
click at [443, 98] on div "Nota 8é" at bounding box center [496, 105] width 817 height 77
click at [846, 107] on button at bounding box center [856, 104] width 34 height 34
type input "83"
click at [449, 104] on div "Nota 83" at bounding box center [496, 105] width 817 height 77
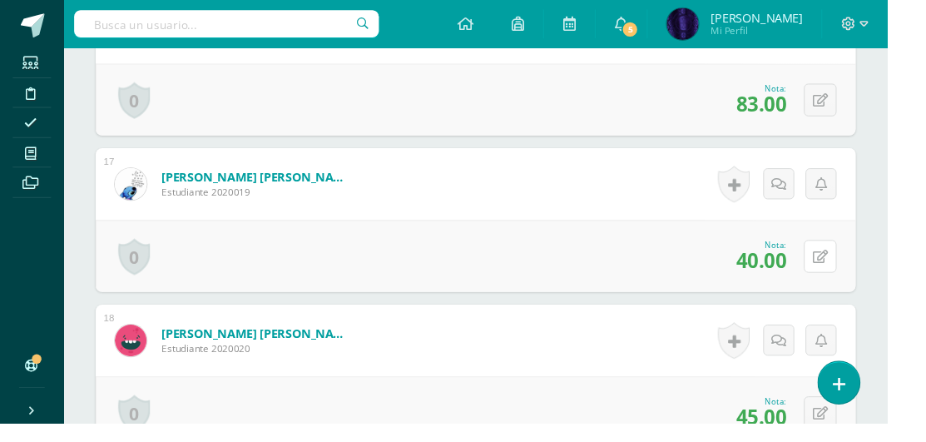
click at [858, 261] on icon at bounding box center [856, 268] width 16 height 14
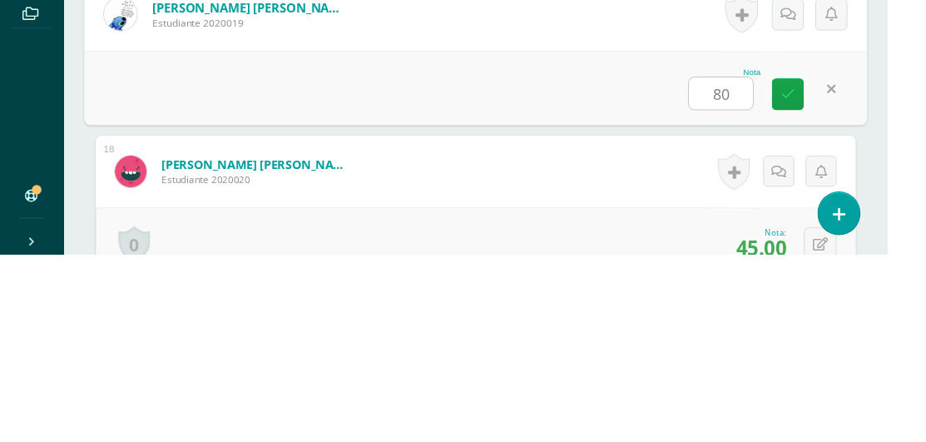
type input "80"
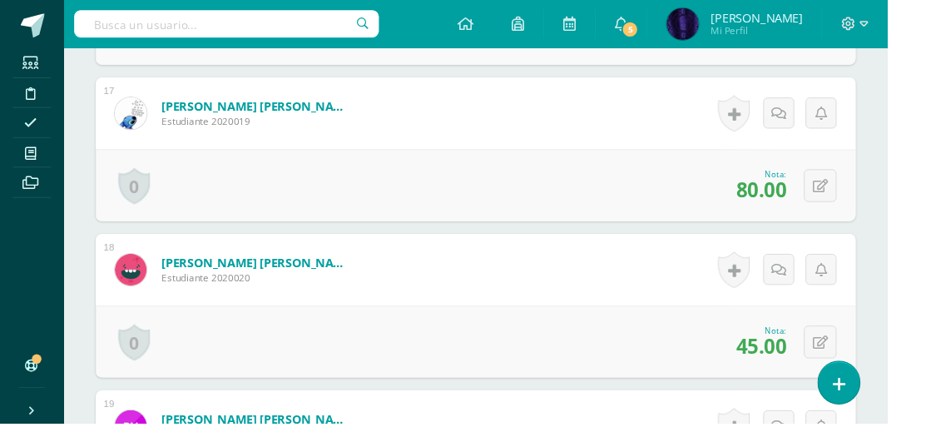
scroll to position [3126, 0]
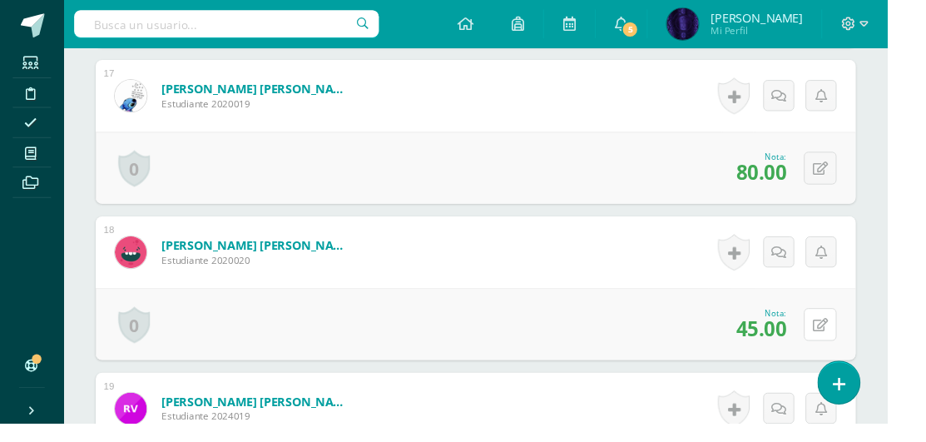
click at [846, 335] on button at bounding box center [856, 338] width 34 height 34
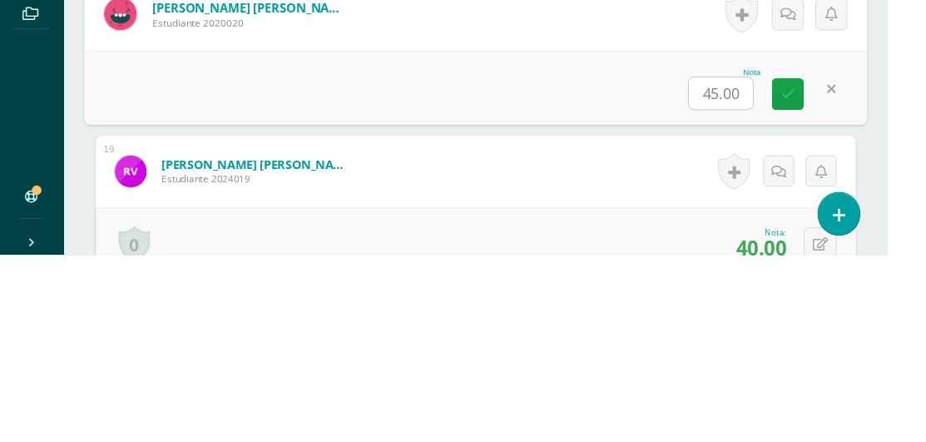
scroll to position [3197, 0]
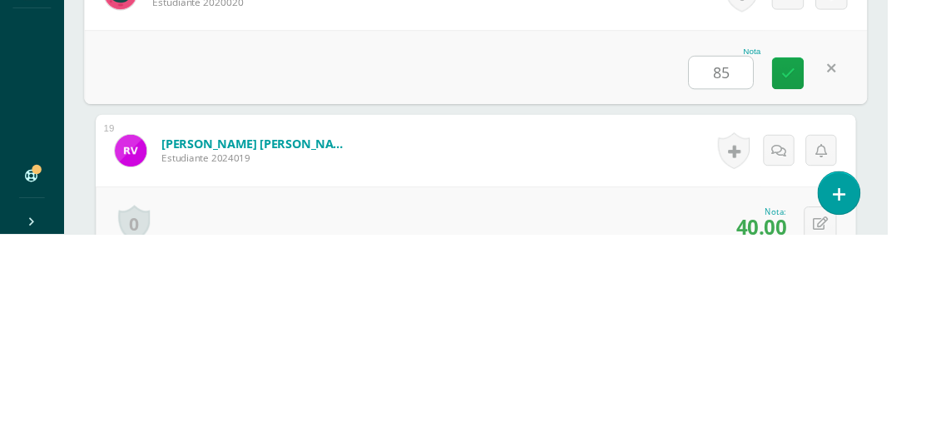
type input "85"
click at [445, 265] on div "Nota 85" at bounding box center [496, 268] width 817 height 77
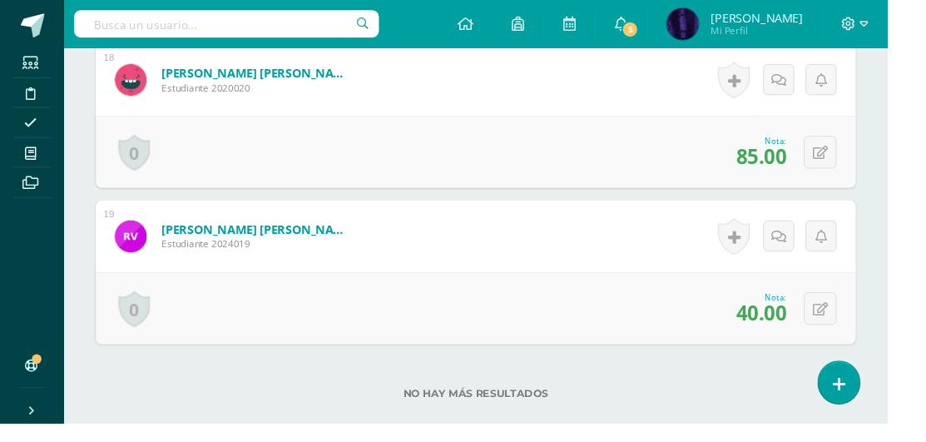
scroll to position [3306, 0]
click at [855, 327] on button at bounding box center [856, 322] width 34 height 34
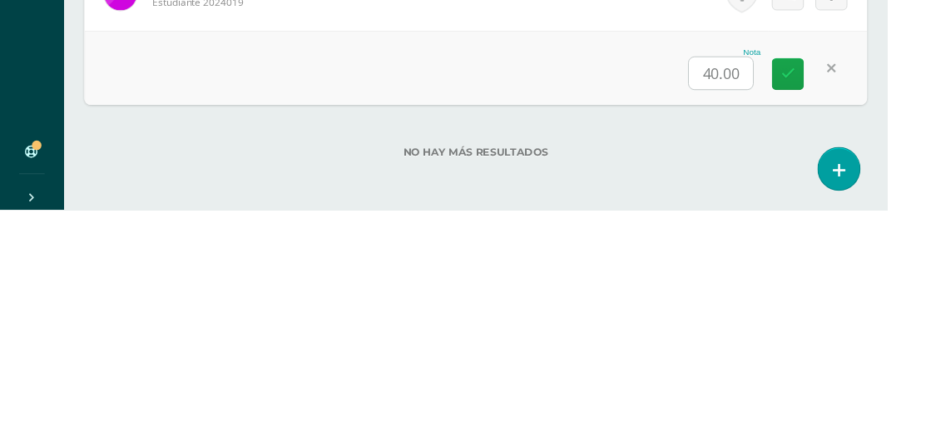
scroll to position [3334, 0]
type input "70"
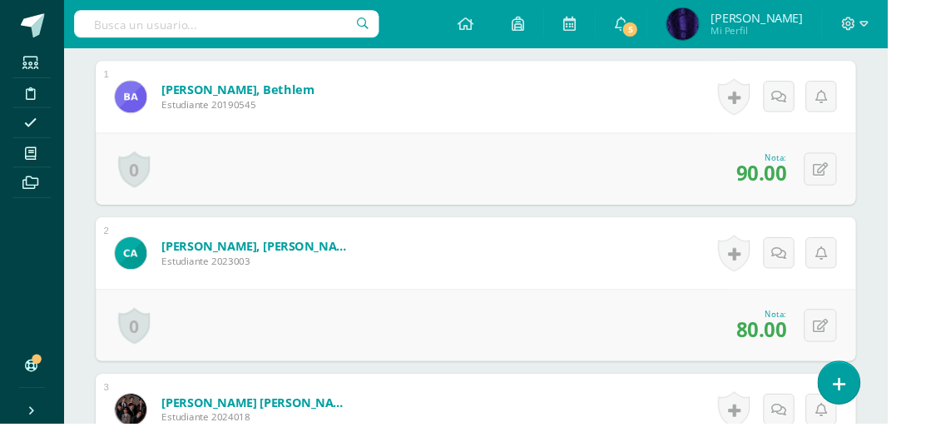
scroll to position [0, 0]
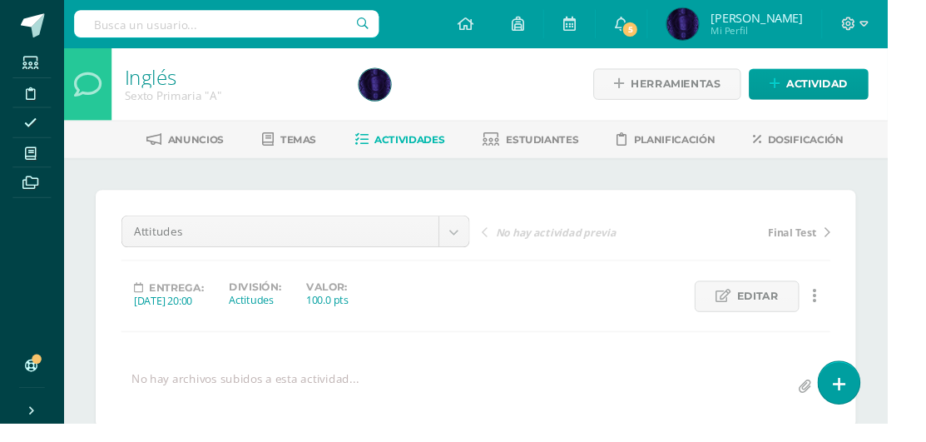
click at [582, 144] on span "Estudiantes" at bounding box center [567, 145] width 76 height 12
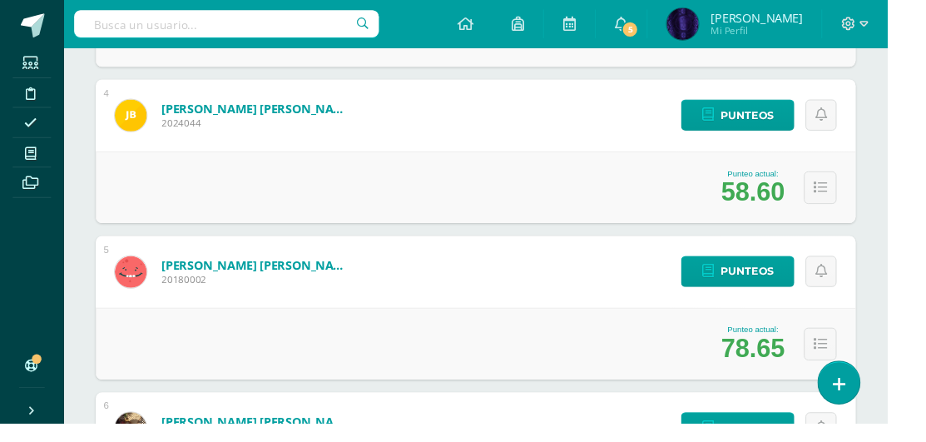
scroll to position [767, 0]
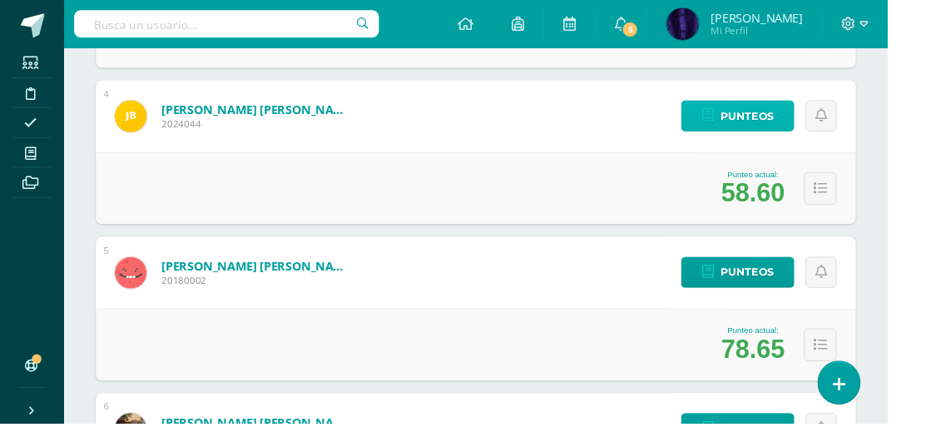
click at [780, 118] on span "Punteos" at bounding box center [780, 121] width 56 height 31
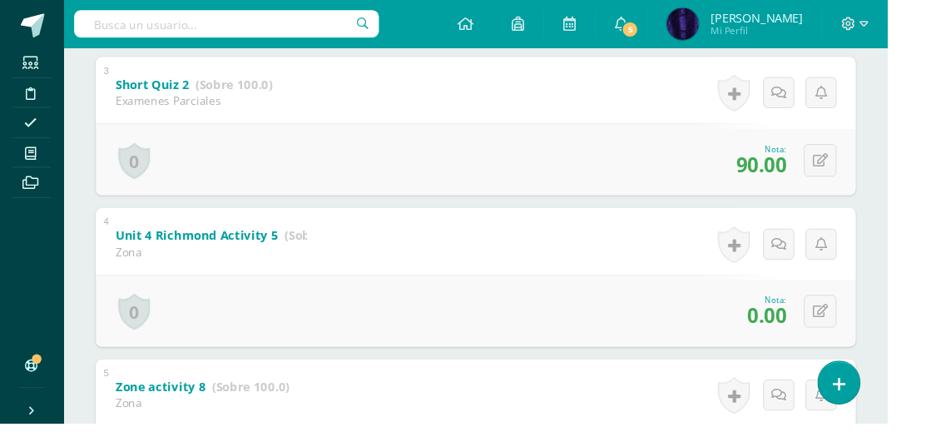
scroll to position [670, 0]
click at [856, 315] on button at bounding box center [856, 326] width 34 height 34
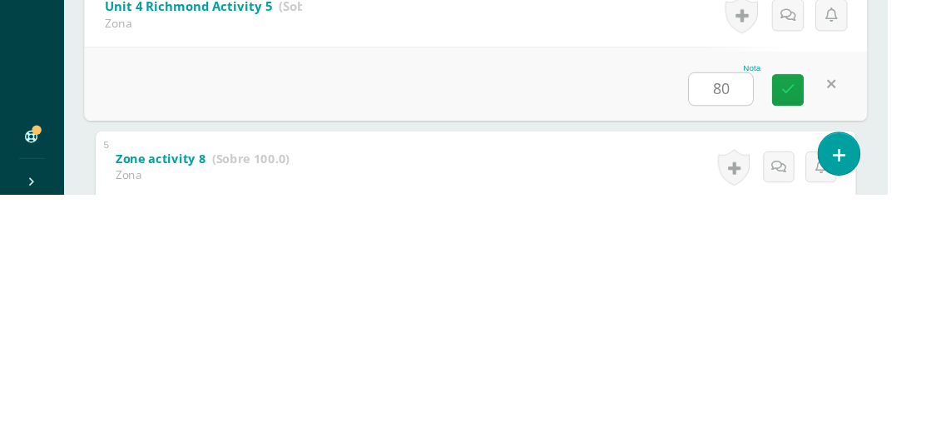
type input "80"
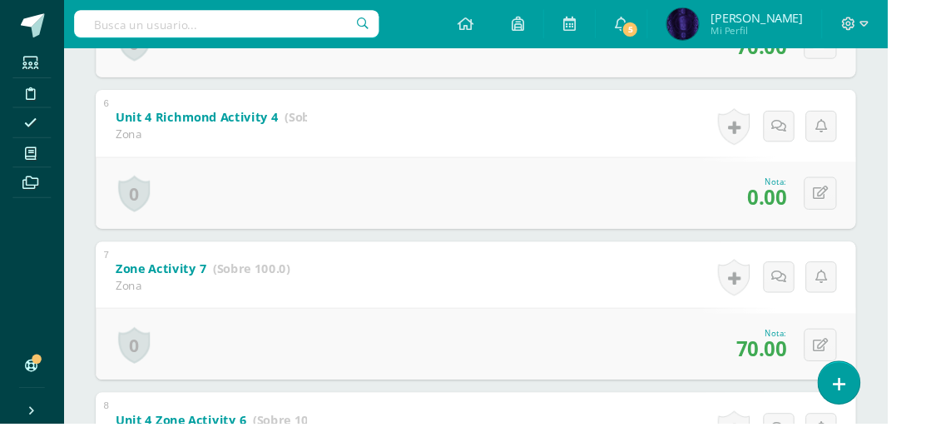
scroll to position [1110, 0]
click at [851, 206] on icon at bounding box center [856, 202] width 16 height 14
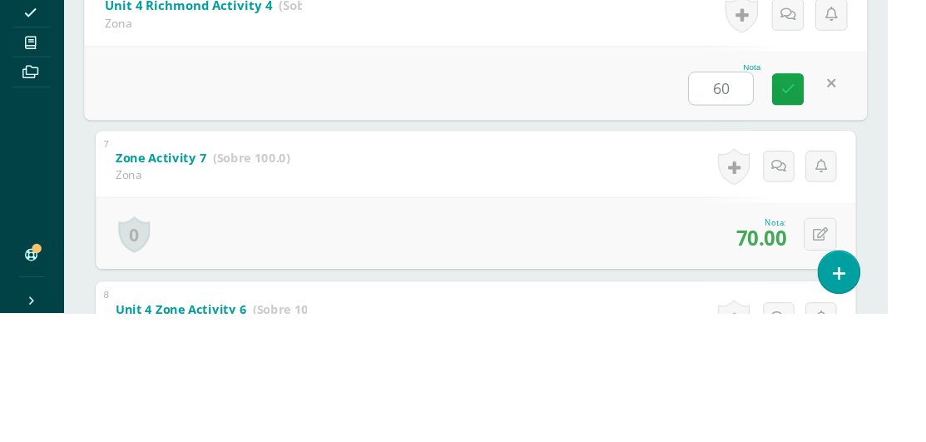
type input "60"
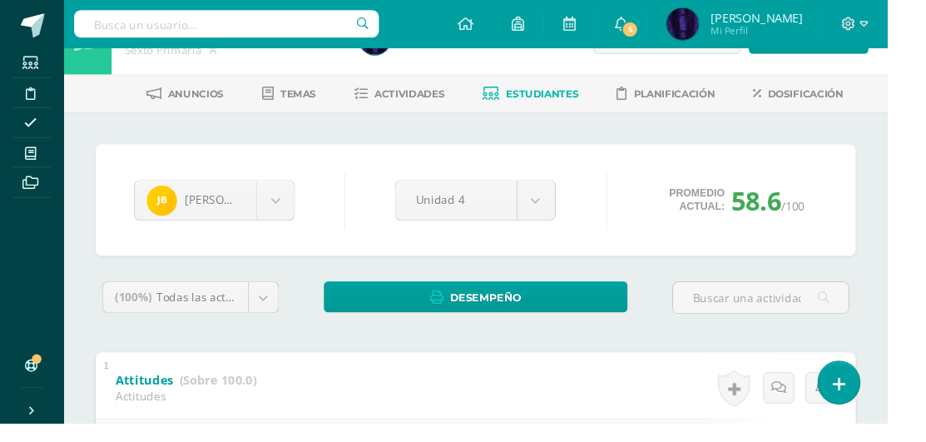
scroll to position [0, 0]
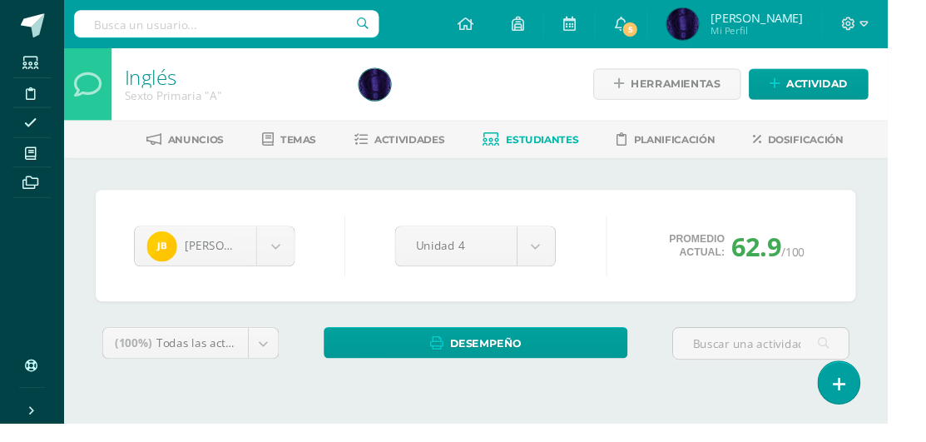
click at [572, 156] on link "Estudiantes" at bounding box center [554, 145] width 100 height 27
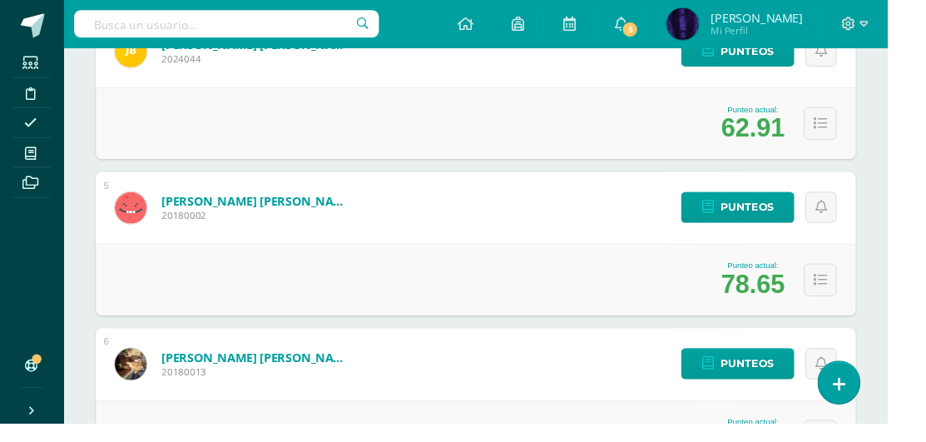
scroll to position [834, 0]
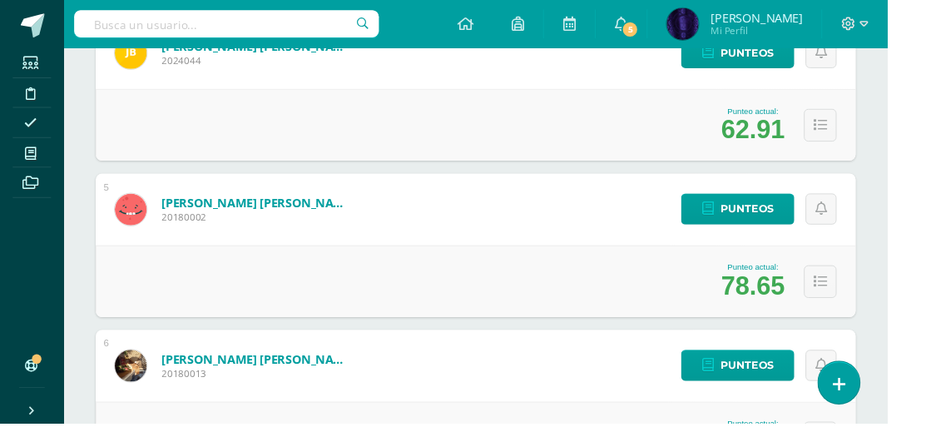
click at [35, 163] on icon at bounding box center [32, 159] width 12 height 13
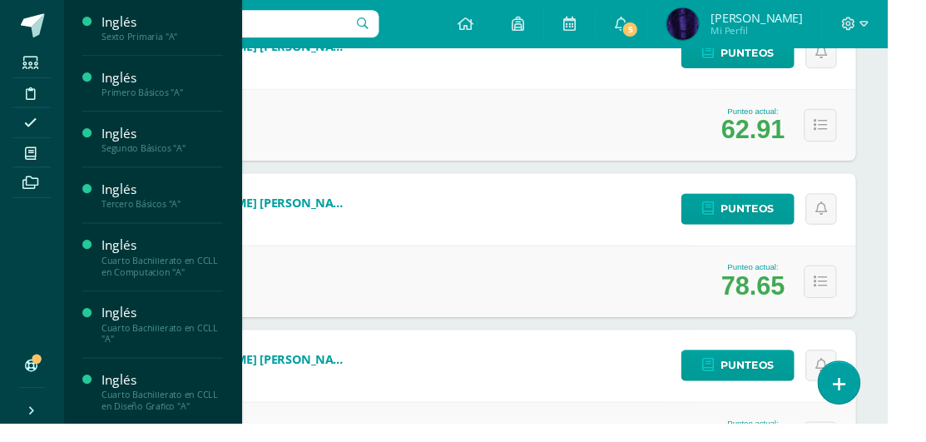
click at [178, 101] on div "Primero Básicos "A"" at bounding box center [169, 97] width 127 height 12
click at [188, 194] on span "Estudiantes" at bounding box center [160, 190] width 66 height 16
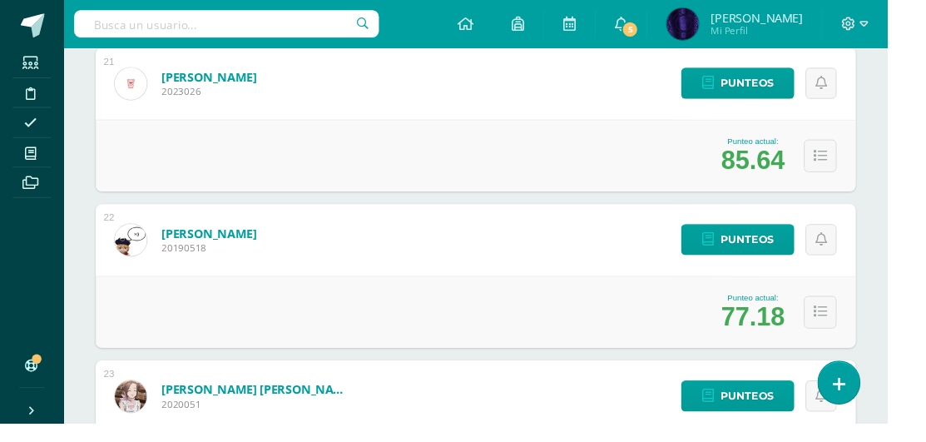
scroll to position [3572, 0]
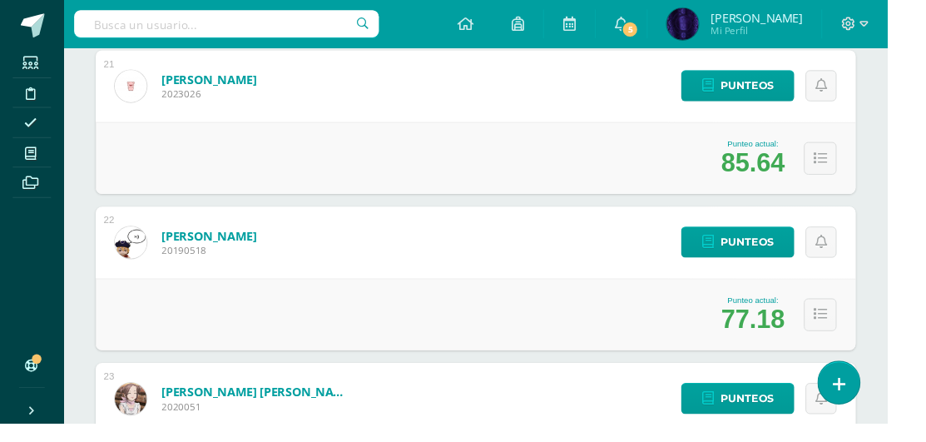
click at [18, 182] on span at bounding box center [31, 190] width 37 height 22
click at [37, 159] on span at bounding box center [31, 159] width 37 height 22
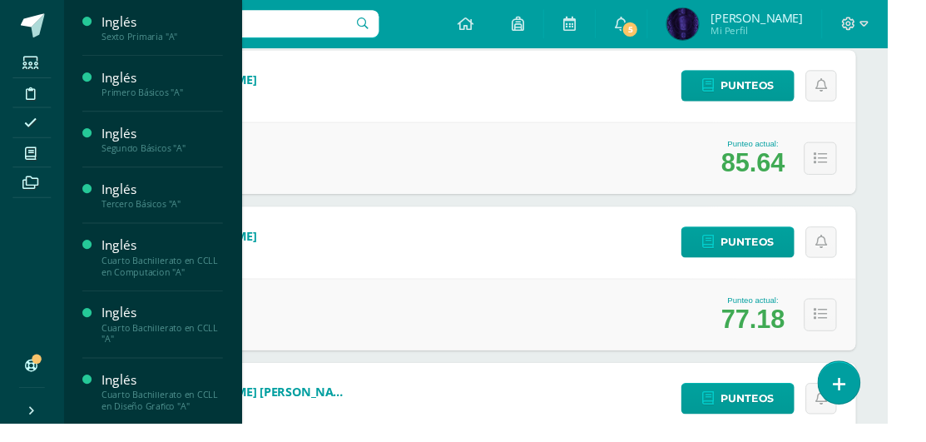
click at [179, 158] on div "Segundo Básicos "A"" at bounding box center [169, 155] width 127 height 12
click at [183, 249] on span "Estudiantes" at bounding box center [160, 249] width 66 height 16
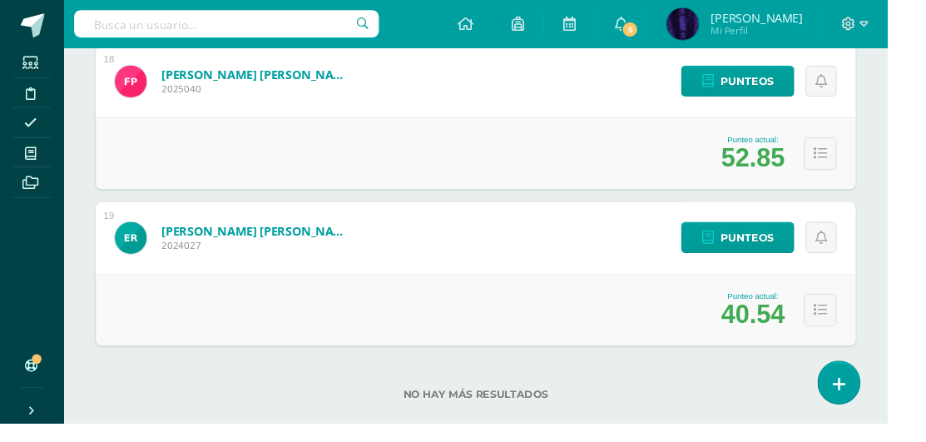
scroll to position [3086, 0]
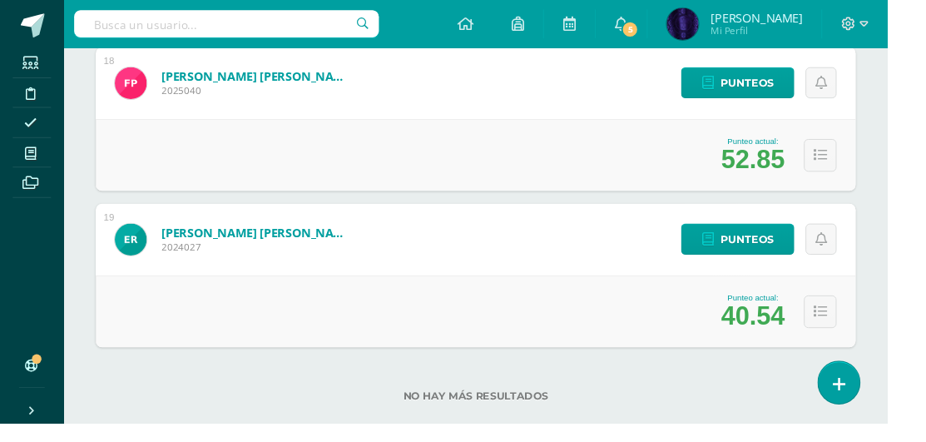
click at [23, 162] on span at bounding box center [31, 159] width 37 height 22
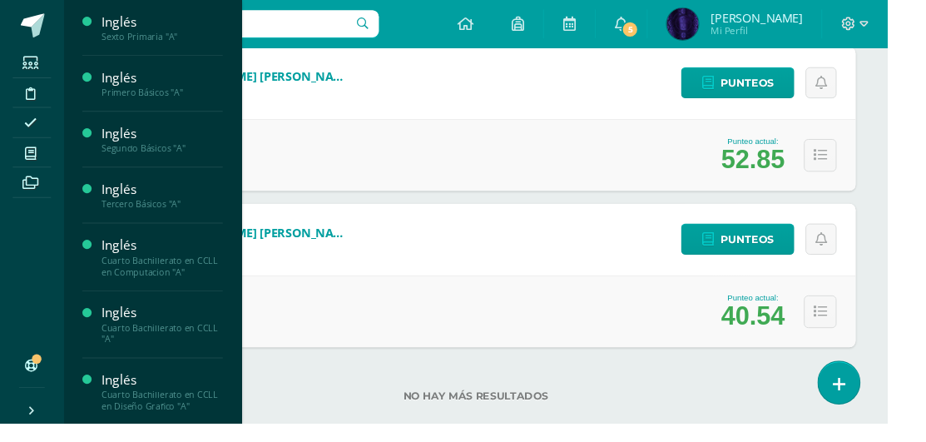
click at [176, 207] on div "Tercero Básicos "A"" at bounding box center [169, 213] width 127 height 12
click at [188, 300] on span "Estudiantes" at bounding box center [160, 307] width 66 height 16
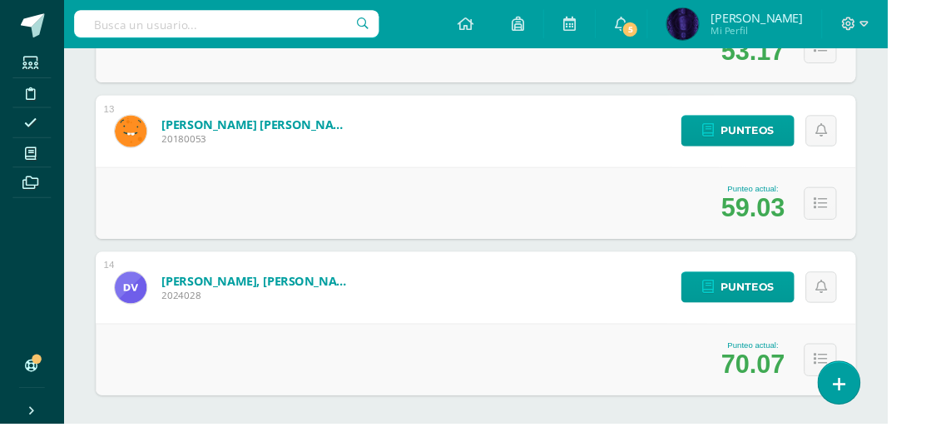
scroll to position [2280, 0]
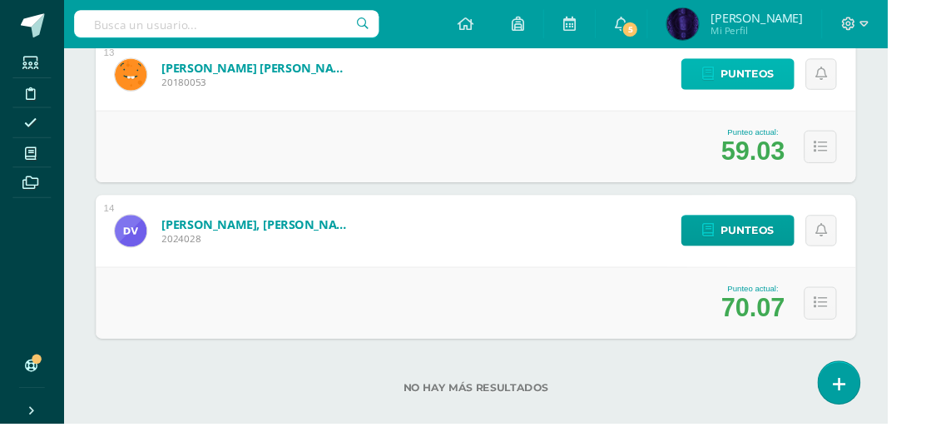
click at [766, 81] on span "Punteos" at bounding box center [780, 77] width 56 height 31
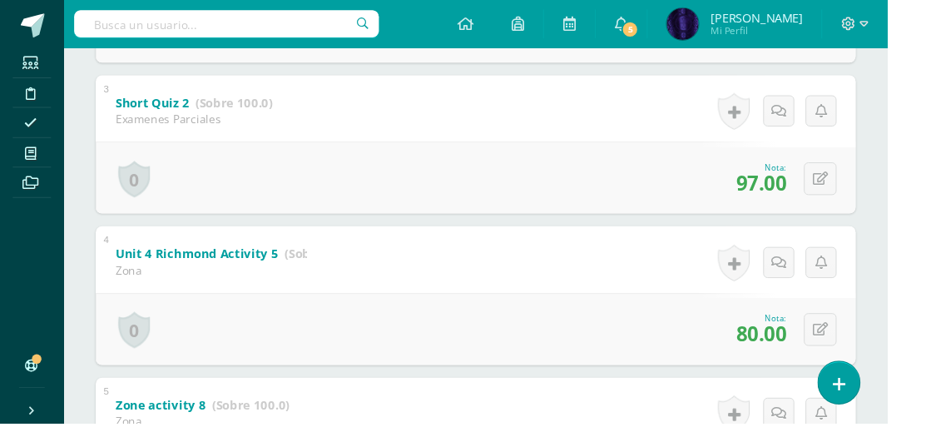
scroll to position [653, 0]
click at [860, 182] on icon at bounding box center [856, 186] width 16 height 14
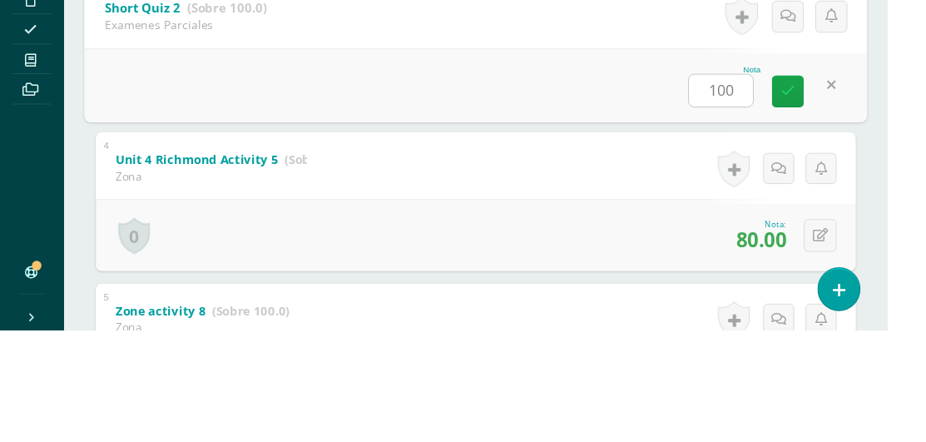
type input "100"
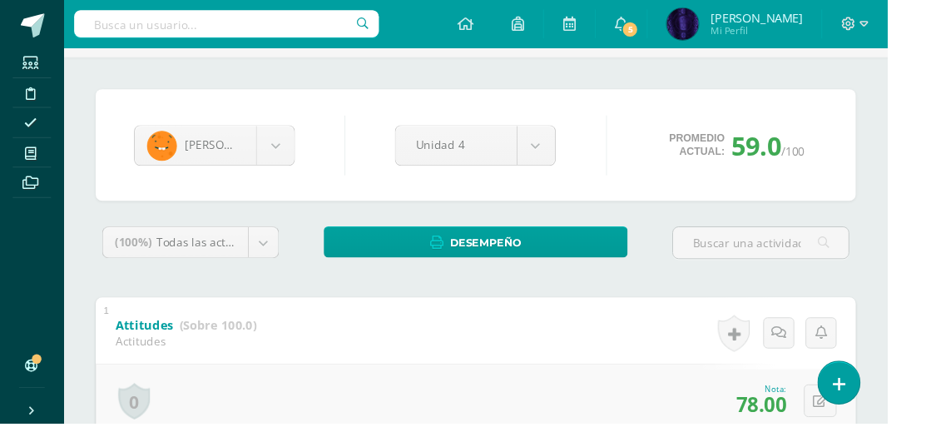
scroll to position [0, 0]
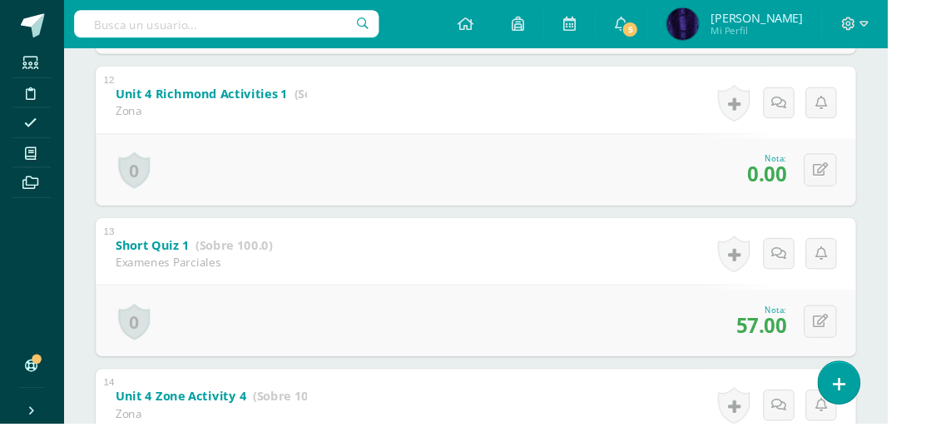
scroll to position [2184, 0]
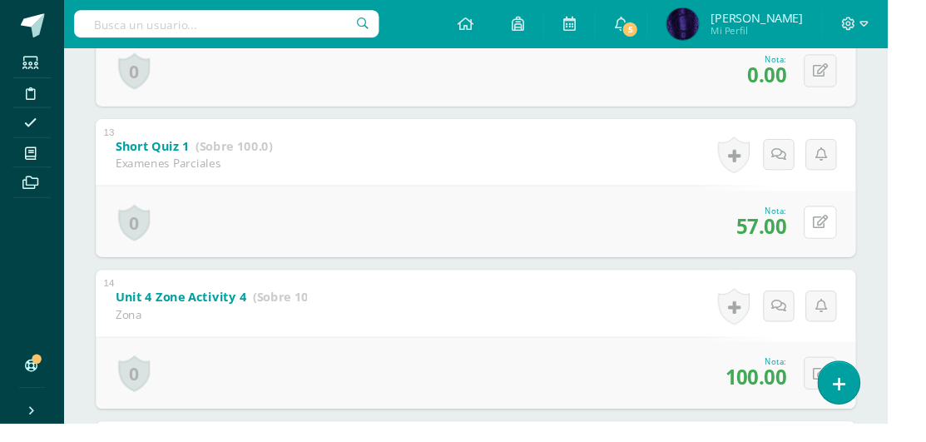
click at [859, 240] on button at bounding box center [856, 232] width 34 height 34
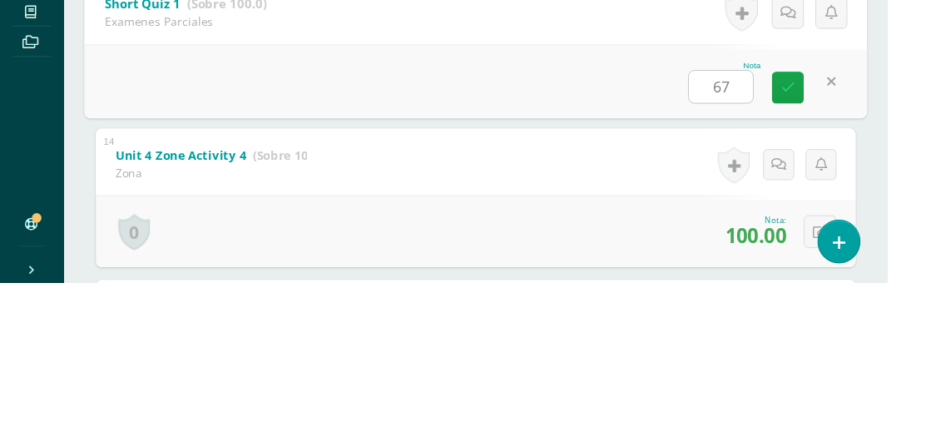
type input "67"
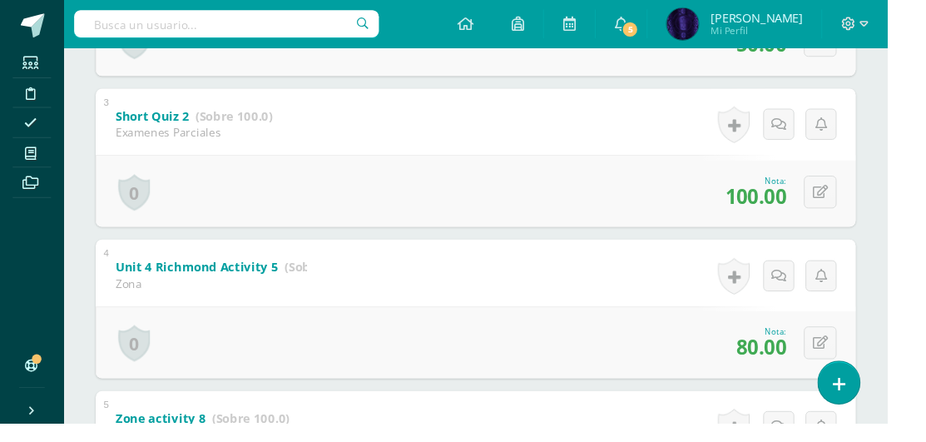
scroll to position [0, 0]
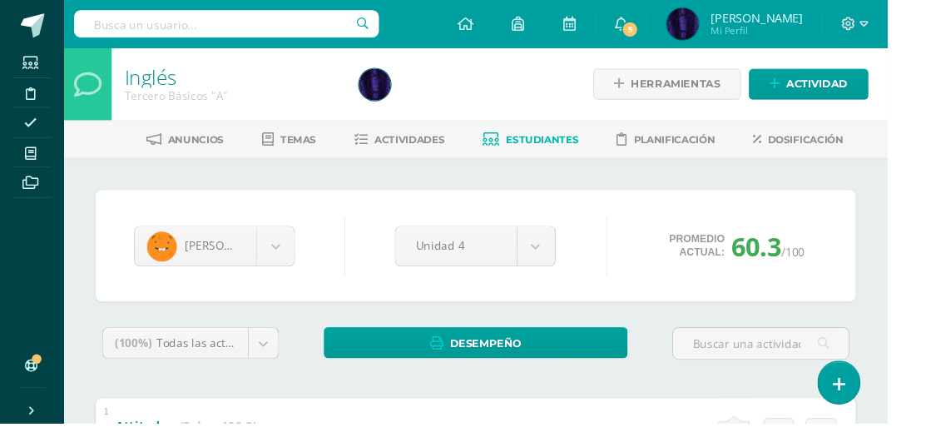
click at [33, 158] on icon at bounding box center [32, 159] width 12 height 13
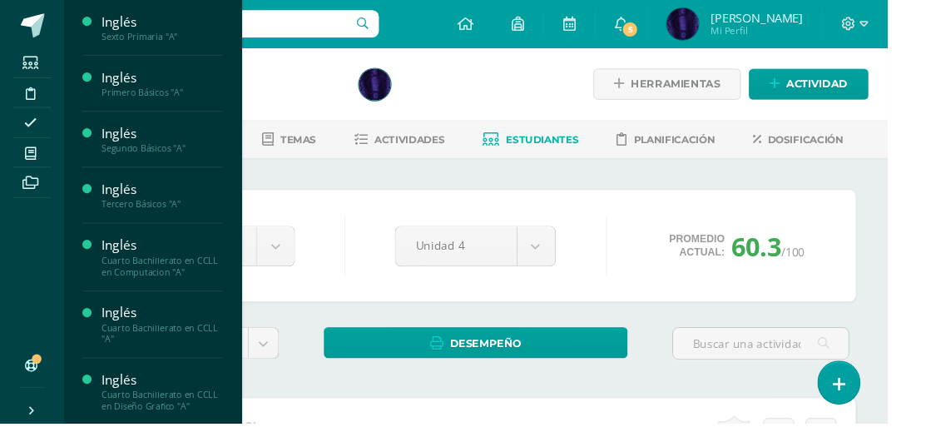
click at [178, 40] on div "Sexto Primaria "A"" at bounding box center [169, 38] width 127 height 12
click at [191, 134] on link "Estudiantes" at bounding box center [169, 131] width 127 height 19
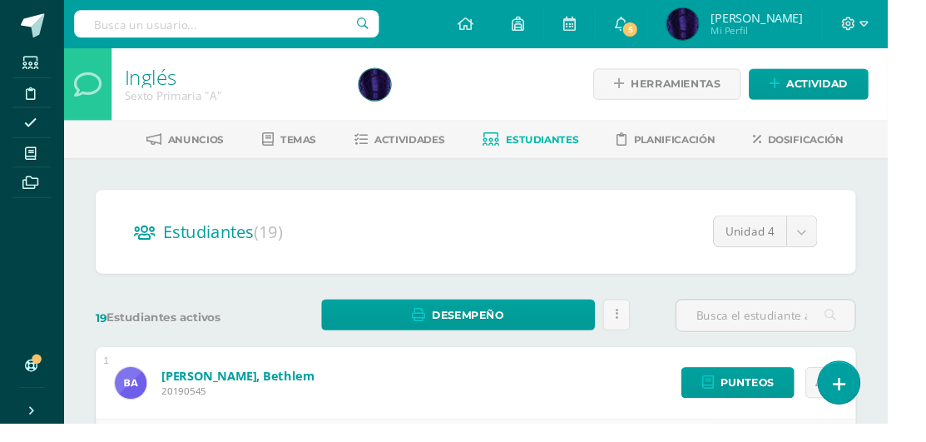
click at [32, 166] on span at bounding box center [31, 159] width 37 height 22
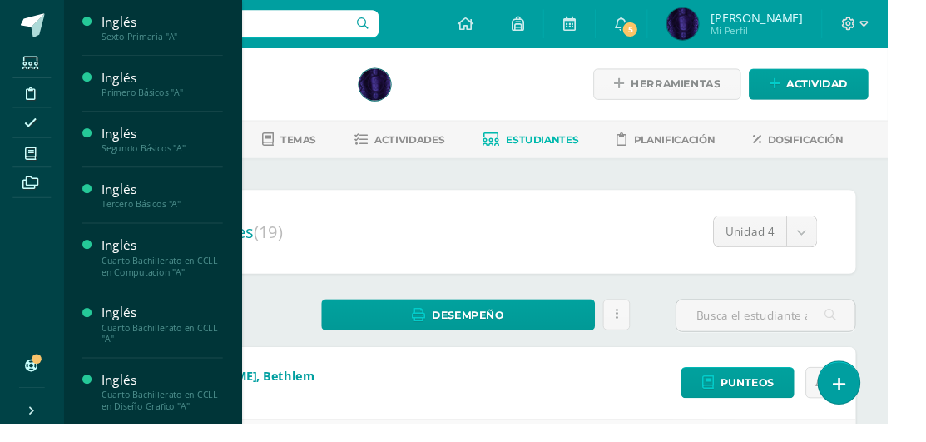
click at [171, 283] on div "Cuarto Bachillerato en CCLL en Computacion "A"" at bounding box center [169, 277] width 127 height 23
click at [166, 310] on span "Actividades" at bounding box center [156, 313] width 64 height 16
click at [168, 375] on span "Estudiantes" at bounding box center [160, 378] width 66 height 16
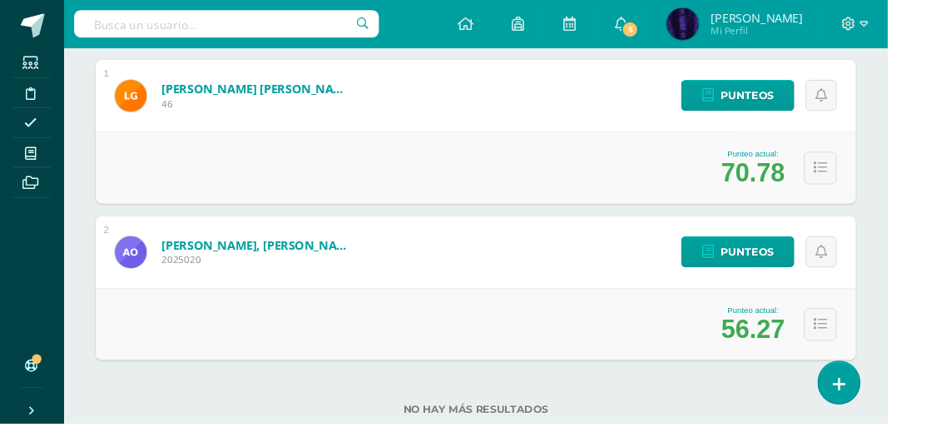
scroll to position [305, 0]
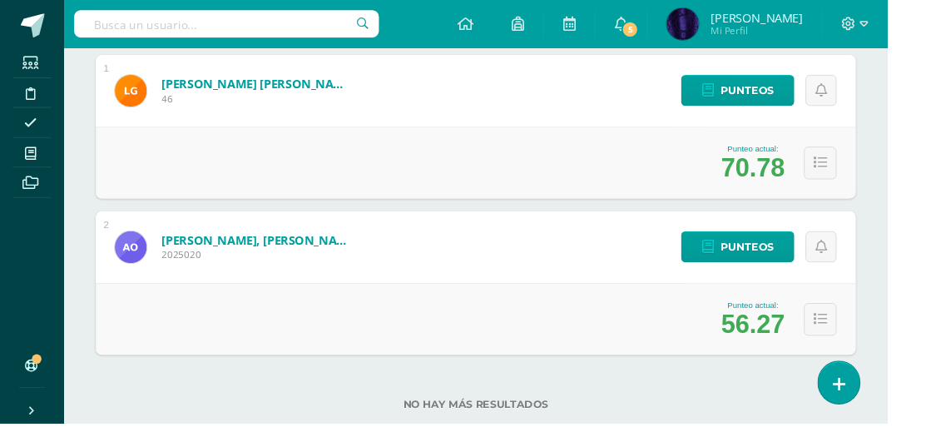
click at [42, 160] on span at bounding box center [31, 159] width 37 height 22
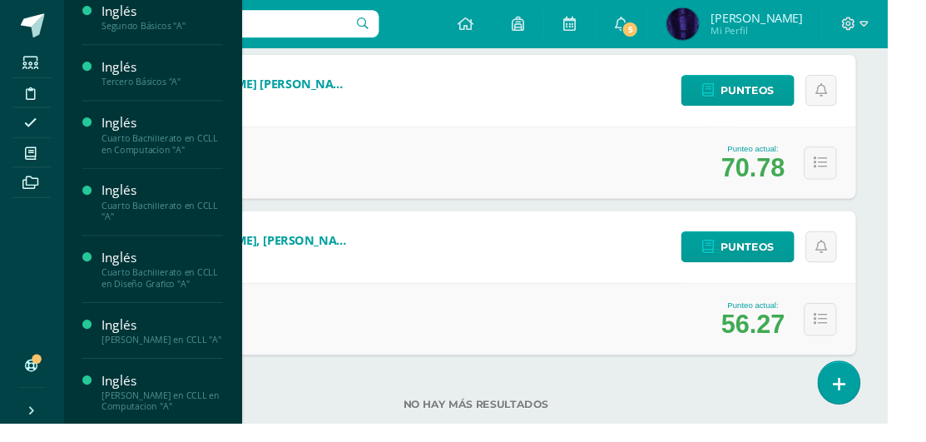
scroll to position [127, 0]
click at [189, 283] on div "Cuarto Bachillerato en CCLL en Diseño Grafico "A"" at bounding box center [169, 291] width 127 height 23
click at [181, 391] on span "Estudiantes" at bounding box center [160, 391] width 66 height 16
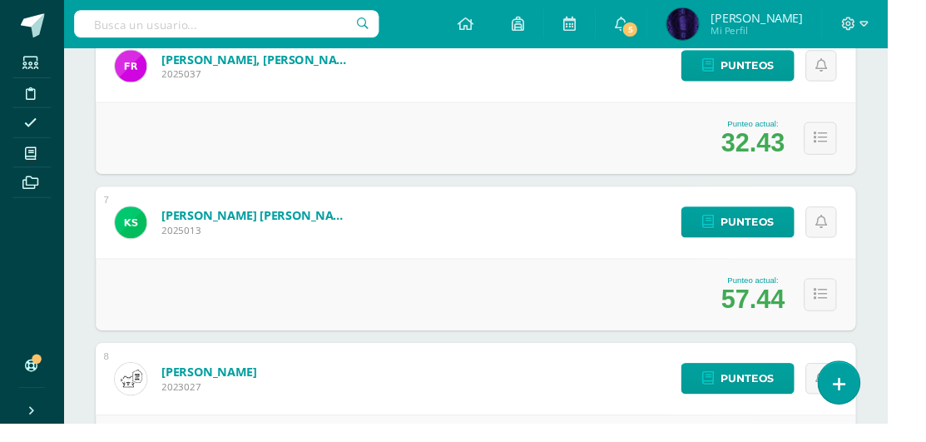
scroll to position [1137, 0]
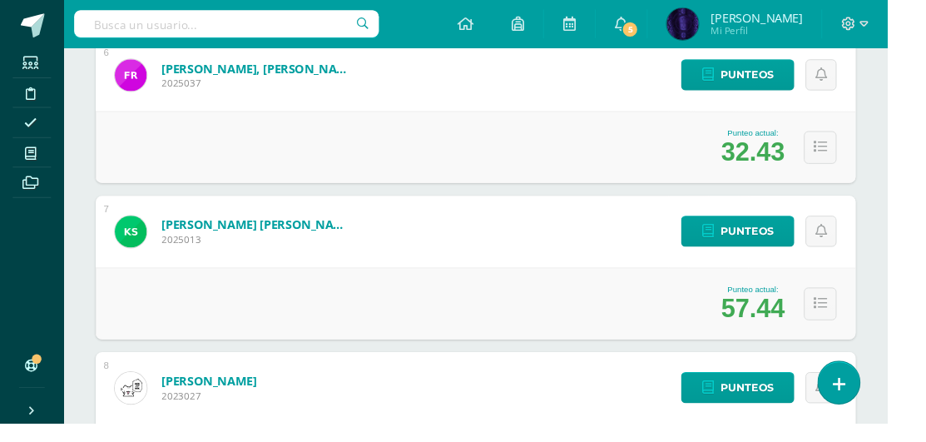
click at [24, 164] on span at bounding box center [31, 159] width 37 height 22
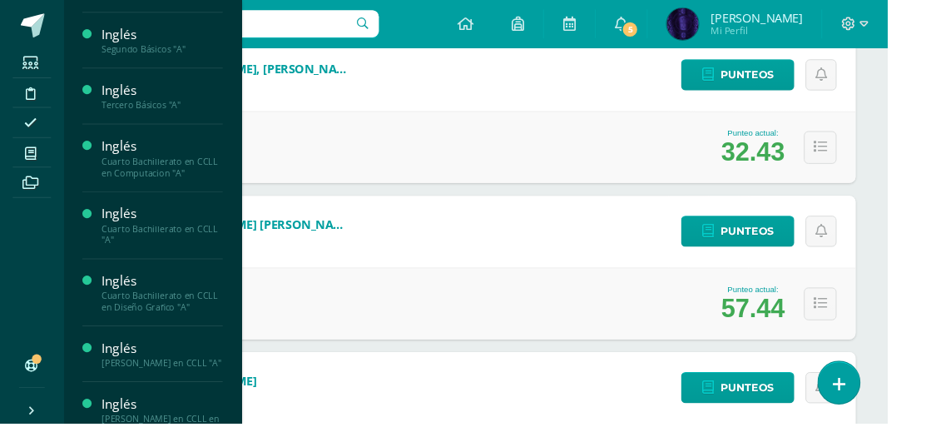
scroll to position [127, 0]
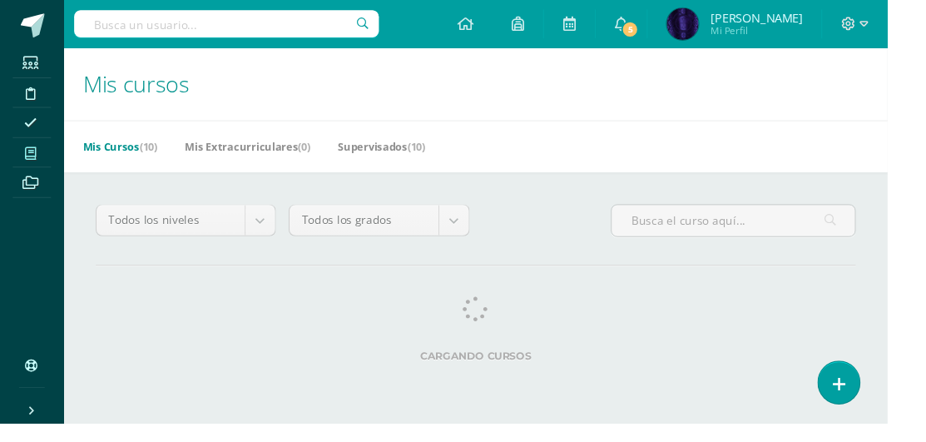
click at [37, 161] on icon at bounding box center [32, 159] width 12 height 13
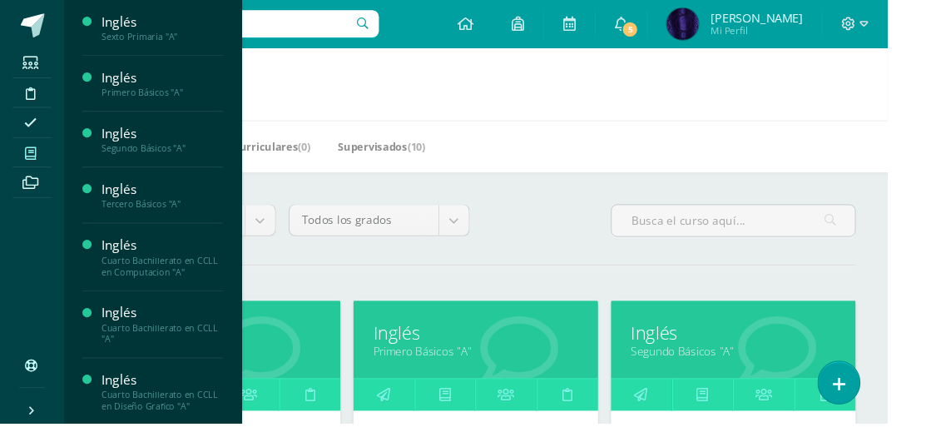
scroll to position [127, 0]
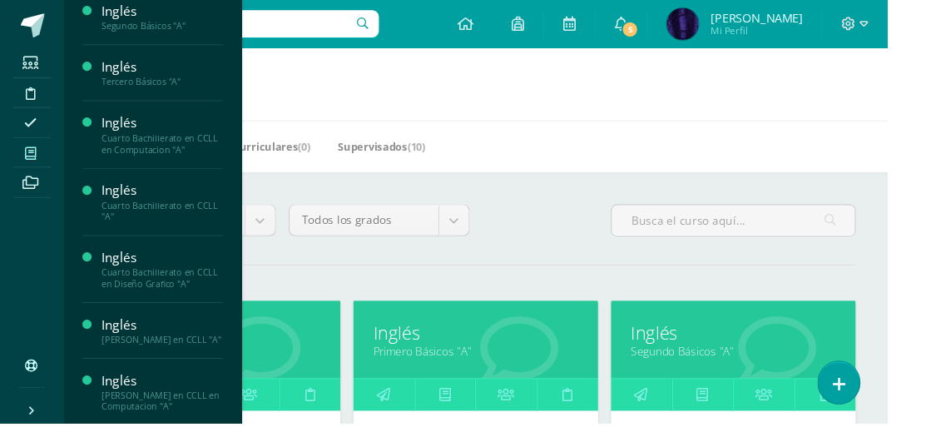
click at [168, 343] on div "Inglés" at bounding box center [169, 339] width 127 height 19
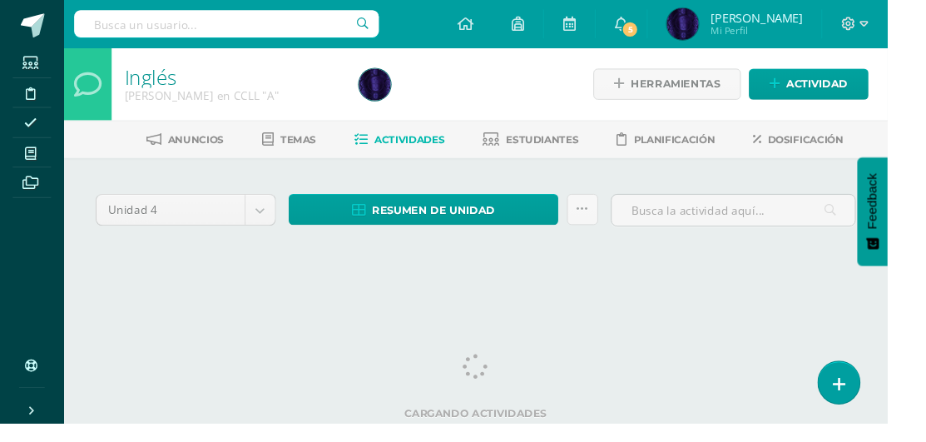
click at [576, 133] on link "Estudiantes" at bounding box center [554, 145] width 100 height 27
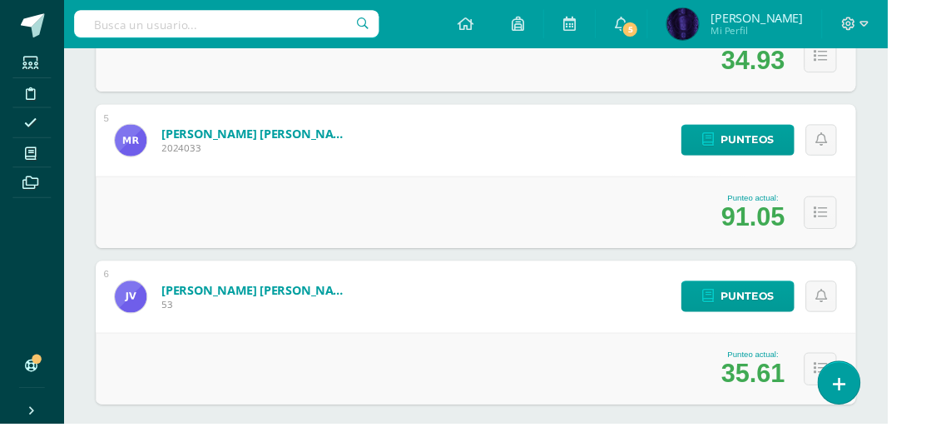
scroll to position [975, 0]
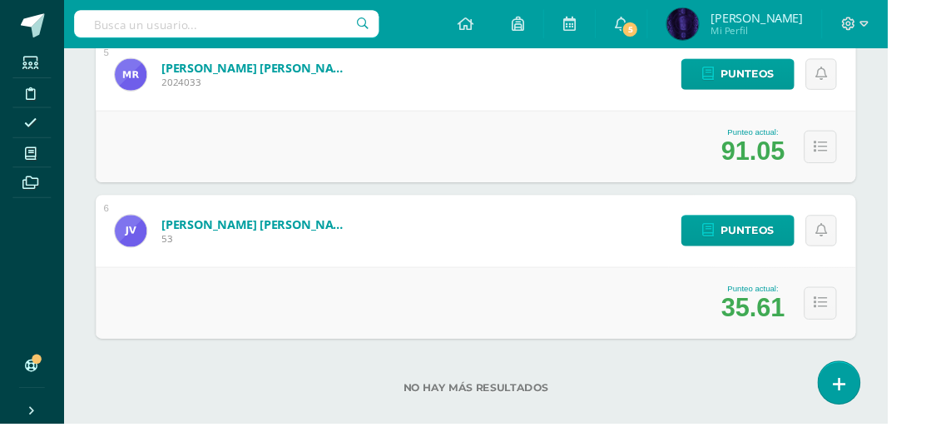
click at [21, 153] on span at bounding box center [31, 159] width 37 height 22
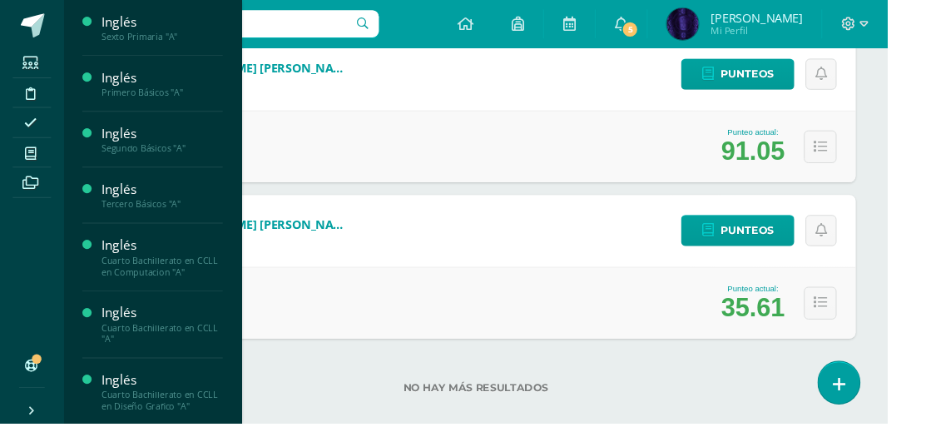
click at [138, 33] on div "Sexto Primaria "A"" at bounding box center [169, 38] width 127 height 12
click at [140, 129] on span "Estudiantes" at bounding box center [160, 132] width 66 height 16
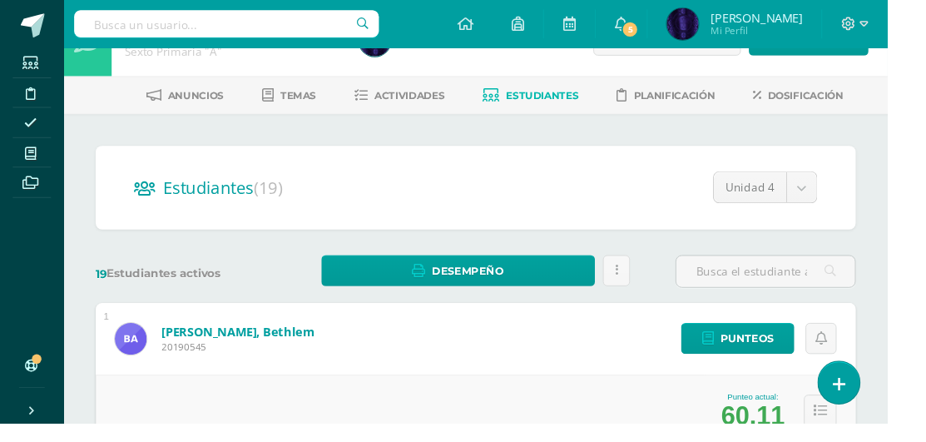
scroll to position [35, 0]
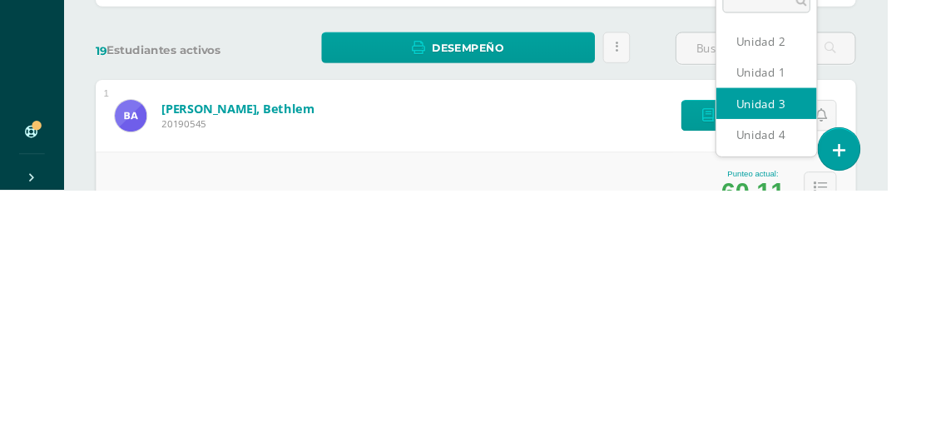
select select "/dashboard/teacher/section/2645/students/?unit=157113"
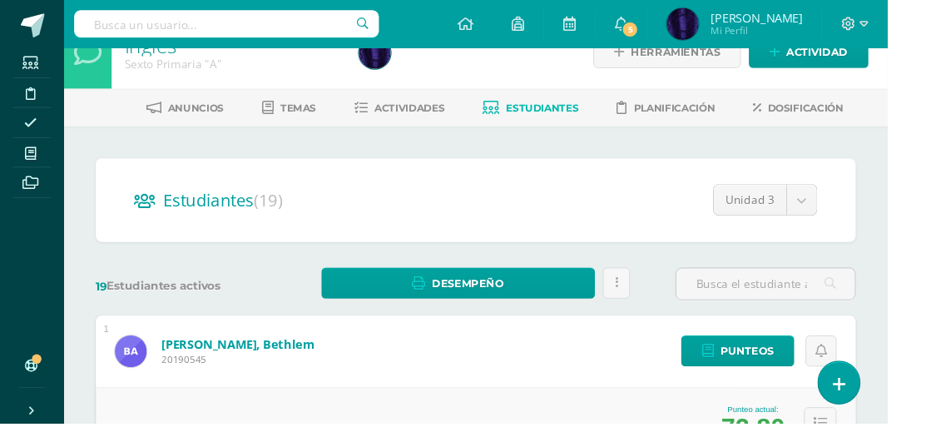
scroll to position [199, 0]
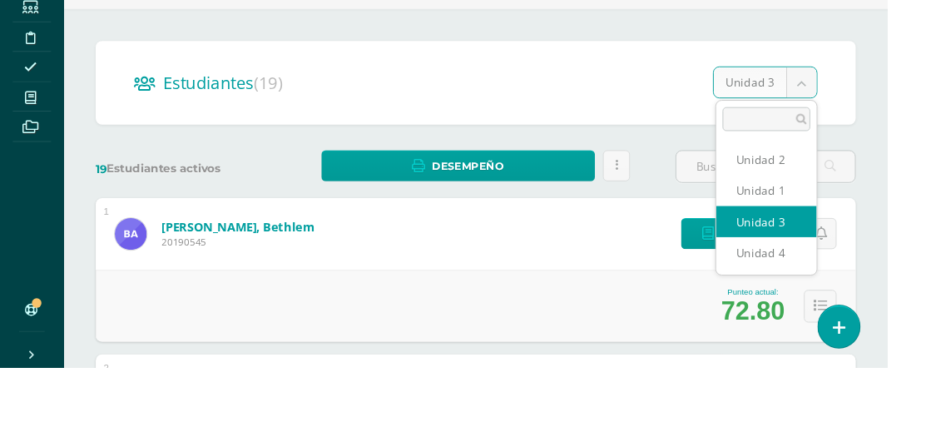
scroll to position [97, 0]
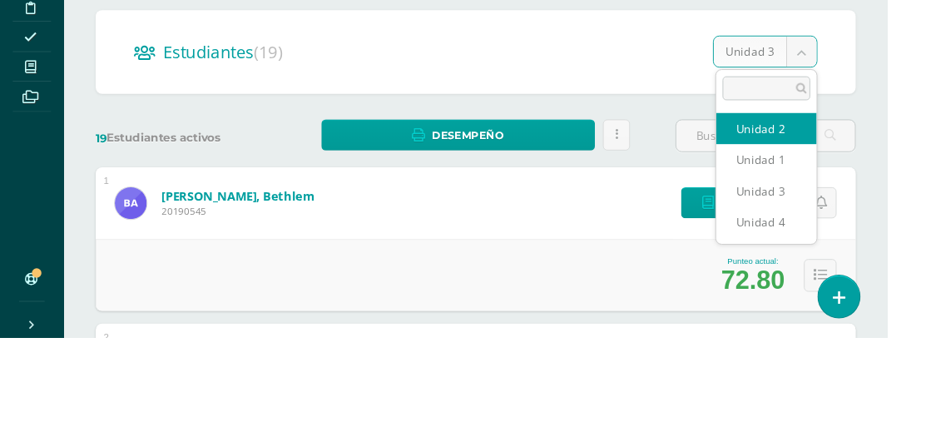
select select "/dashboard/teacher/section/2645/students/?unit=157112"
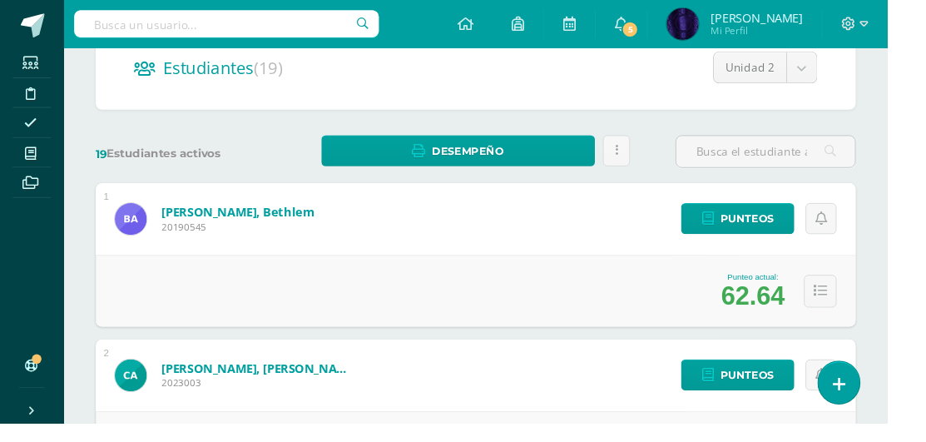
scroll to position [181, 0]
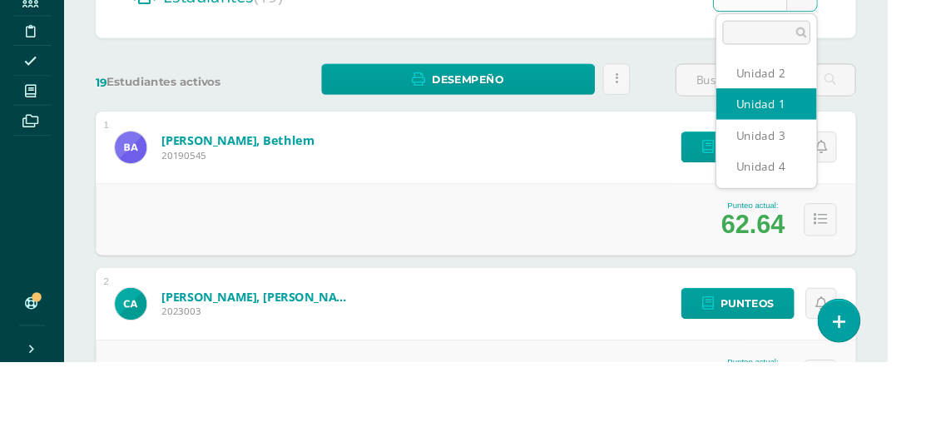
select select "/dashboard/teacher/section/2645/students/?unit=157108"
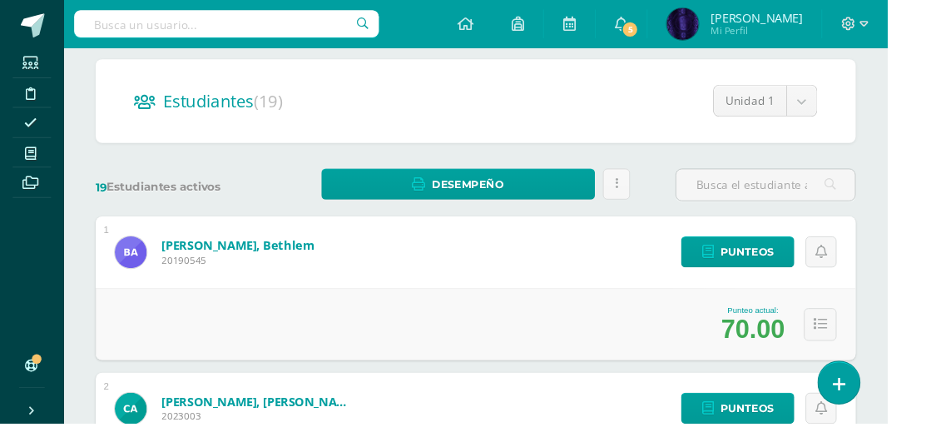
scroll to position [131, 0]
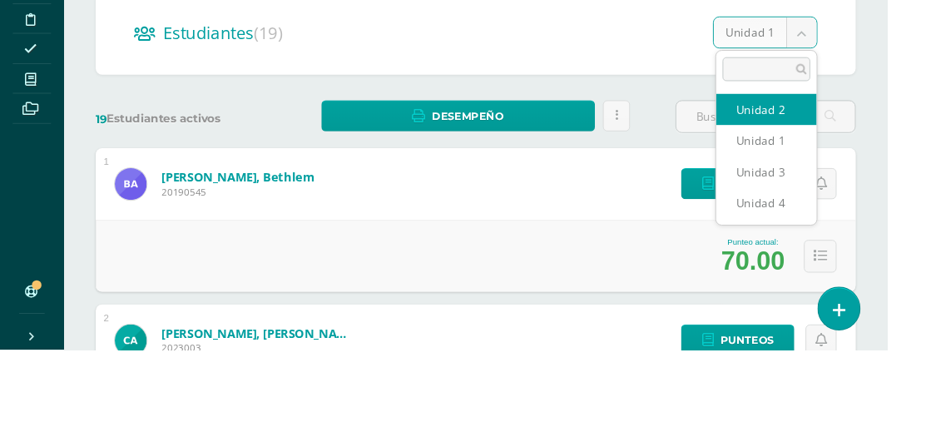
select select "/dashboard/teacher/section/2645/students/?unit=157112"
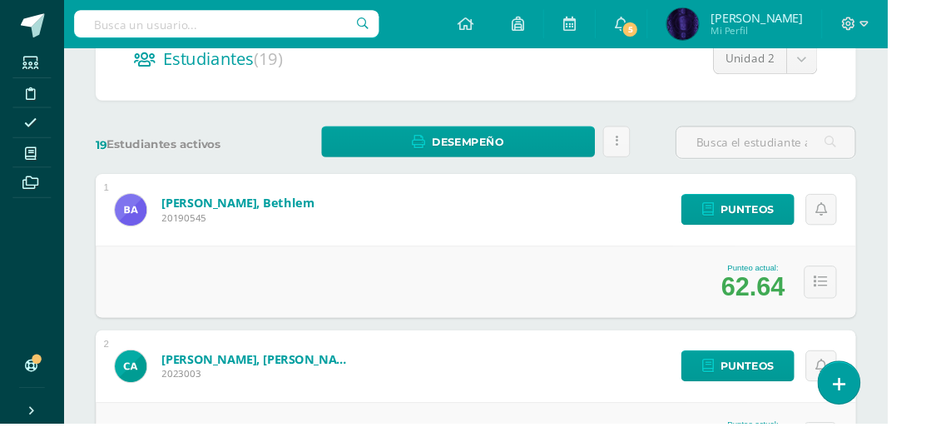
scroll to position [175, 0]
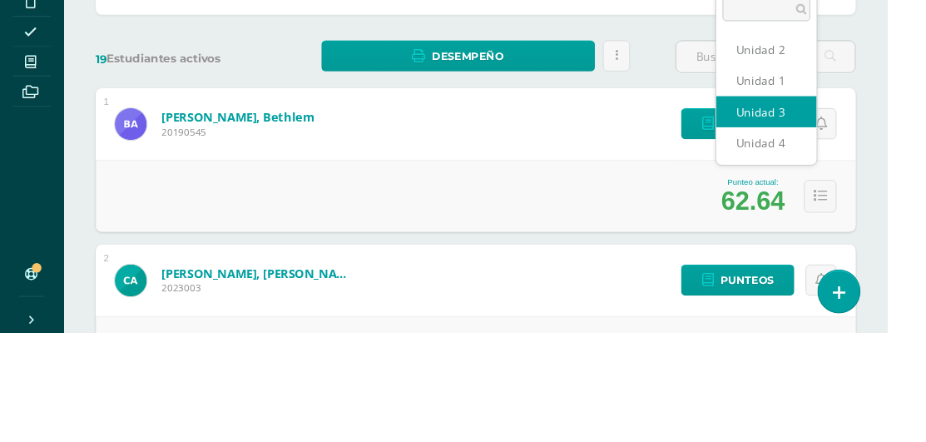
select select "/dashboard/teacher/section/2645/students/?unit=157113"
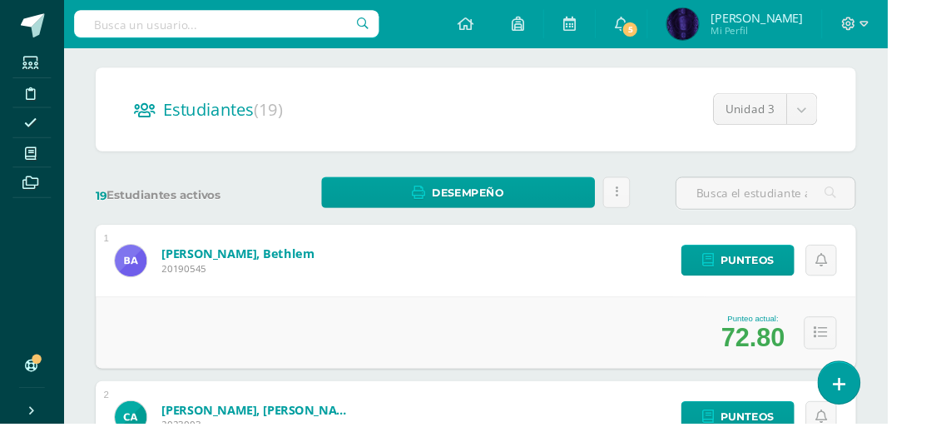
scroll to position [126, 0]
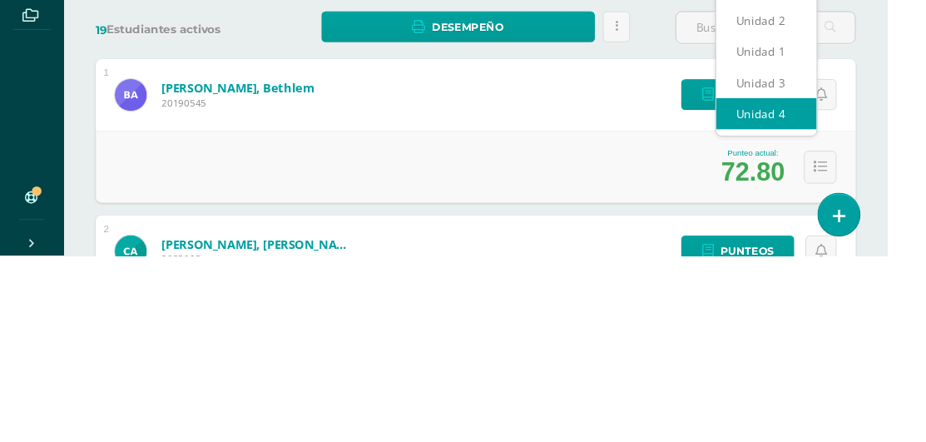
select select "/dashboard/teacher/section/2645/students/?unit=157114"
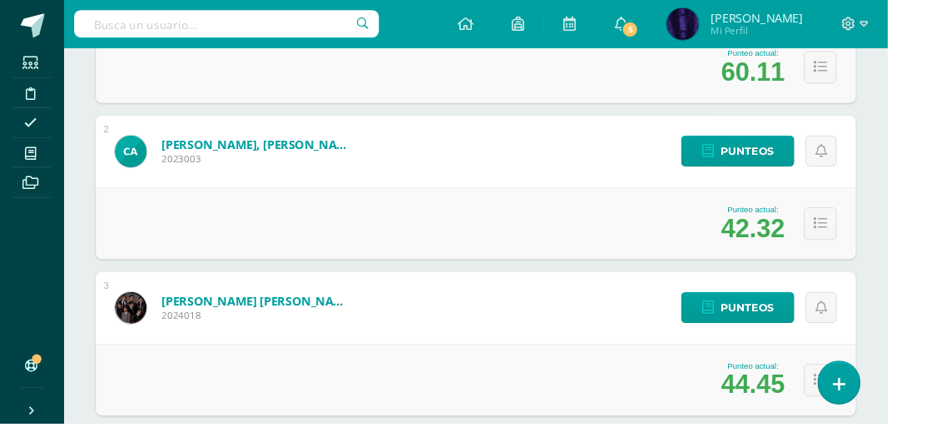
scroll to position [406, 0]
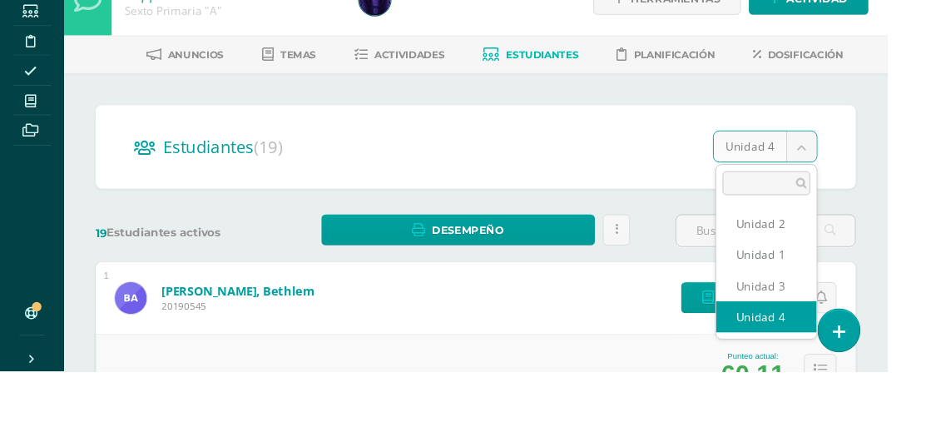
scroll to position [34, 0]
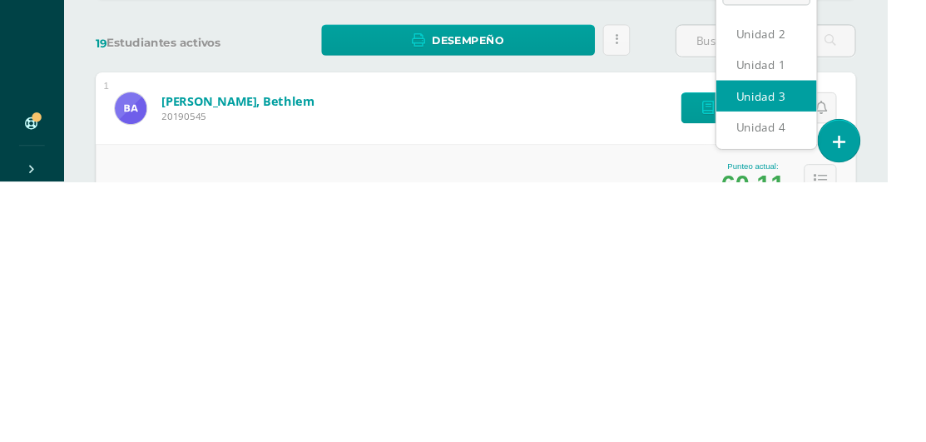
select select "/dashboard/teacher/section/2645/students/?unit=157113"
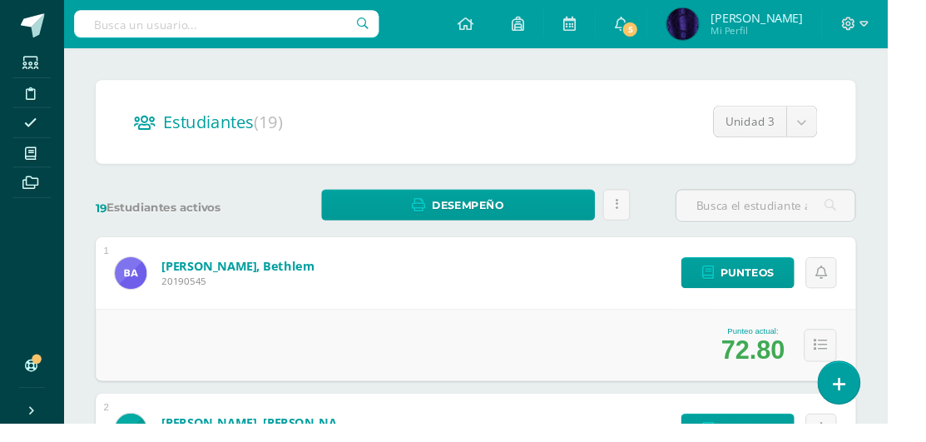
scroll to position [109, 0]
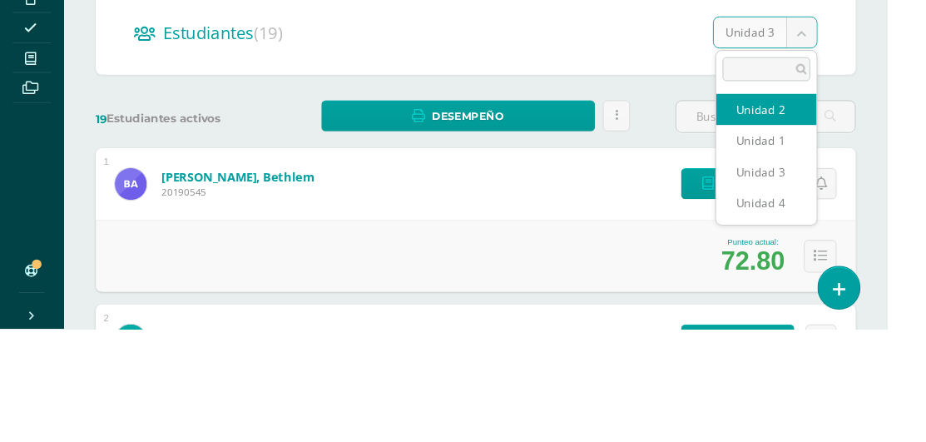
select select "/dashboard/teacher/section/2645/students/?unit=157112"
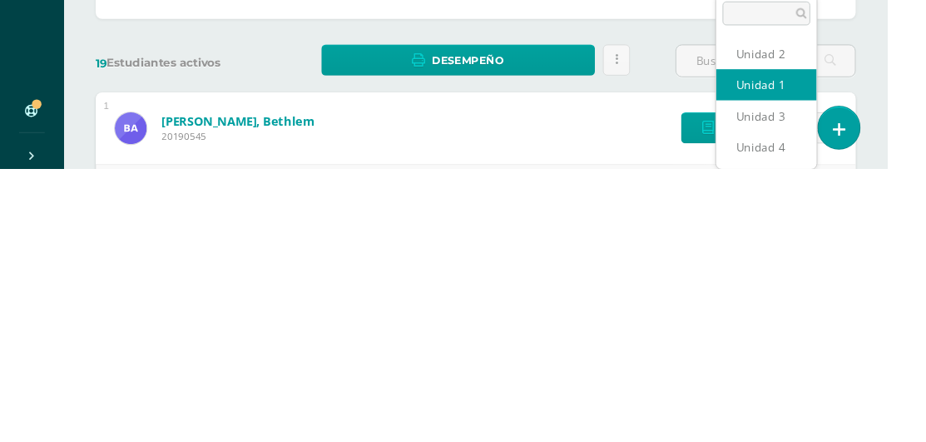
select select "/dashboard/teacher/section/2645/students/?unit=157108"
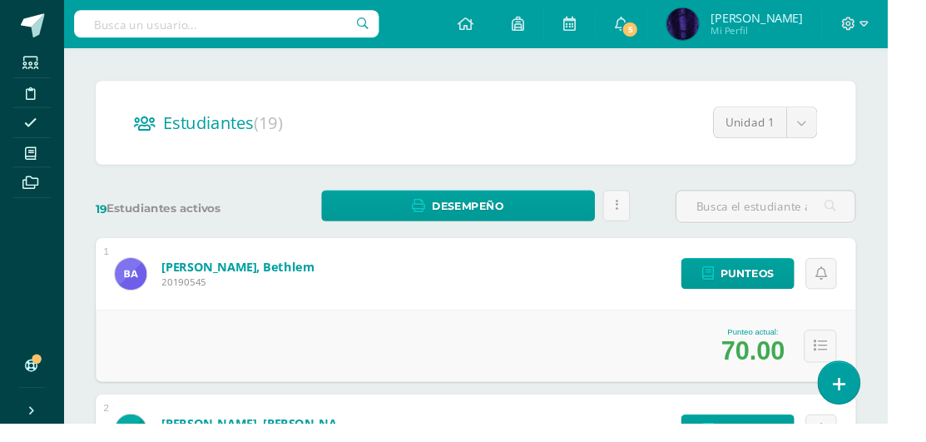
scroll to position [113, 0]
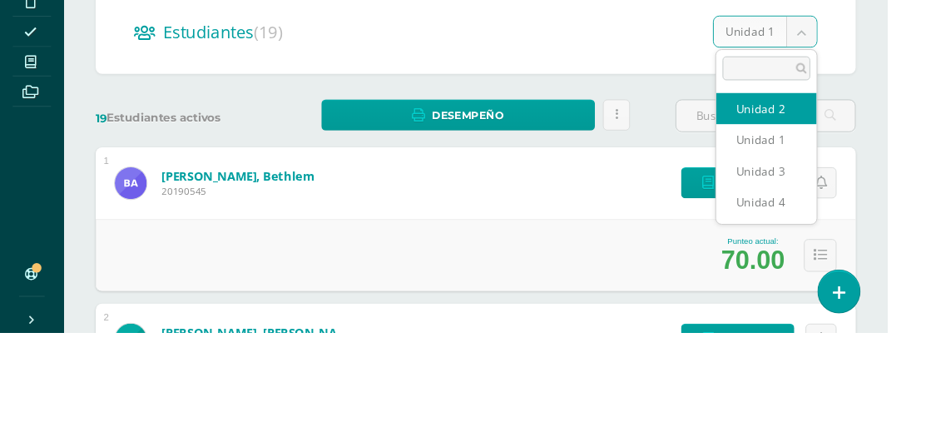
select select "/dashboard/teacher/section/2645/students/?unit=157112"
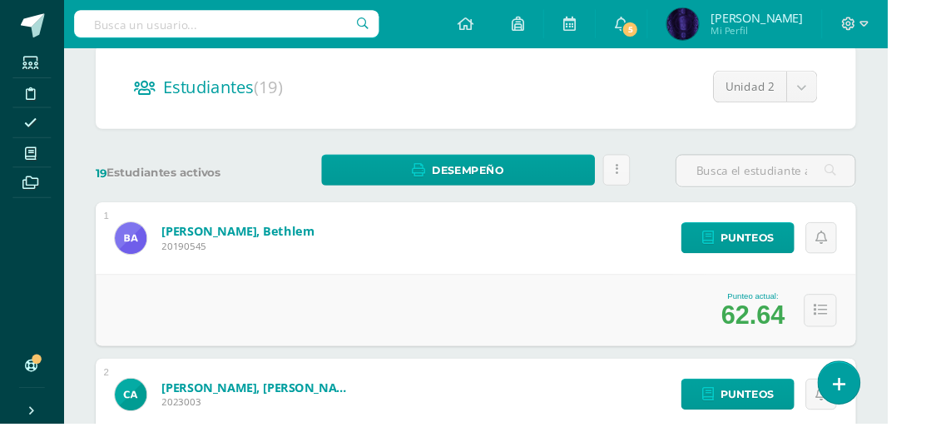
scroll to position [147, 0]
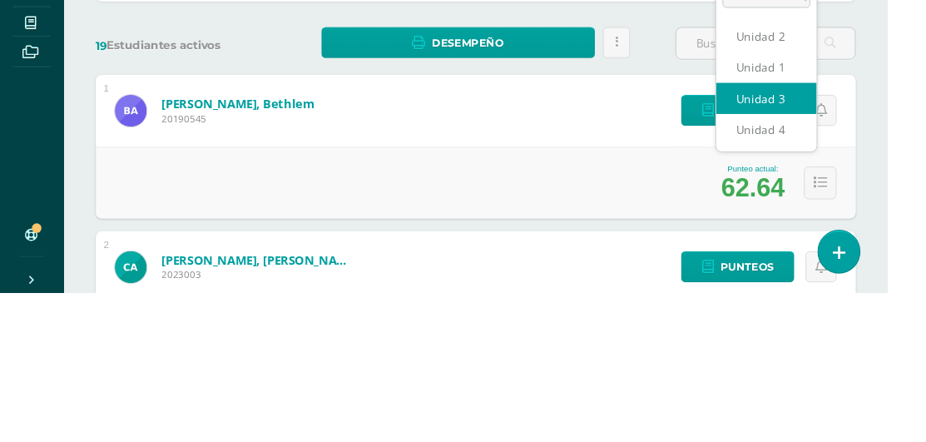
select select "/dashboard/teacher/section/2645/students/?unit=157113"
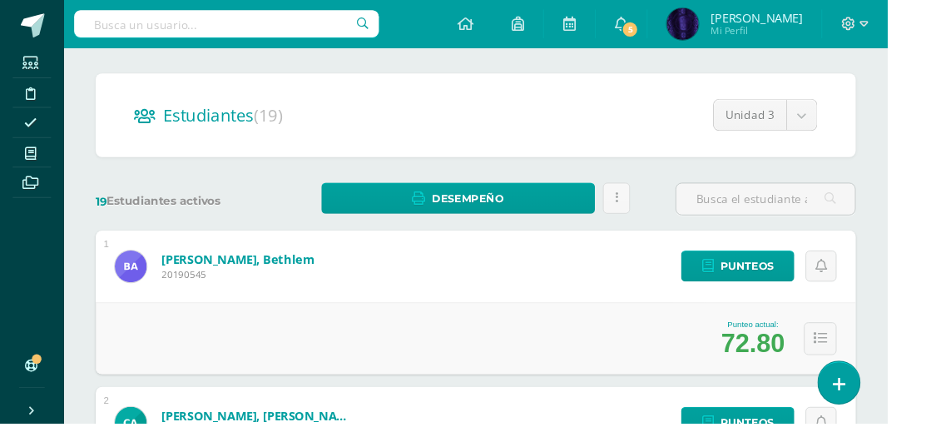
scroll to position [96, 0]
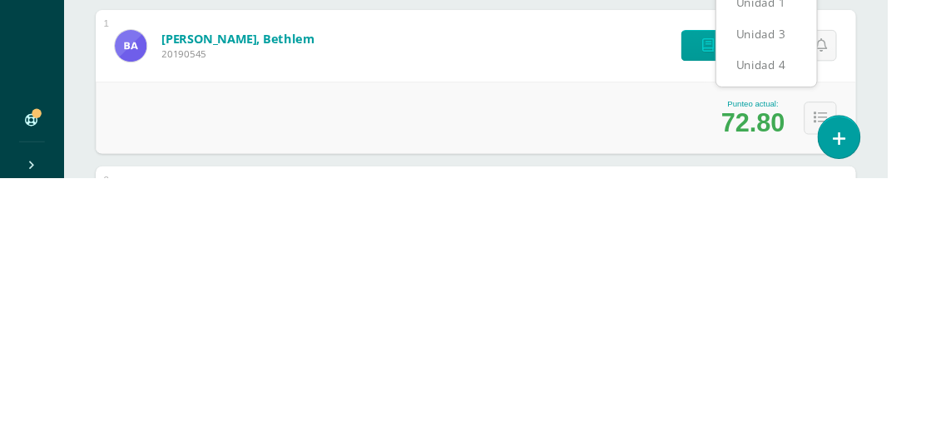
click at [814, 340] on ul "Unidad 2 Unidad 1 Unidad 3 Unidad 4" at bounding box center [799, 274] width 105 height 143
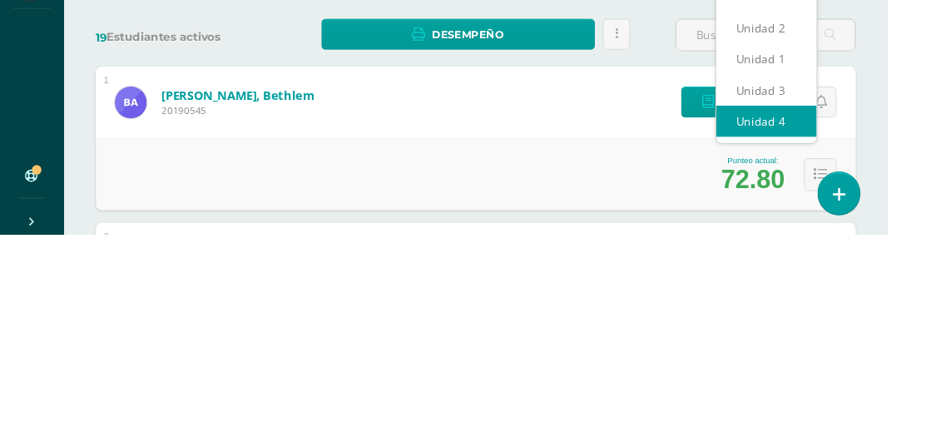
select select "/dashboard/teacher/section/2645/students/?unit=157114"
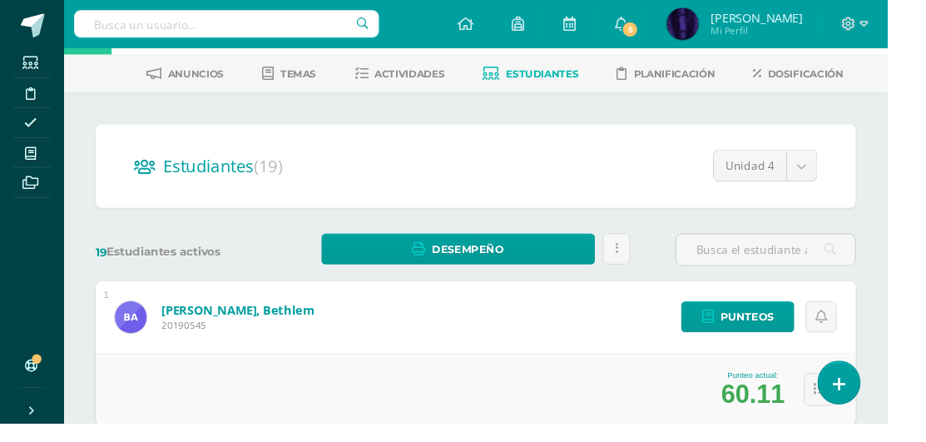
scroll to position [49, 0]
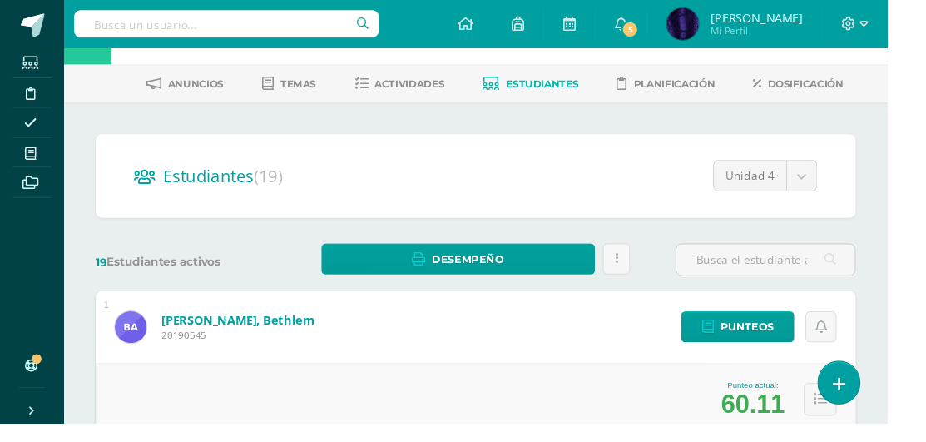
scroll to position [0, 0]
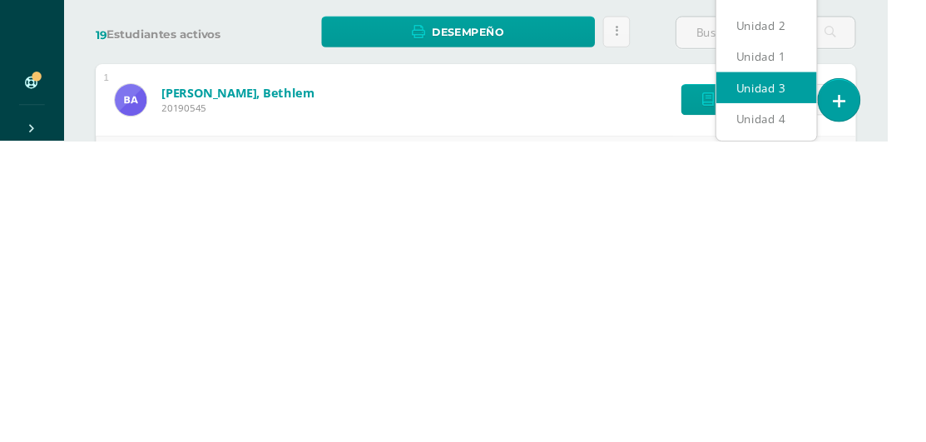
select select "/dashboard/teacher/section/2645/students/?unit=157113"
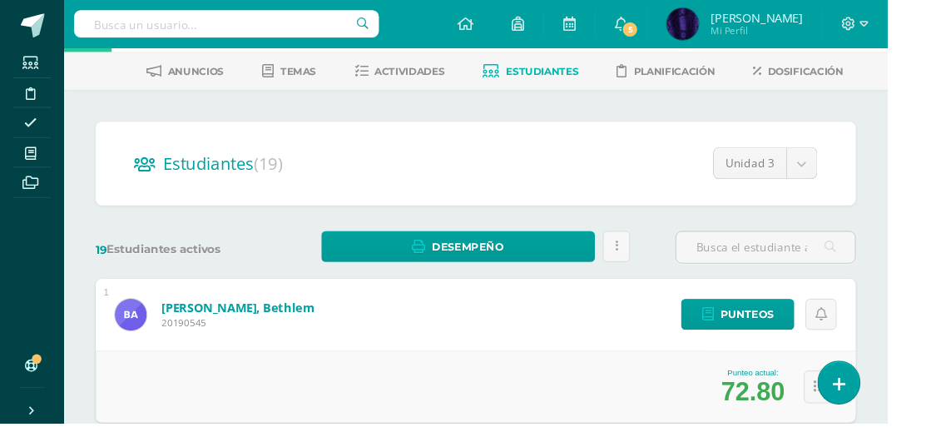
scroll to position [71, 0]
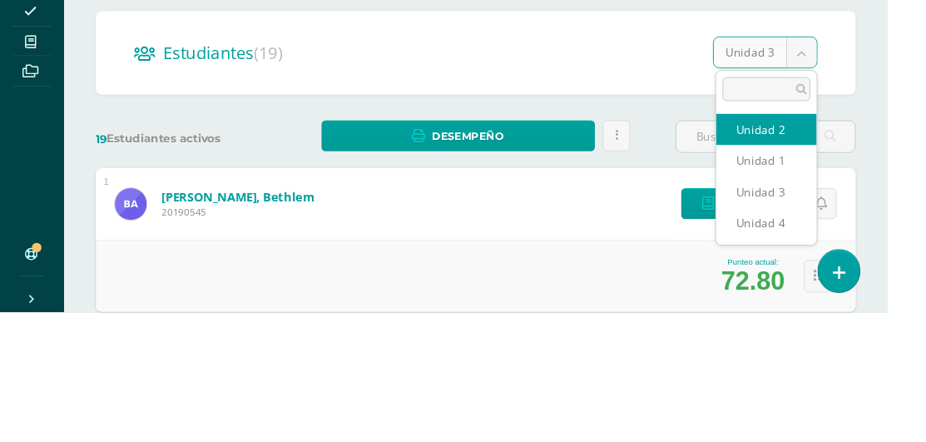
select select "/dashboard/teacher/section/2645/students/?unit=157112"
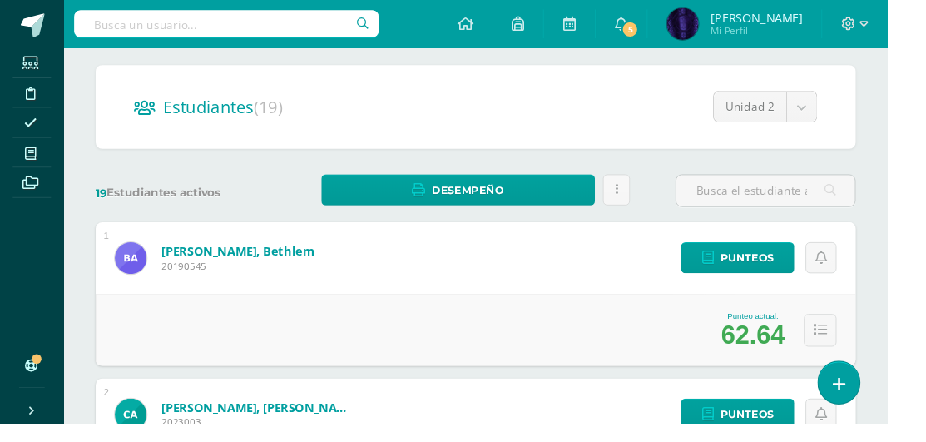
scroll to position [127, 0]
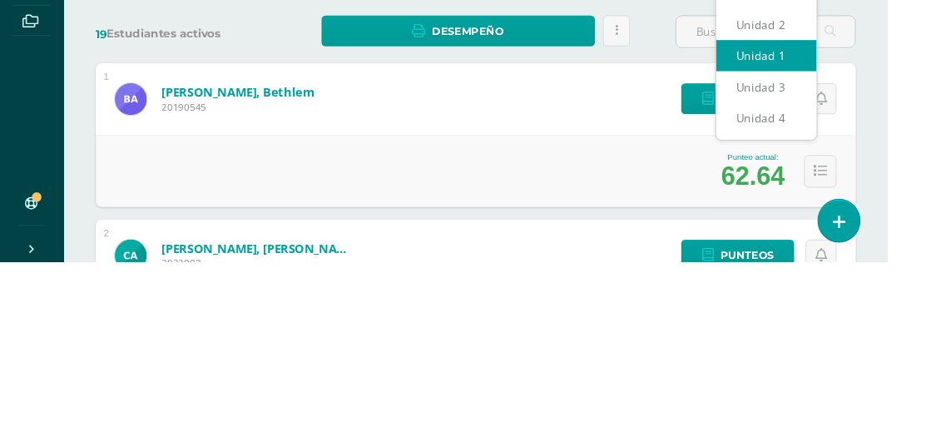
select select "/dashboard/teacher/section/2645/students/?unit=157108"
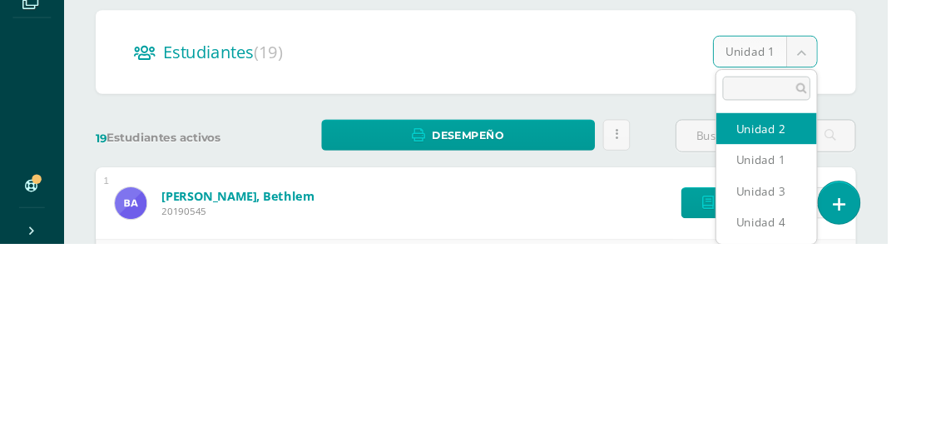
select select "/dashboard/teacher/section/2645/students/?unit=157112"
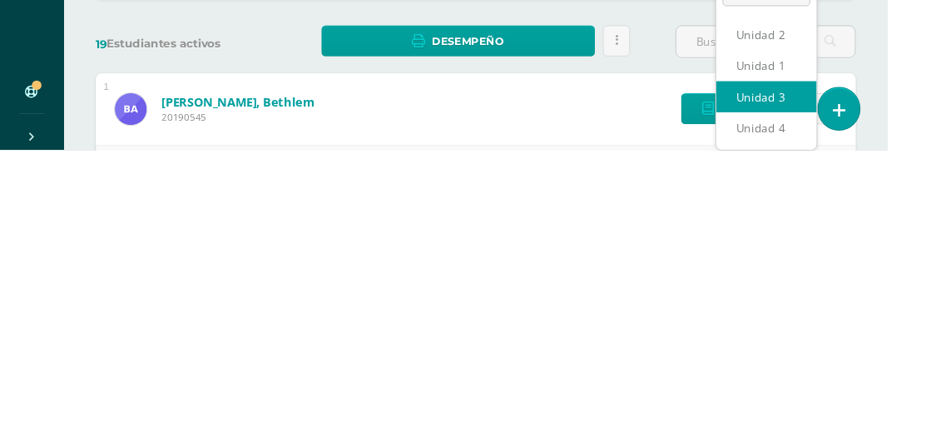
select select "/dashboard/teacher/section/2645/students/?unit=157113"
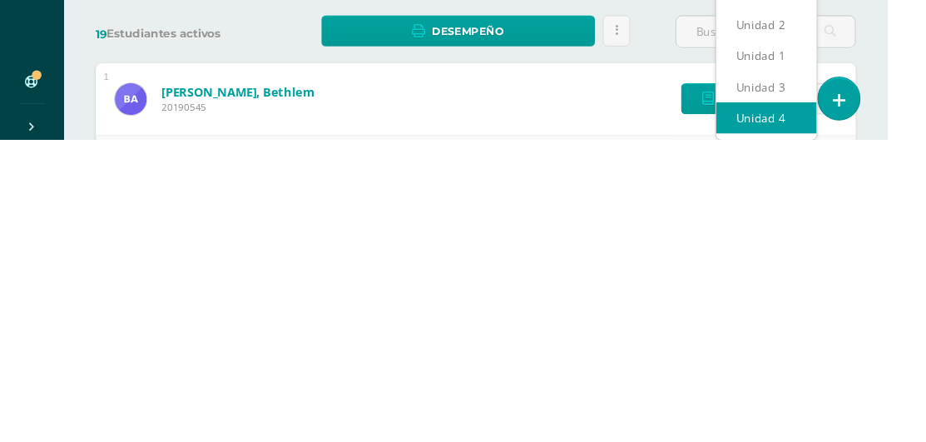
select select "/dashboard/teacher/section/2645/students/?unit=157114"
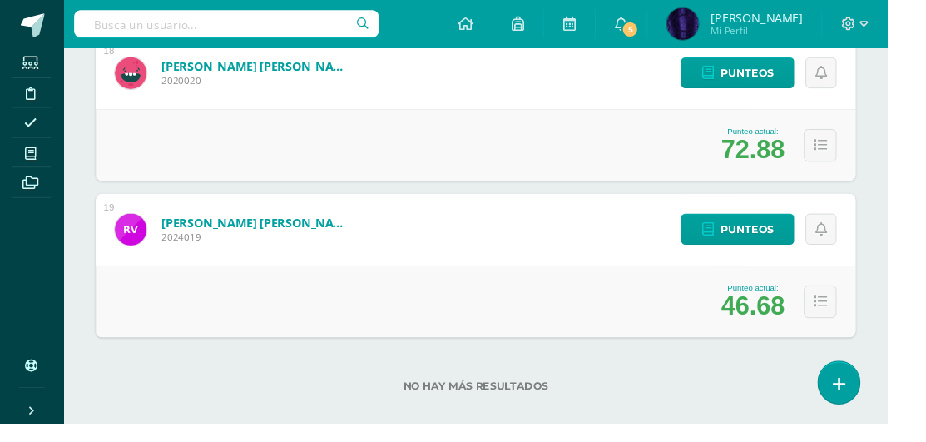
click at [42, 165] on span at bounding box center [31, 159] width 37 height 22
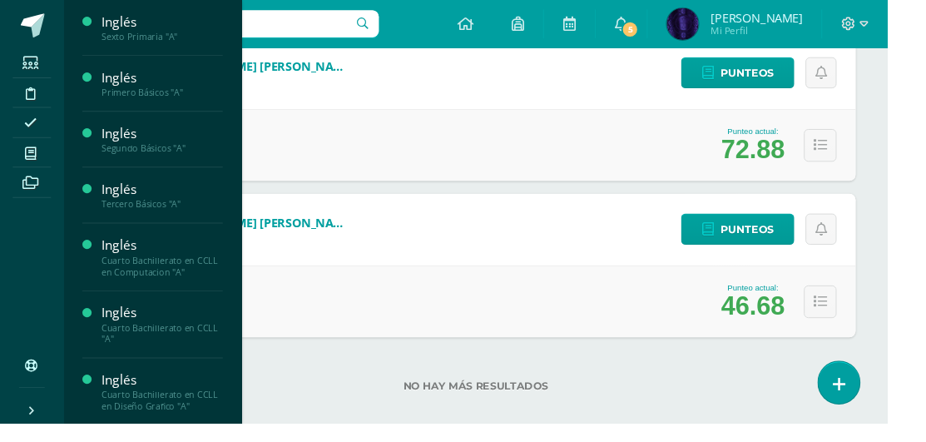
click at [181, 98] on div "Primero Básicos "A"" at bounding box center [169, 97] width 127 height 12
click at [187, 117] on link "Actividades" at bounding box center [169, 125] width 127 height 19
click at [180, 194] on span "Estudiantes" at bounding box center [160, 190] width 66 height 16
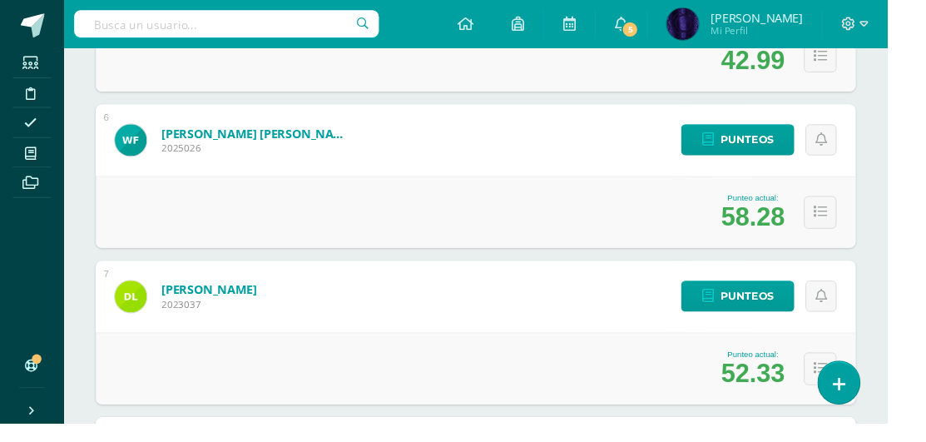
scroll to position [1070, 0]
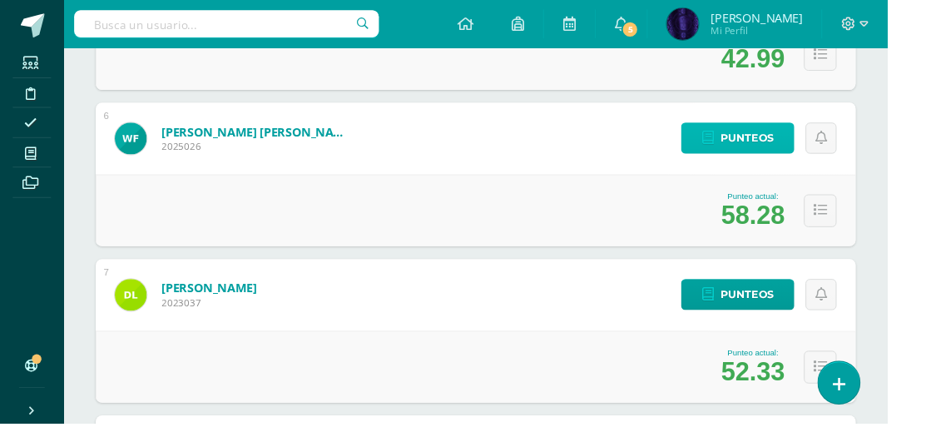
click at [782, 143] on span "Punteos" at bounding box center [780, 144] width 56 height 31
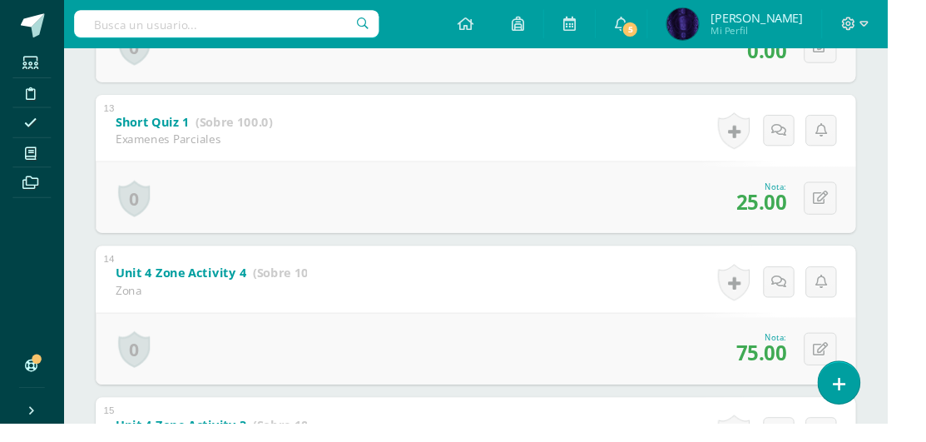
scroll to position [2216, 0]
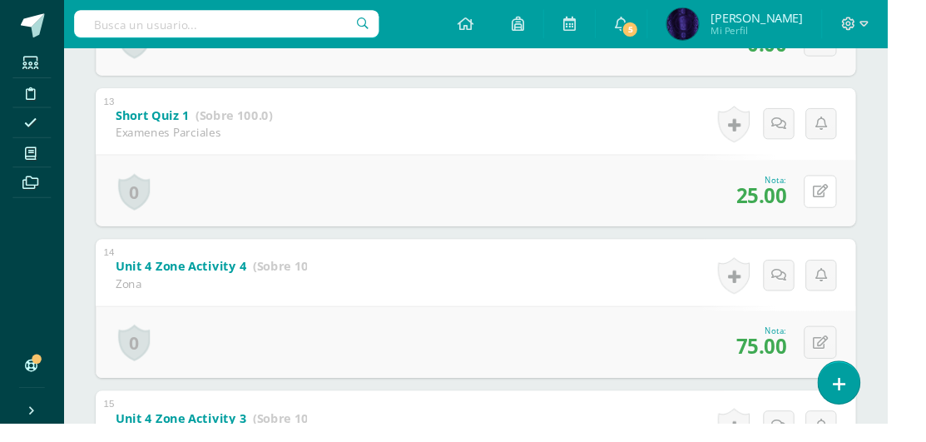
click at [858, 213] on button at bounding box center [856, 200] width 34 height 34
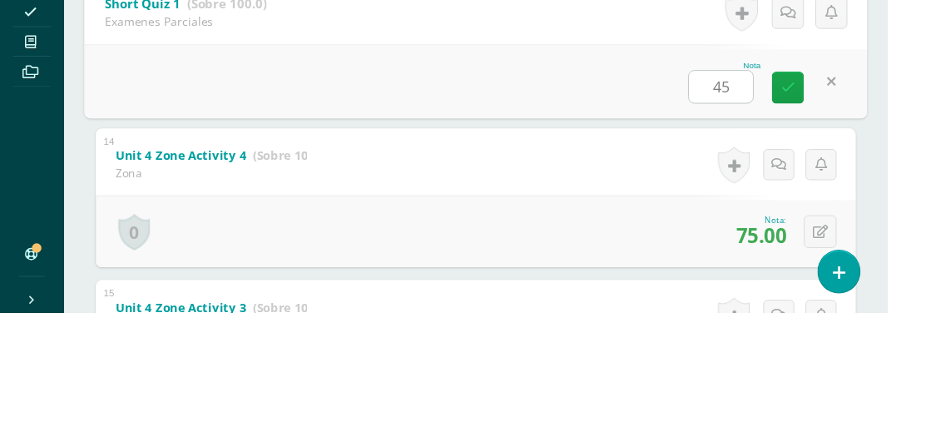
type input "45"
click at [433, 176] on div "Nota 45" at bounding box center [496, 199] width 817 height 77
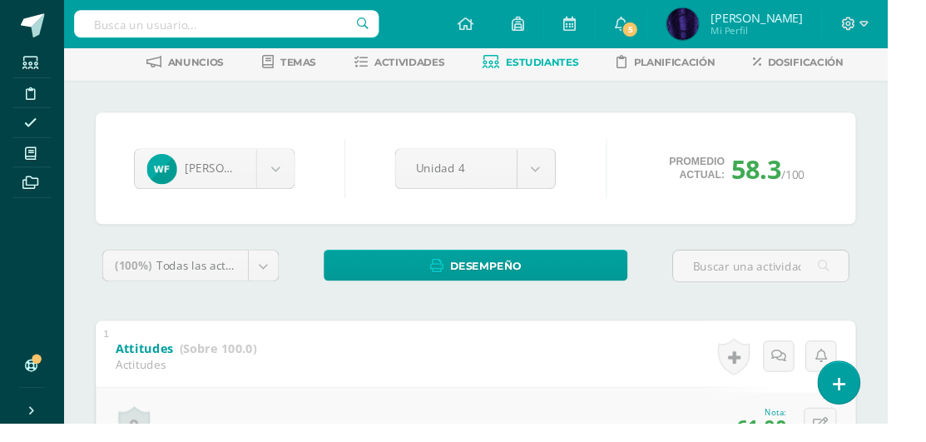
scroll to position [0, 0]
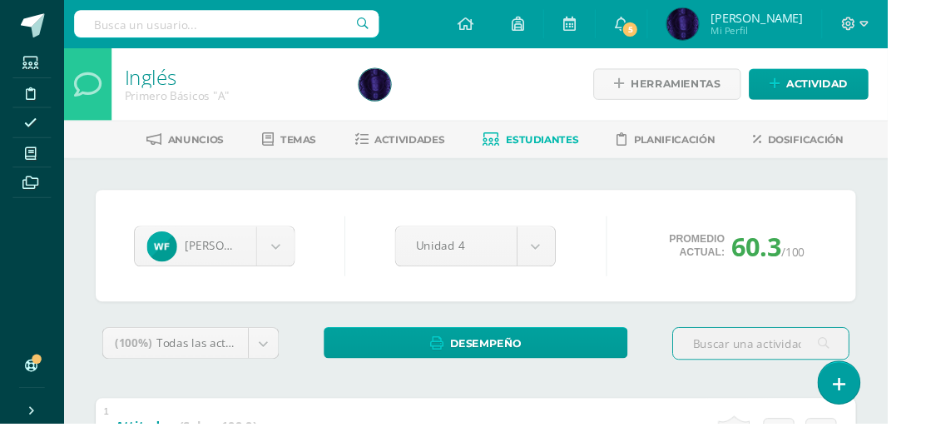
click at [567, 153] on link "Estudiantes" at bounding box center [554, 145] width 100 height 27
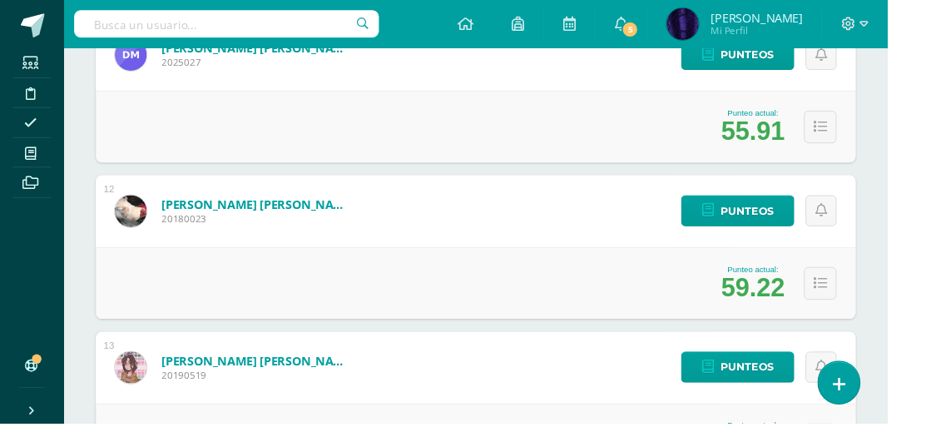
scroll to position [1977, 0]
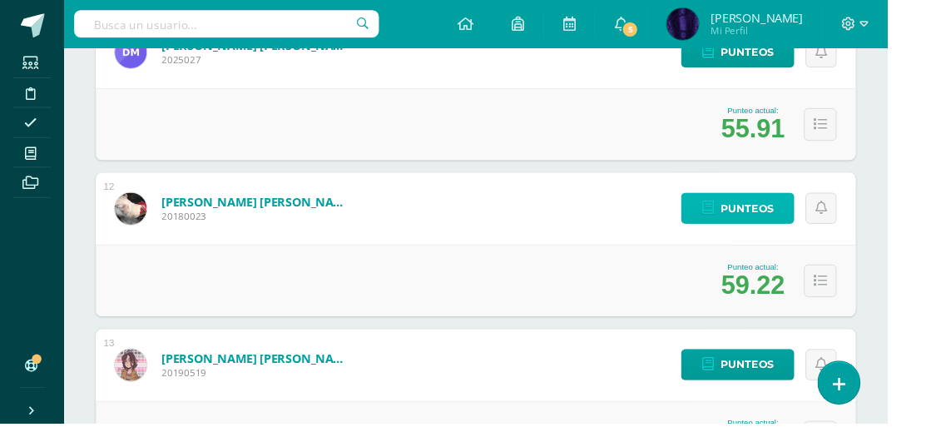
click at [758, 229] on span "Punteos" at bounding box center [780, 216] width 56 height 31
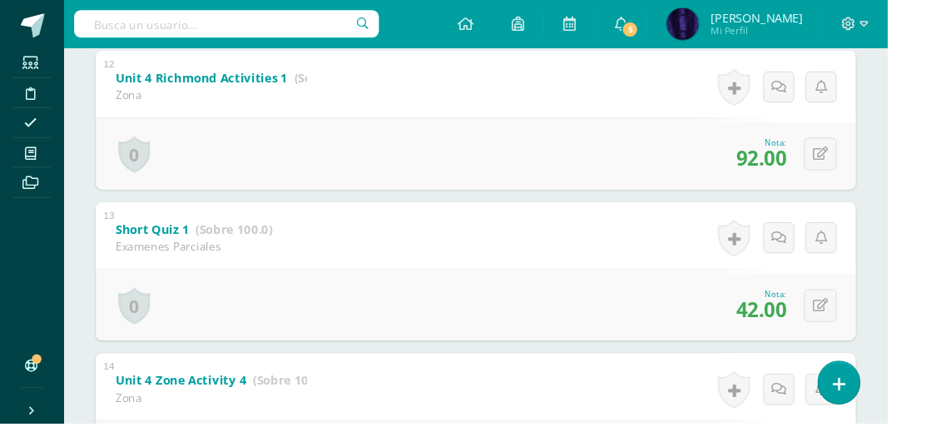
scroll to position [2098, 0]
click at [866, 328] on button at bounding box center [856, 317] width 34 height 34
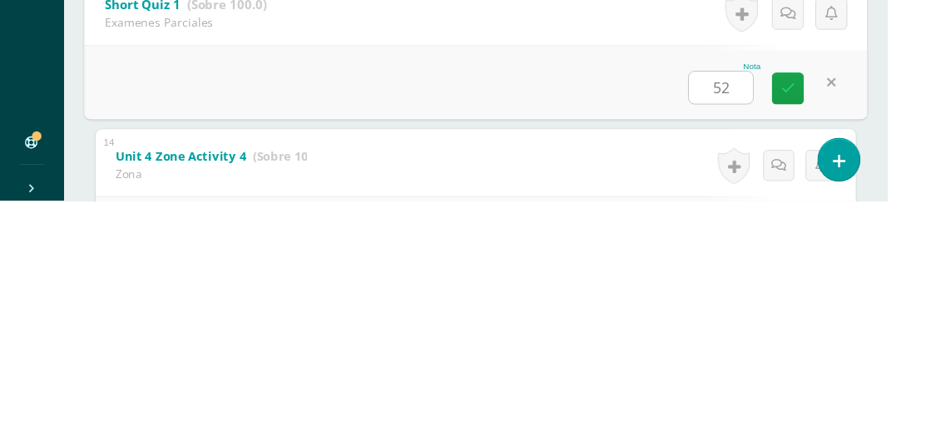
type input "52"
click at [433, 261] on div "13 Short Quiz 1 (Sobre 100.0) Examenes Parciales Nota 52 0 Logros Logros obteni…" at bounding box center [496, 281] width 817 height 149
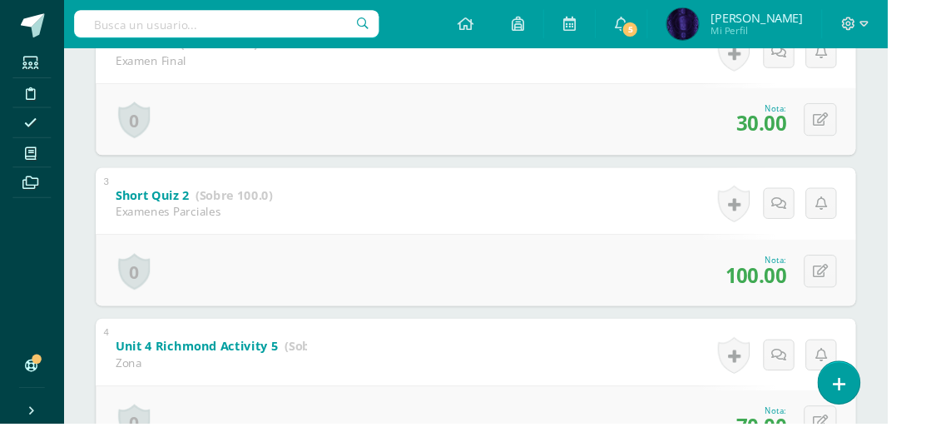
scroll to position [0, 0]
